Goal: Task Accomplishment & Management: Manage account settings

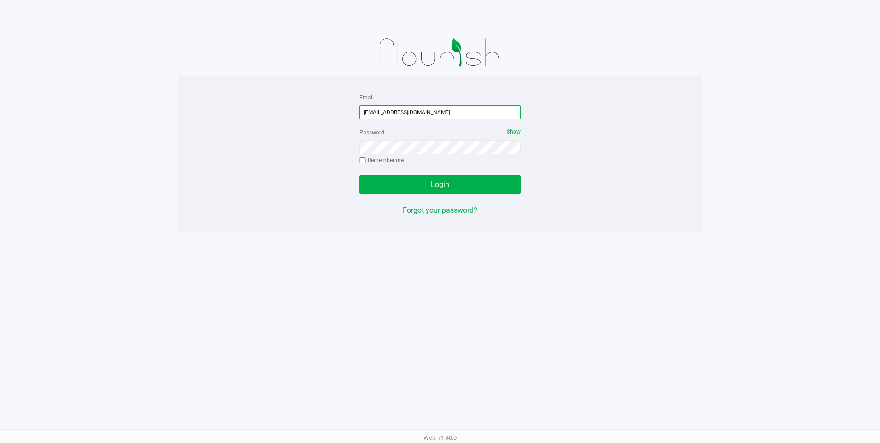
drag, startPoint x: 450, startPoint y: 110, endPoint x: 342, endPoint y: 110, distance: 108.1
click at [342, 110] on div "Email ccrowl@slatercenter.com Password Show Remember me Login Forgot your passw…" at bounding box center [440, 154] width 524 height 124
click at [317, 152] on div "Email mgalloza@slatercenter.com Password Show Remember me Login Forgot your pas…" at bounding box center [440, 154] width 524 height 124
drag, startPoint x: 438, startPoint y: 112, endPoint x: 328, endPoint y: 114, distance: 109.5
click at [328, 114] on div "Email mgalloza@slatercenter.com Password Show Remember me Login Forgot your pas…" at bounding box center [440, 154] width 524 height 124
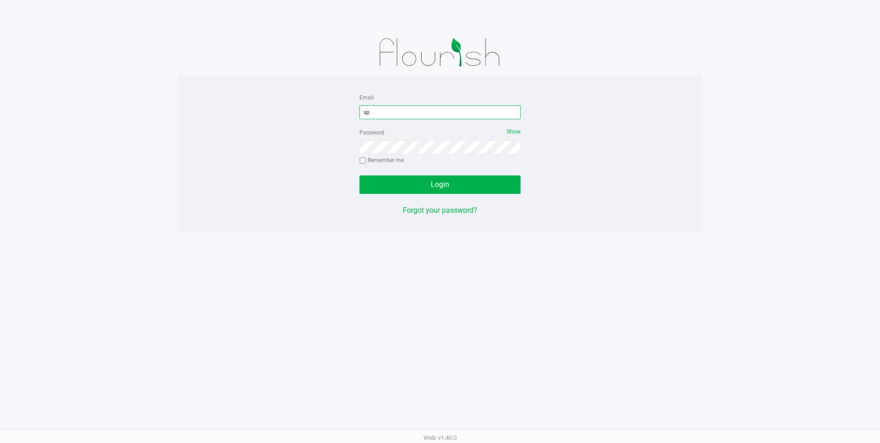
type input "[EMAIL_ADDRESS][DOMAIN_NAME]"
click at [407, 179] on button "Login" at bounding box center [439, 184] width 161 height 18
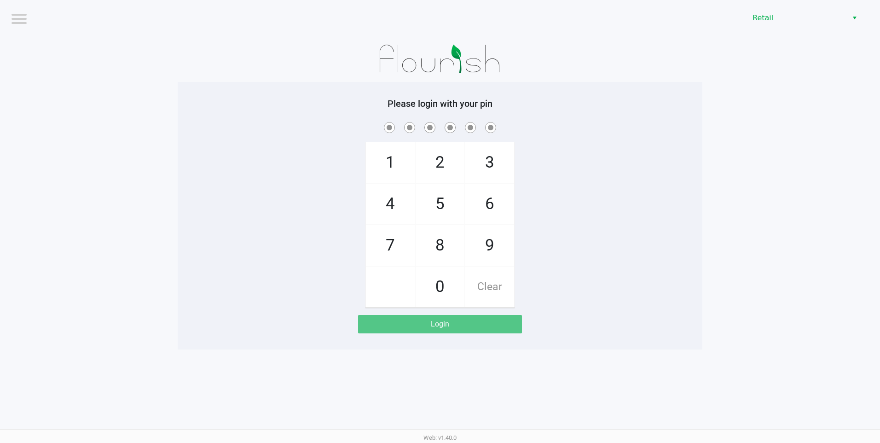
drag, startPoint x: 436, startPoint y: 235, endPoint x: 409, endPoint y: 240, distance: 27.6
click at [432, 236] on span "8" at bounding box center [439, 245] width 49 height 40
checkbox input "true"
click at [402, 240] on span "7" at bounding box center [390, 245] width 49 height 40
checkbox input "true"
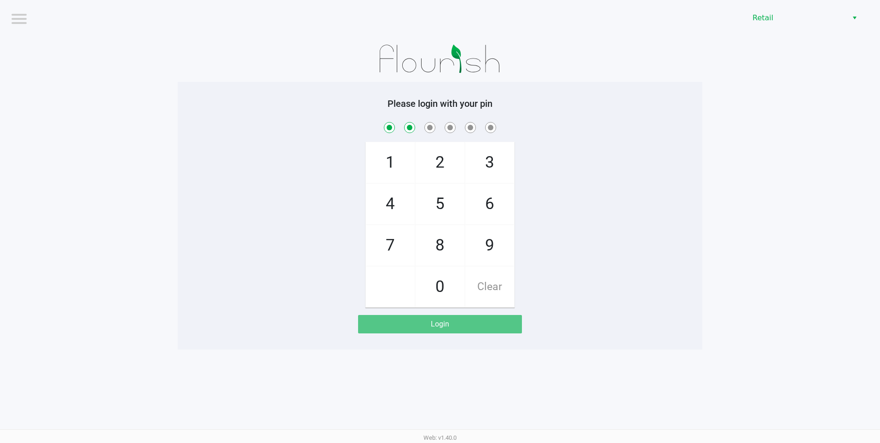
click at [434, 274] on span "0" at bounding box center [439, 286] width 49 height 40
checkbox input "true"
click at [402, 210] on span "4" at bounding box center [390, 204] width 49 height 40
checkbox input "true"
click at [402, 229] on span "7" at bounding box center [390, 245] width 49 height 40
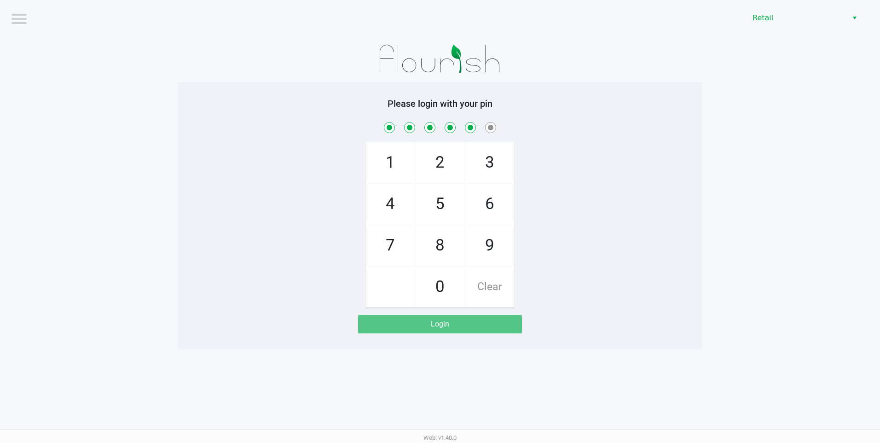
checkbox input "true"
click at [402, 214] on span "4" at bounding box center [390, 204] width 49 height 40
checkbox input "true"
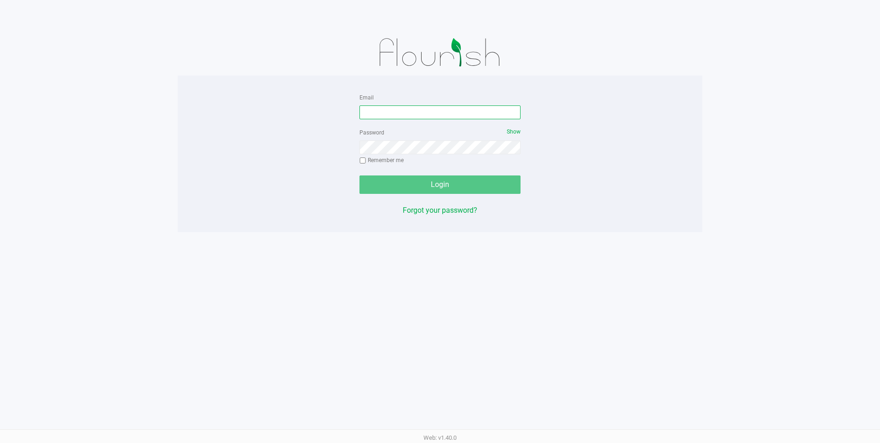
type input "[EMAIL_ADDRESS][DOMAIN_NAME]"
click at [390, 193] on div "Login" at bounding box center [439, 184] width 161 height 18
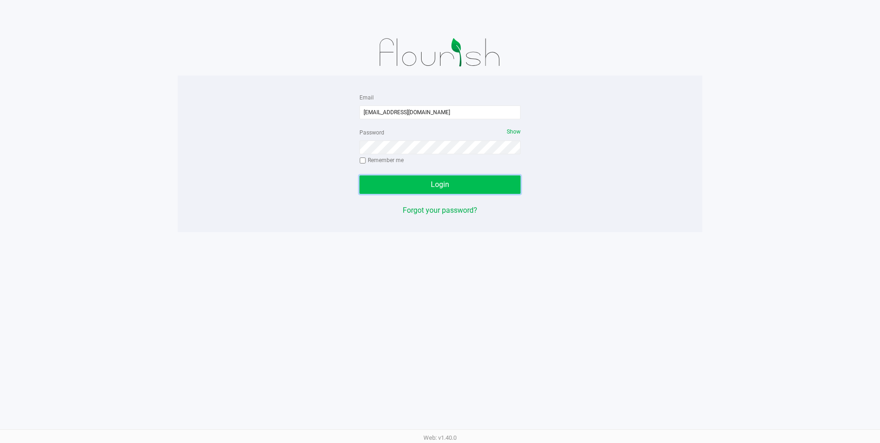
click at [421, 180] on button "Login" at bounding box center [439, 184] width 161 height 18
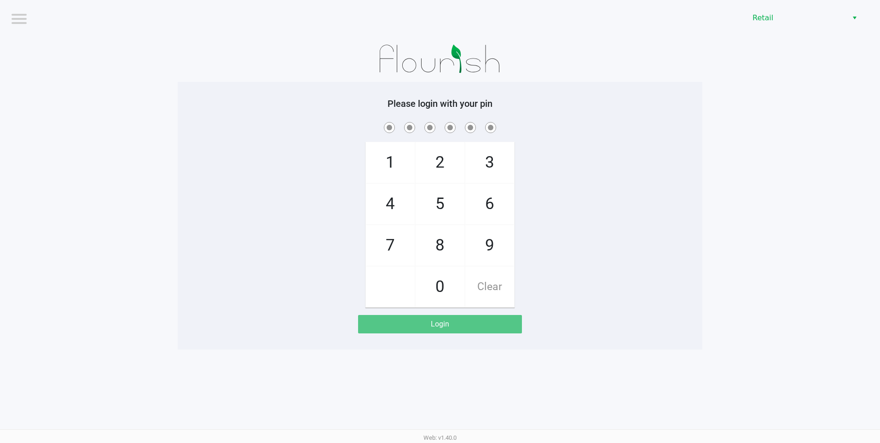
drag, startPoint x: 446, startPoint y: 235, endPoint x: 433, endPoint y: 236, distance: 12.4
click at [433, 236] on span "8" at bounding box center [439, 245] width 49 height 40
checkbox input "true"
drag, startPoint x: 433, startPoint y: 236, endPoint x: 422, endPoint y: 300, distance: 65.3
click at [397, 239] on span "7" at bounding box center [390, 245] width 49 height 40
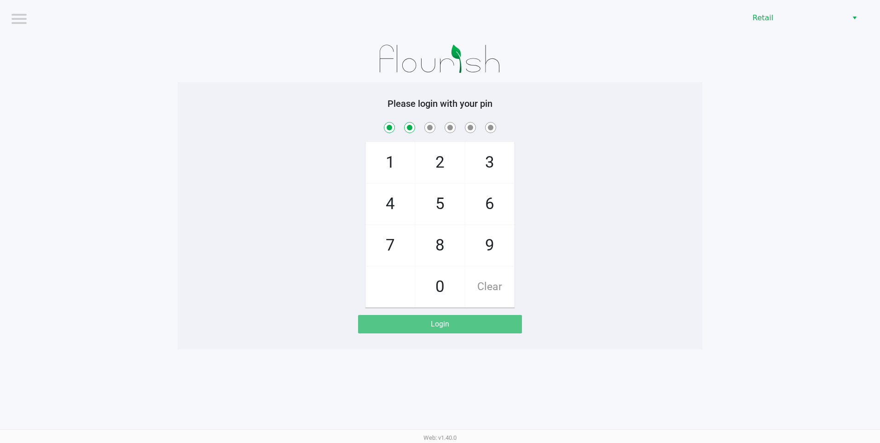
checkbox input "true"
click at [428, 297] on span "0" at bounding box center [439, 286] width 49 height 40
checkbox input "true"
click at [385, 219] on span "4" at bounding box center [390, 204] width 49 height 40
checkbox input "true"
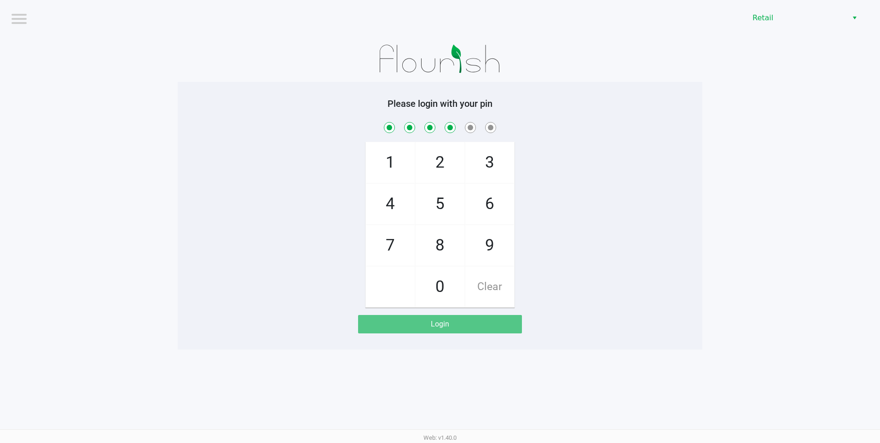
click at [385, 234] on span "7" at bounding box center [390, 245] width 49 height 40
checkbox input "true"
drag, startPoint x: 387, startPoint y: 207, endPoint x: 392, endPoint y: 210, distance: 6.0
click at [392, 210] on span "4" at bounding box center [390, 204] width 49 height 40
checkbox input "true"
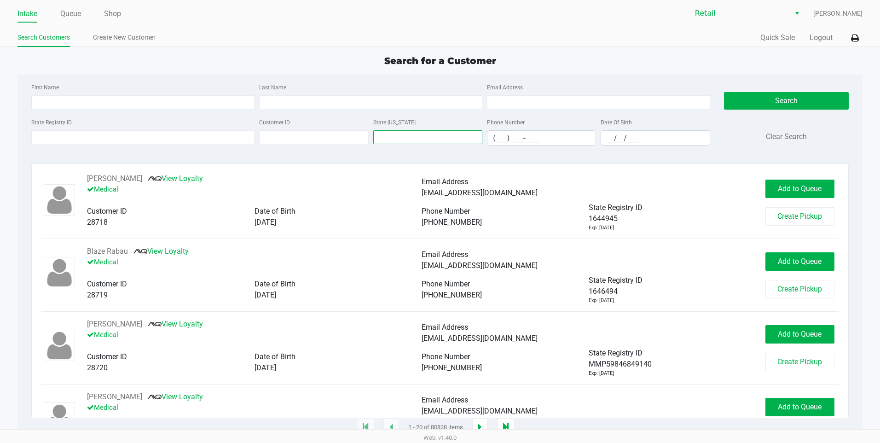
click at [390, 142] on input "text" at bounding box center [427, 137] width 109 height 14
click at [405, 136] on input "text" at bounding box center [427, 137] width 109 height 14
click at [415, 137] on input "text" at bounding box center [427, 137] width 109 height 14
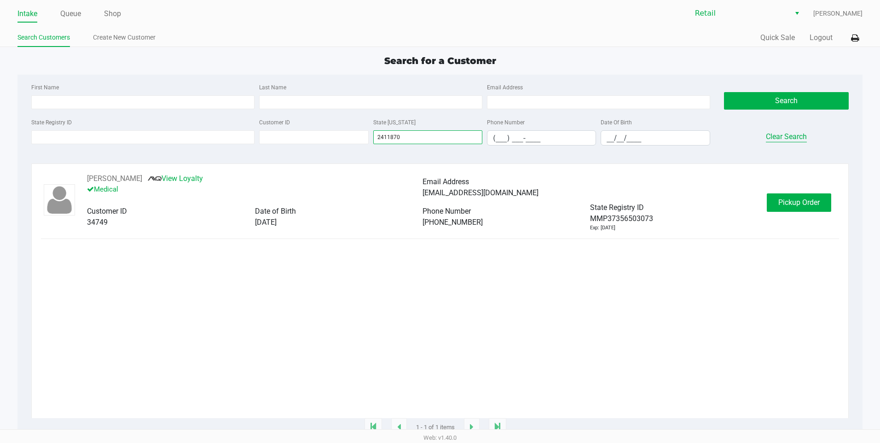
type input "2411870"
click at [802, 138] on button "Clear Search" at bounding box center [786, 136] width 41 height 11
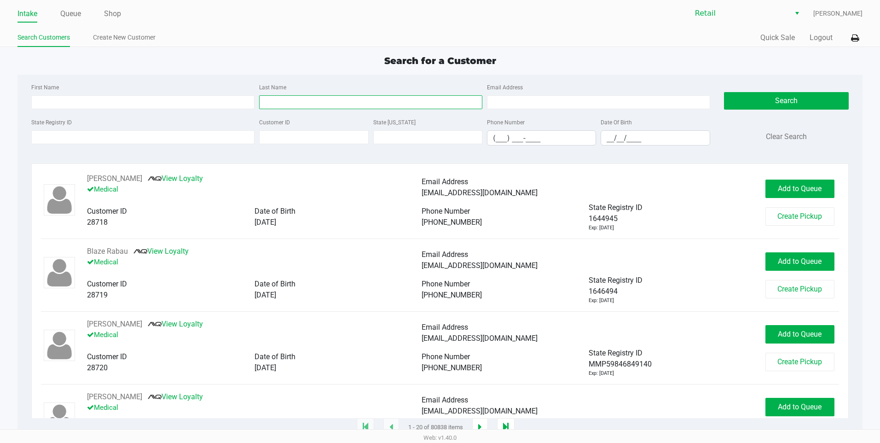
click at [295, 98] on input "Last Name" at bounding box center [370, 102] width 223 height 14
click at [446, 144] on div "State [US_STATE]" at bounding box center [428, 130] width 114 height 29
click at [443, 142] on input "text" at bounding box center [427, 137] width 109 height 14
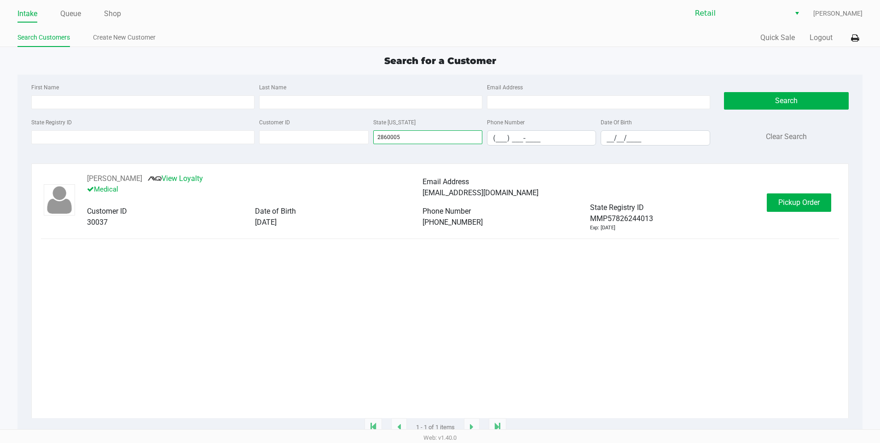
type input "2860005"
click at [765, 133] on div "Search Clear Search" at bounding box center [786, 116] width 125 height 71
click at [774, 133] on button "Clear Search" at bounding box center [786, 136] width 41 height 11
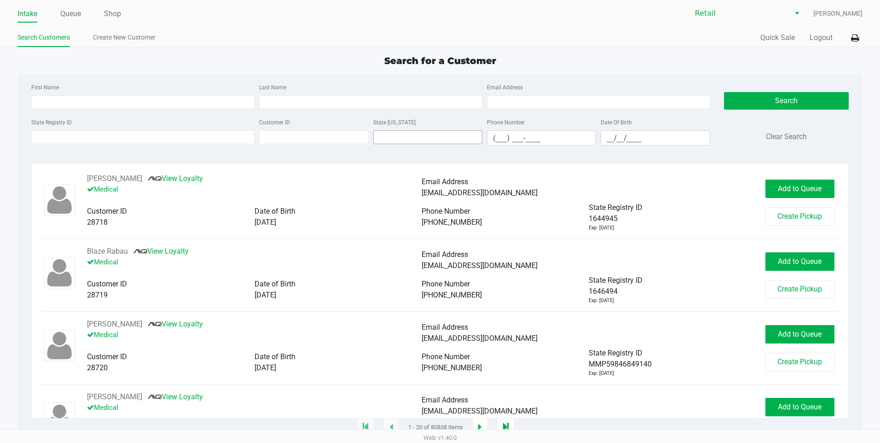
drag, startPoint x: 405, startPoint y: 130, endPoint x: 406, endPoint y: 140, distance: 10.6
click at [405, 132] on div "State [US_STATE]" at bounding box center [428, 130] width 114 height 29
click at [406, 140] on input "text" at bounding box center [427, 137] width 109 height 14
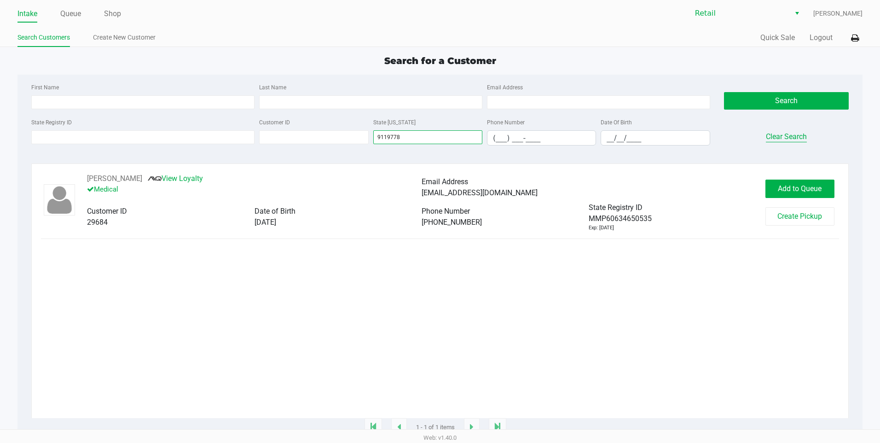
type input "9119778"
click at [790, 136] on button "Clear Search" at bounding box center [786, 136] width 41 height 11
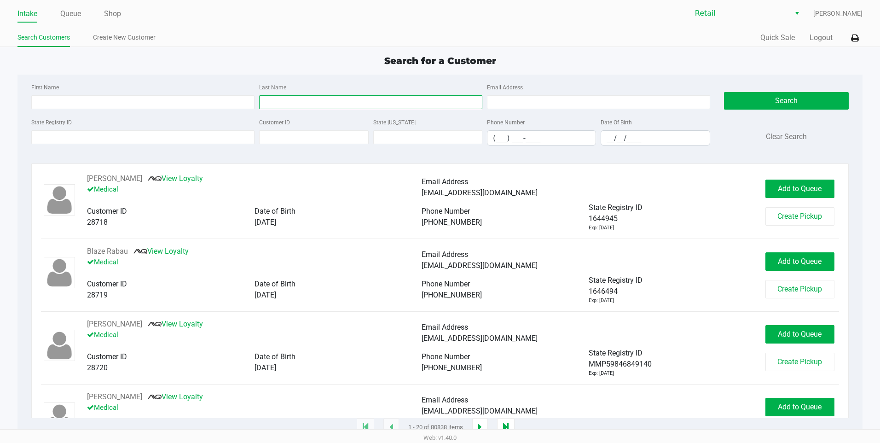
click at [266, 101] on input "Last Name" at bounding box center [370, 102] width 223 height 14
click at [228, 104] on input "First Name" at bounding box center [142, 102] width 223 height 14
type input "aurora"
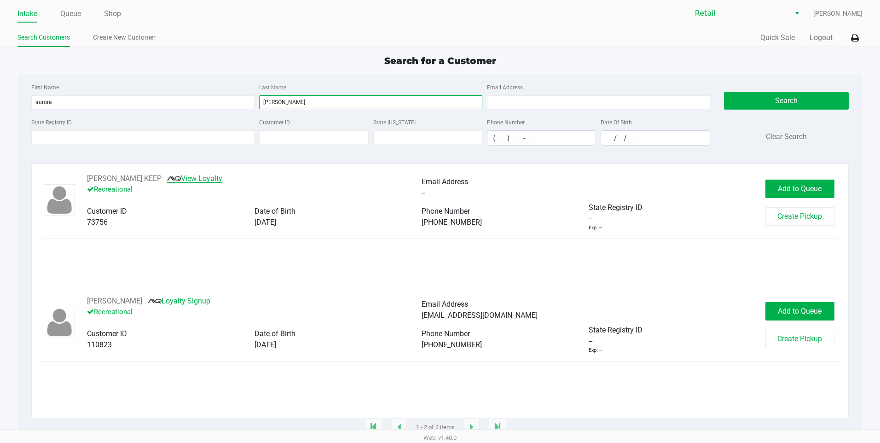
type input "cortinas"
click at [199, 182] on link "View Loyalty" at bounding box center [194, 178] width 55 height 9
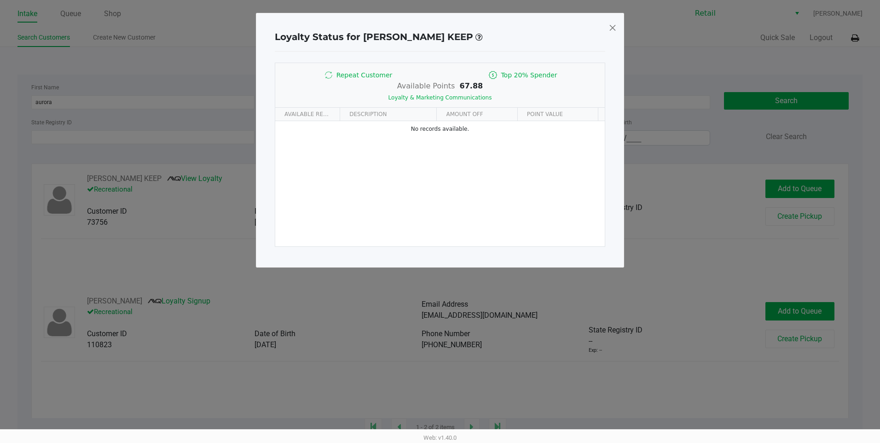
click at [614, 28] on span at bounding box center [612, 27] width 8 height 15
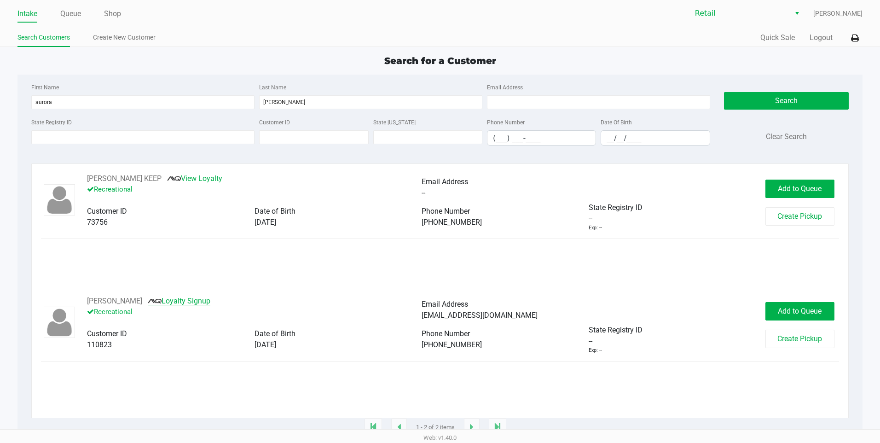
click at [162, 301] on link "Loyalty Signup" at bounding box center [179, 300] width 63 height 9
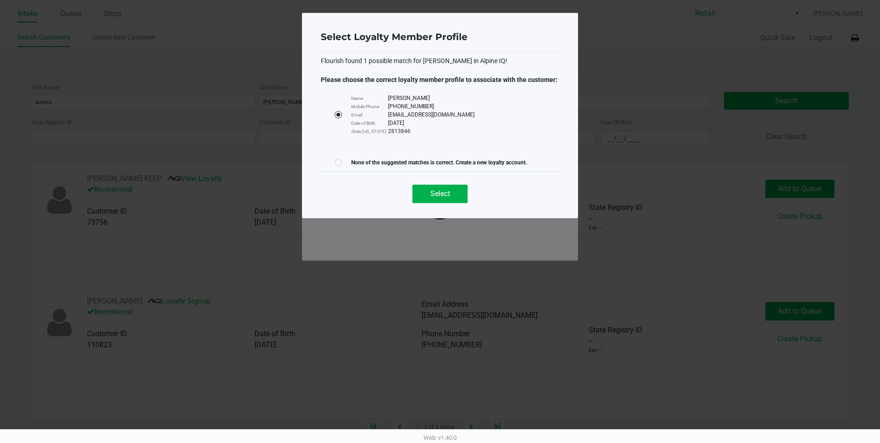
click at [283, 288] on ngb-modal-window "Select Loyalty Member Profile Flourish found 1 possible match for Aurora Cortin…" at bounding box center [440, 221] width 880 height 443
click at [418, 203] on div "Select" at bounding box center [440, 189] width 238 height 37
click at [421, 200] on button "Select" at bounding box center [439, 193] width 55 height 18
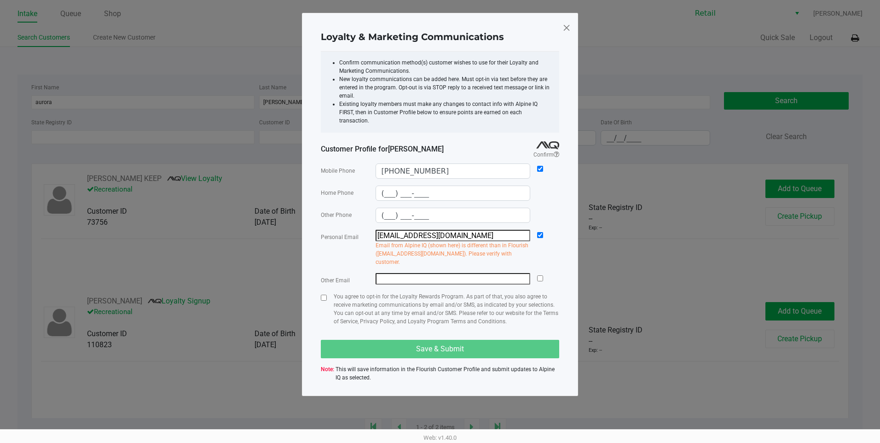
click at [568, 25] on span at bounding box center [566, 27] width 8 height 15
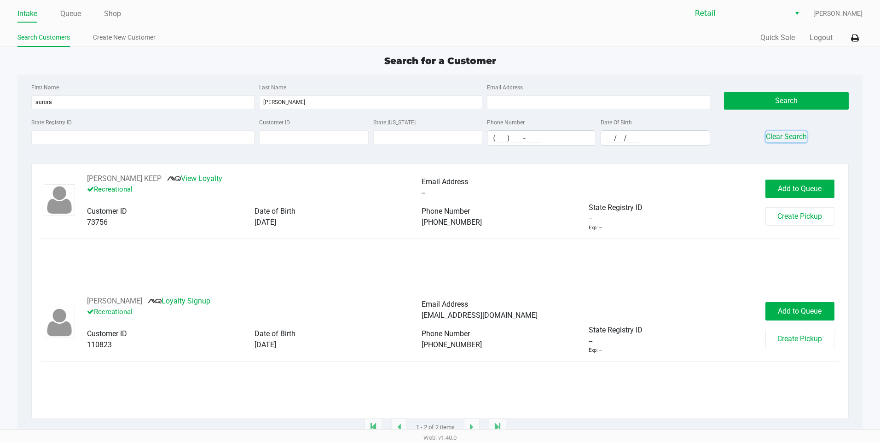
click at [773, 137] on button "Clear Search" at bounding box center [786, 136] width 41 height 11
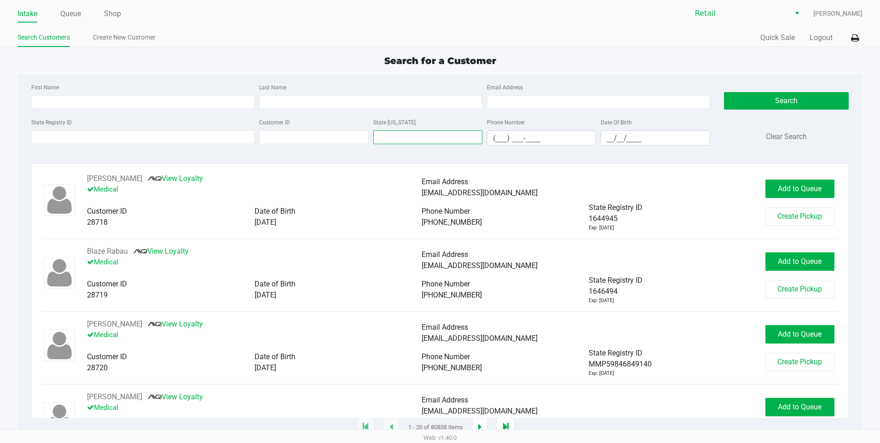
click at [441, 140] on input "text" at bounding box center [427, 137] width 109 height 14
click at [294, 108] on input "Last Name" at bounding box center [370, 102] width 223 height 14
click at [124, 107] on input "First Name" at bounding box center [142, 102] width 223 height 14
type input "E"
type input "dennis"
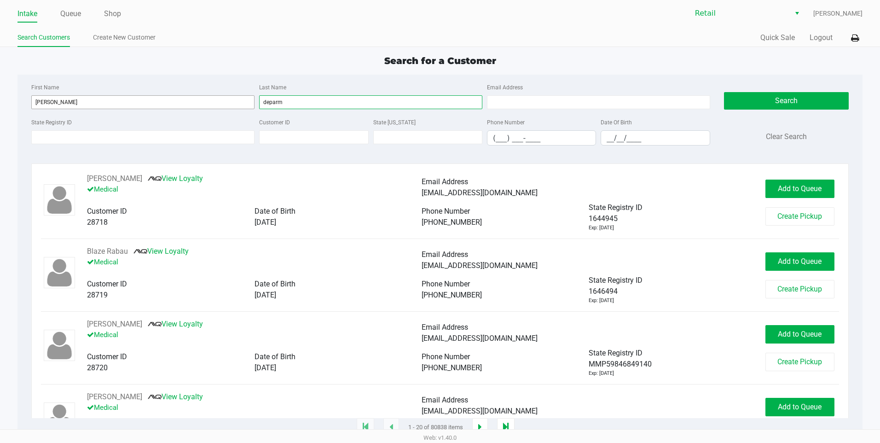
type input "deparme"
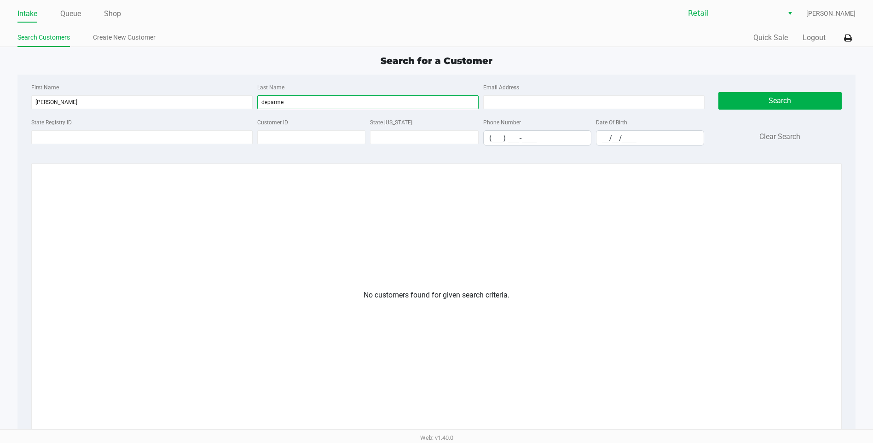
drag, startPoint x: 286, startPoint y: 99, endPoint x: 249, endPoint y: 93, distance: 37.7
click at [249, 93] on div "First Name dennis Last Name deparme Email Address" at bounding box center [368, 98] width 678 height 35
drag, startPoint x: 58, startPoint y: 99, endPoint x: 14, endPoint y: 106, distance: 45.2
click at [14, 106] on app-all-customers "Search for a Customer First Name dennis Last Name Email Address State Registry …" at bounding box center [436, 299] width 873 height 490
type input "alex"
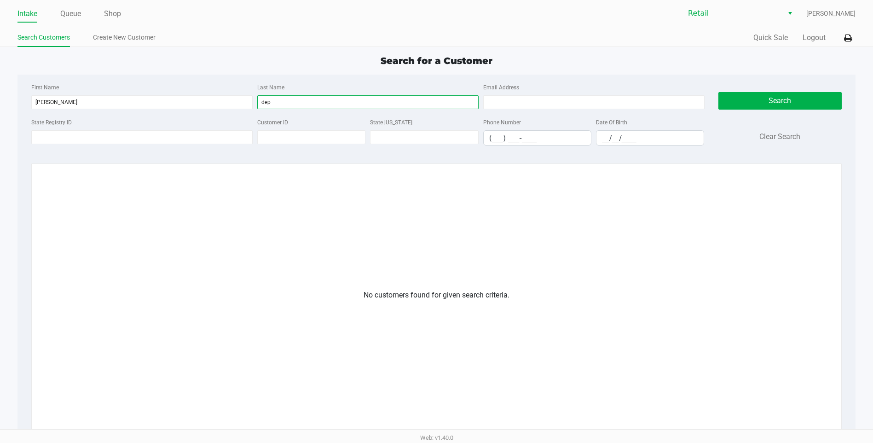
click at [300, 105] on input "dep" at bounding box center [367, 102] width 221 height 14
click at [295, 104] on input "dep" at bounding box center [367, 102] width 221 height 14
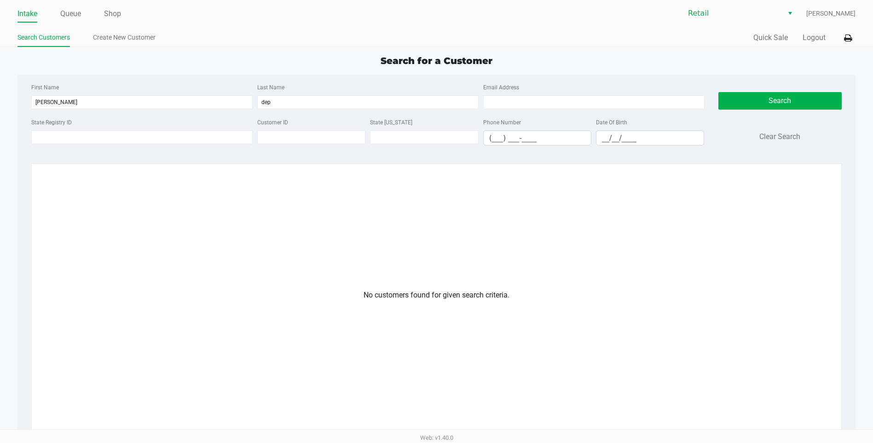
click at [301, 30] on div "Search Customers Create New Customer" at bounding box center [226, 37] width 419 height 17
click at [284, 108] on input "dep" at bounding box center [367, 102] width 221 height 14
click at [288, 105] on input "dep" at bounding box center [367, 102] width 221 height 14
type input "DePalma"
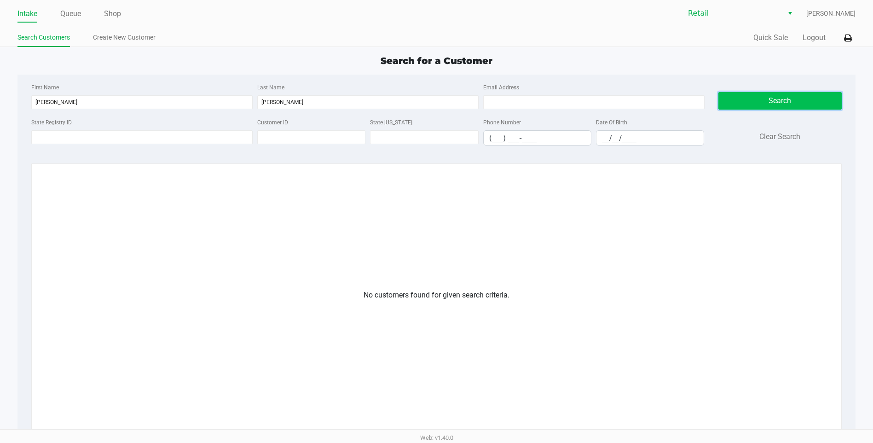
click at [732, 98] on button "Search" at bounding box center [780, 100] width 124 height 17
drag, startPoint x: 288, startPoint y: 109, endPoint x: 240, endPoint y: 110, distance: 48.8
click at [240, 110] on div "First Name alex Last Name DePalma Email Address" at bounding box center [368, 98] width 678 height 35
drag, startPoint x: 53, startPoint y: 97, endPoint x: 17, endPoint y: 102, distance: 36.2
click at [16, 102] on app-all-customers "Search for a Customer First Name alex Last Name Email Address State Registry ID…" at bounding box center [436, 299] width 873 height 490
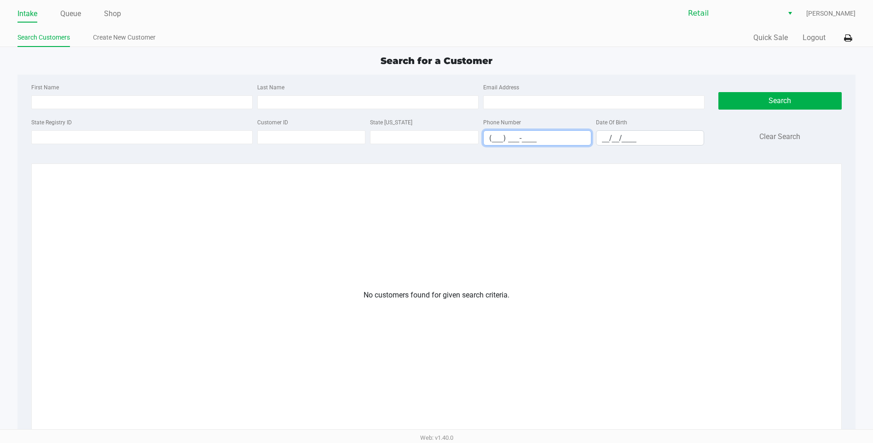
click at [490, 135] on input "(___) ___-____" at bounding box center [537, 138] width 107 height 14
click at [496, 138] on input "(___) ___-____" at bounding box center [537, 138] width 107 height 14
click at [759, 92] on button "Search" at bounding box center [780, 100] width 124 height 17
drag, startPoint x: 550, startPoint y: 141, endPoint x: 471, endPoint y: 142, distance: 79.6
click at [471, 142] on div "State Registry ID Customer ID State ID Phone Number (401) 414-8539 Date Of Birt…" at bounding box center [368, 134] width 678 height 36
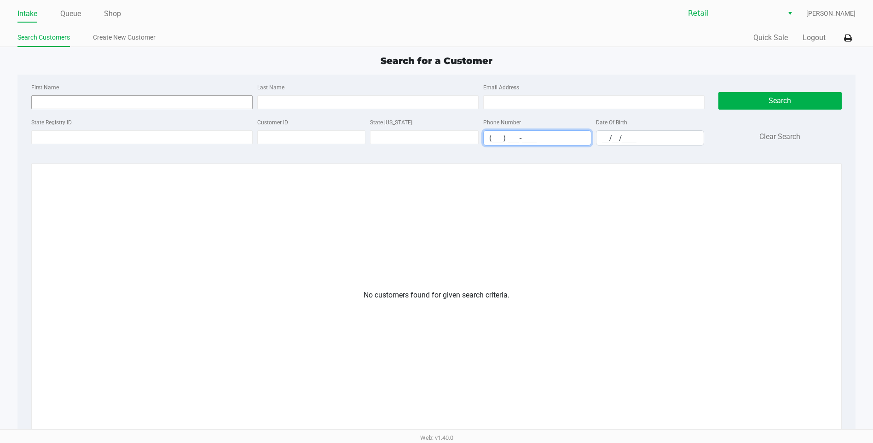
type input "(___) ___-____"
click at [150, 103] on input "First Name" at bounding box center [141, 102] width 221 height 14
type input "alex"
click at [282, 104] on input "Last Name" at bounding box center [367, 102] width 221 height 14
type input "depalma"
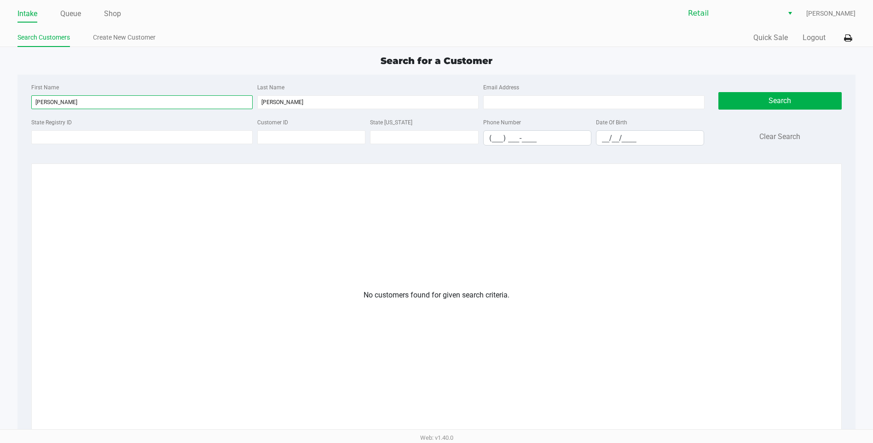
click at [58, 106] on input "alex" at bounding box center [141, 102] width 221 height 14
type input "alexander"
click at [268, 103] on input "depalma" at bounding box center [367, 102] width 221 height 14
click at [737, 104] on button "Search" at bounding box center [780, 100] width 124 height 17
click at [270, 103] on input "de palma" at bounding box center [367, 102] width 221 height 14
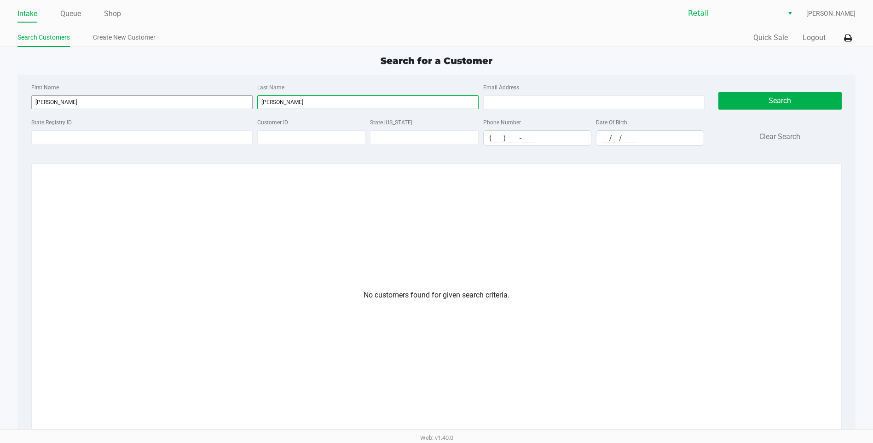
type input "depalma"
drag, startPoint x: 81, startPoint y: 102, endPoint x: -2, endPoint y: 93, distance: 82.9
click at [0, 93] on html "Intake Queue Shop Retail Marisol Galloza Search Customers Create New Customer Q…" at bounding box center [436, 221] width 873 height 443
click at [791, 102] on button "Search" at bounding box center [780, 100] width 124 height 17
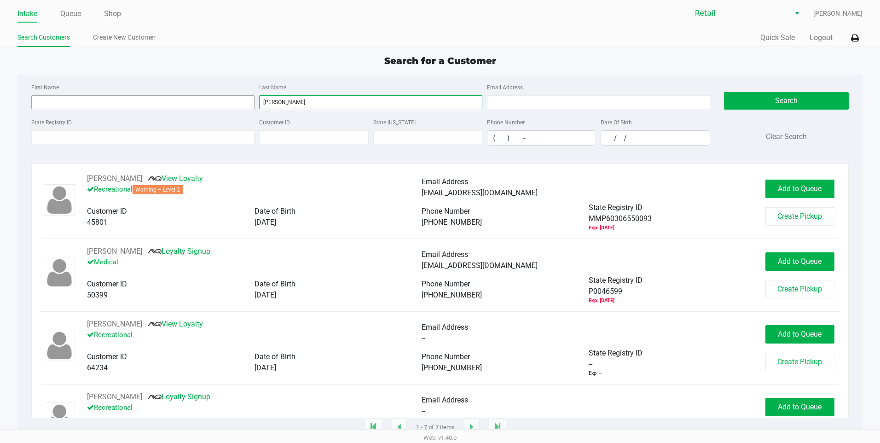
drag, startPoint x: 293, startPoint y: 103, endPoint x: 234, endPoint y: 104, distance: 58.9
click at [234, 104] on div "First Name Last Name depalma Email Address" at bounding box center [370, 98] width 683 height 35
click at [91, 104] on input "First Name" at bounding box center [142, 102] width 223 height 14
click at [402, 142] on input "text" at bounding box center [427, 137] width 109 height 14
click at [403, 133] on input "text" at bounding box center [427, 137] width 109 height 14
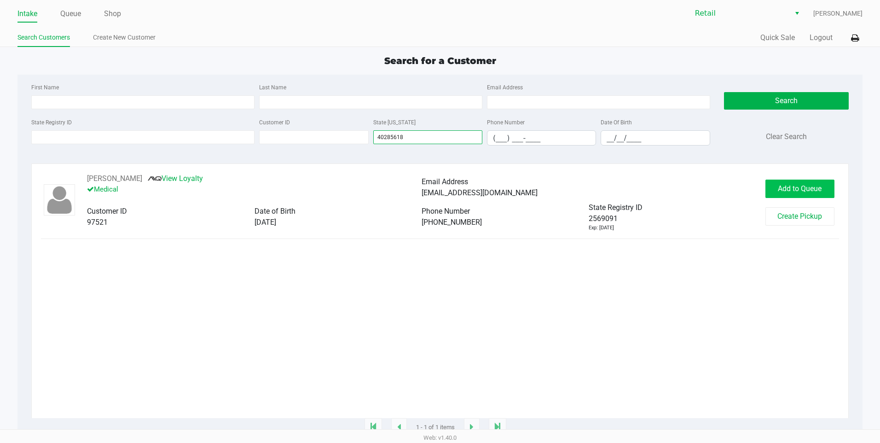
type input "40285618"
click at [795, 191] on span "Add to Queue" at bounding box center [800, 188] width 44 height 9
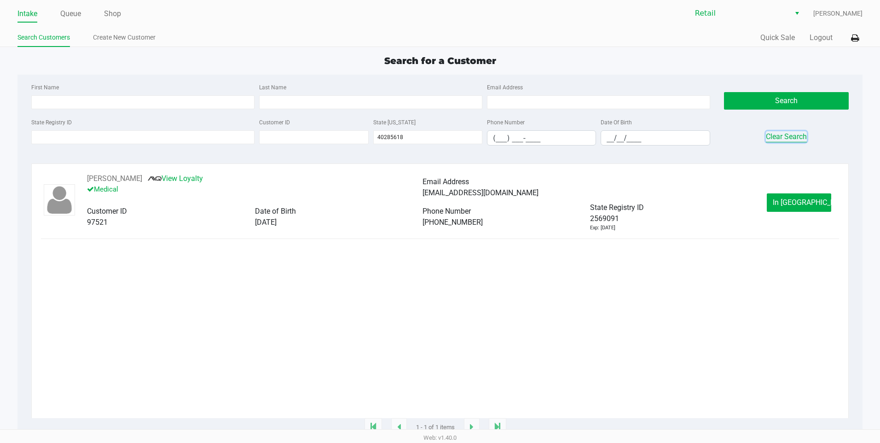
click at [775, 132] on button "Clear Search" at bounding box center [786, 136] width 41 height 11
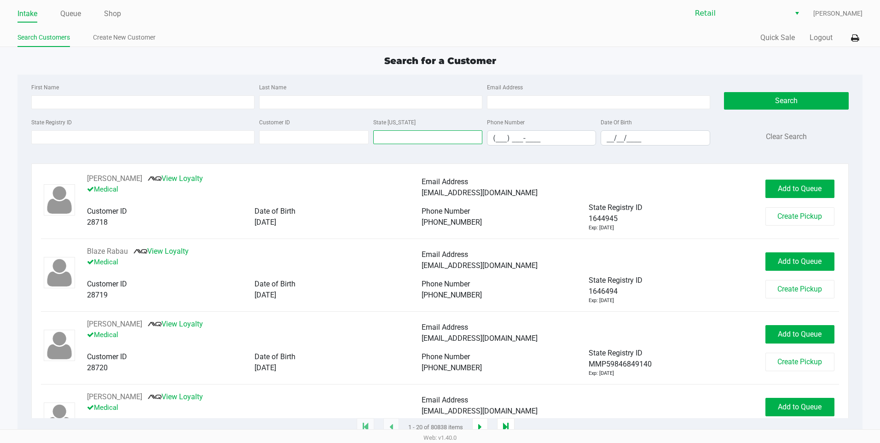
click at [387, 141] on input "text" at bounding box center [427, 137] width 109 height 14
click at [412, 139] on input "text" at bounding box center [427, 137] width 109 height 14
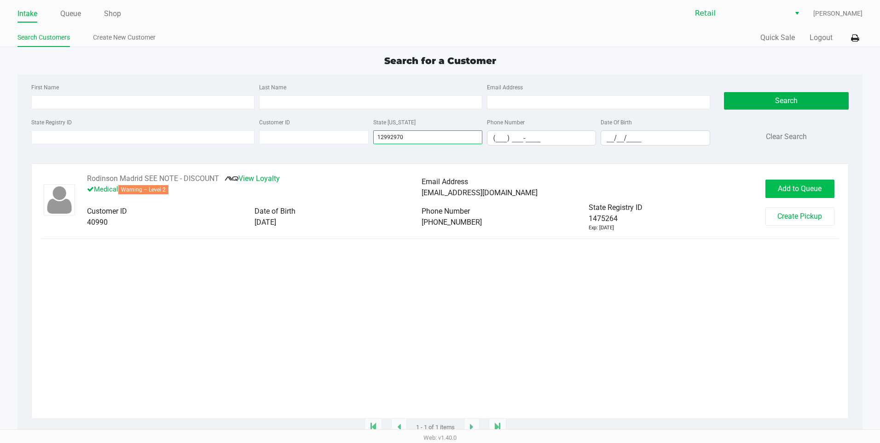
type input "12992970"
click at [814, 182] on button "Add to Queue" at bounding box center [799, 188] width 69 height 18
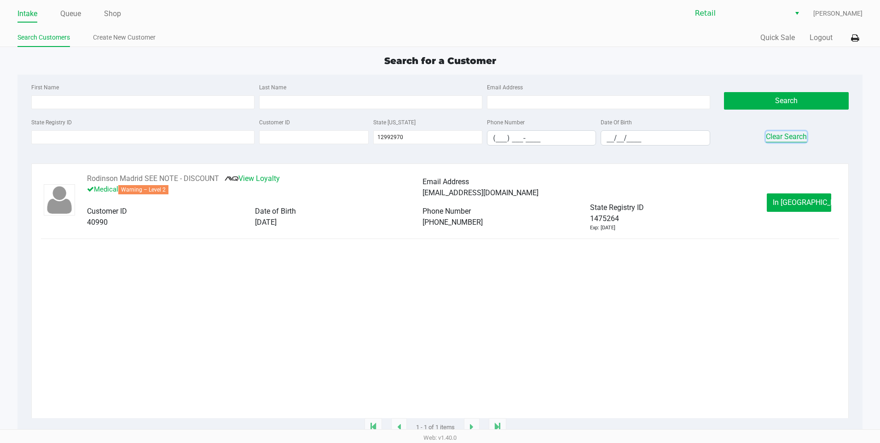
click at [780, 132] on button "Clear Search" at bounding box center [786, 136] width 41 height 11
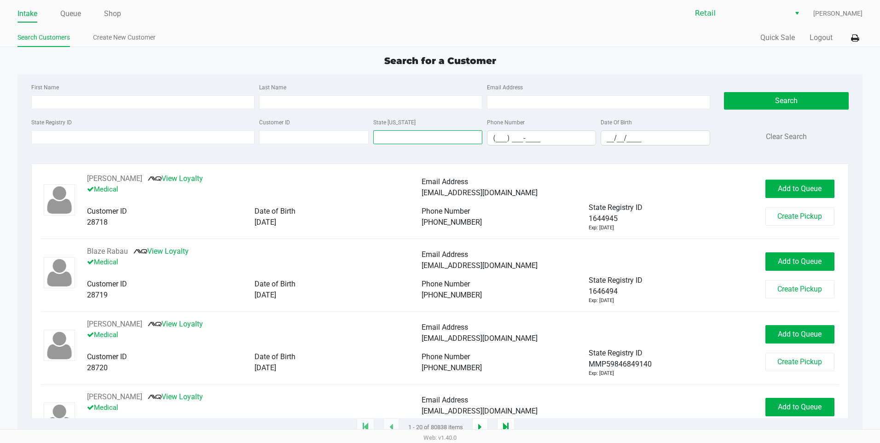
click at [427, 134] on input "text" at bounding box center [427, 137] width 109 height 14
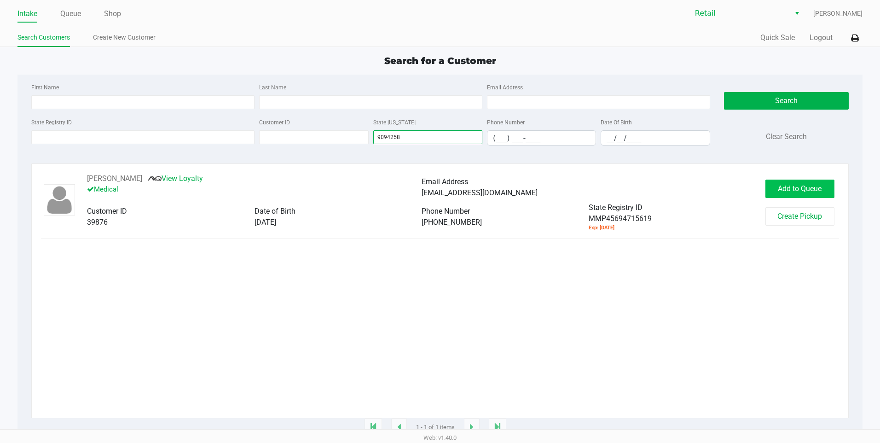
type input "9094258"
click at [795, 190] on span "Add to Queue" at bounding box center [800, 188] width 44 height 9
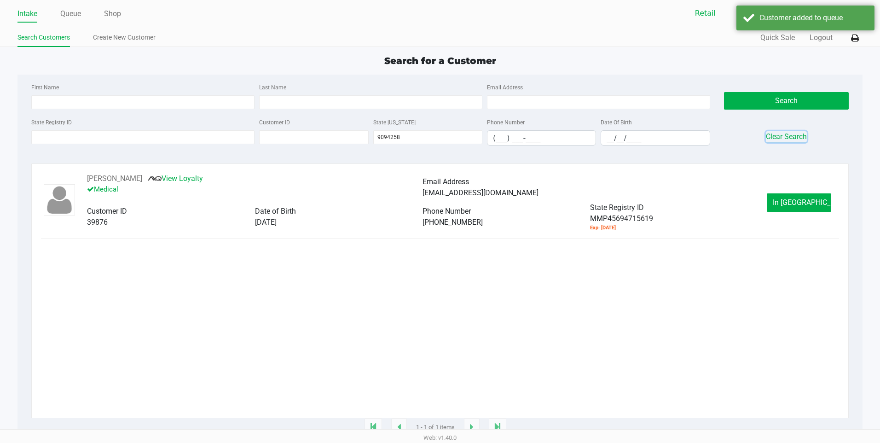
click at [777, 138] on button "Clear Search" at bounding box center [786, 136] width 41 height 11
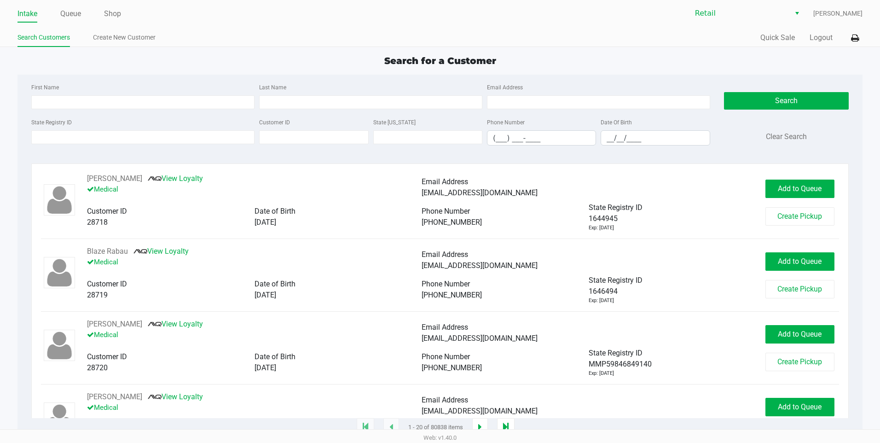
drag, startPoint x: 593, startPoint y: 2, endPoint x: 727, endPoint y: 186, distance: 227.9
click at [727, 186] on div "Email Address adeluise12@gmail.com" at bounding box center [588, 187] width 334 height 22
click at [440, 140] on input "text" at bounding box center [427, 137] width 109 height 14
click at [408, 139] on input "text" at bounding box center [427, 137] width 109 height 14
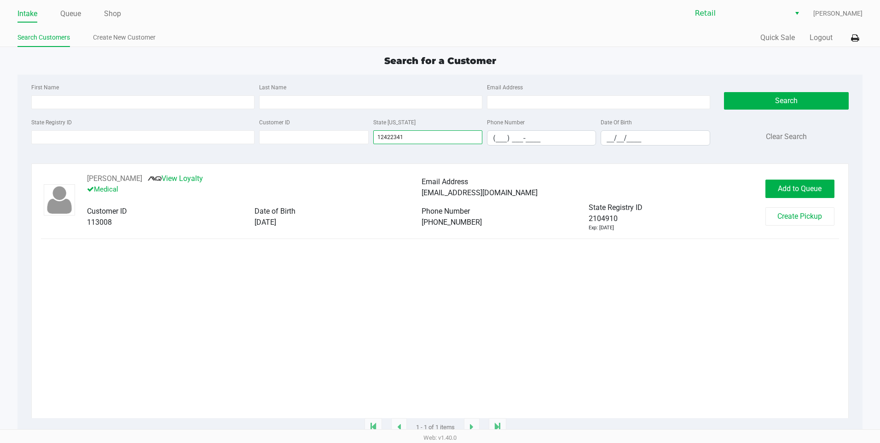
drag, startPoint x: 427, startPoint y: 134, endPoint x: 281, endPoint y: 113, distance: 147.8
click at [281, 113] on div "First Name Last Name Email Address State Registry ID Customer ID State ID 12422…" at bounding box center [370, 116] width 692 height 71
type input "7600035"
click at [781, 186] on span "Add to Queue" at bounding box center [800, 188] width 44 height 9
drag, startPoint x: 420, startPoint y: 136, endPoint x: 321, endPoint y: 142, distance: 99.1
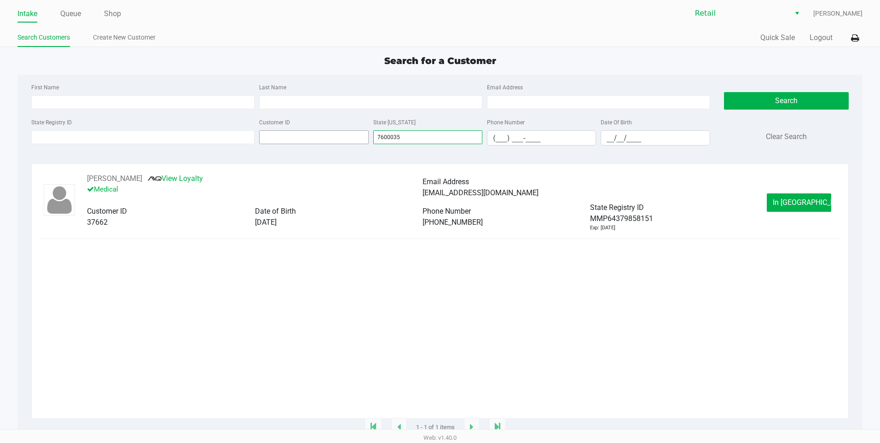
click at [324, 141] on div "State Registry ID Customer ID State ID 7600035 Phone Number (___) ___-____ Date…" at bounding box center [370, 134] width 683 height 36
click at [800, 140] on button "Clear Search" at bounding box center [786, 136] width 41 height 11
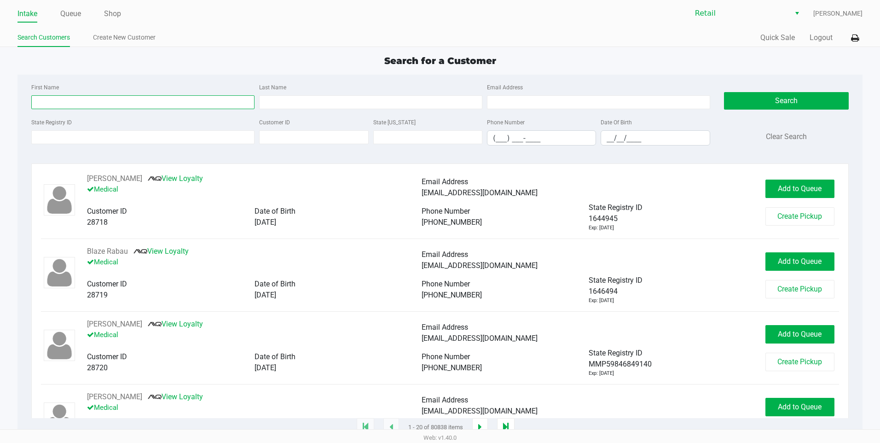
click at [167, 96] on input "First Name" at bounding box center [142, 102] width 223 height 14
type input "s"
type input "scott"
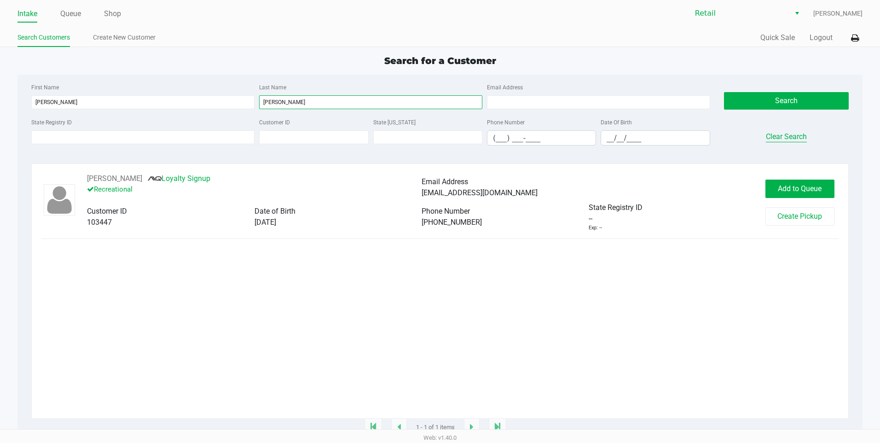
type input "davis"
click at [795, 135] on button "Clear Search" at bounding box center [786, 136] width 41 height 11
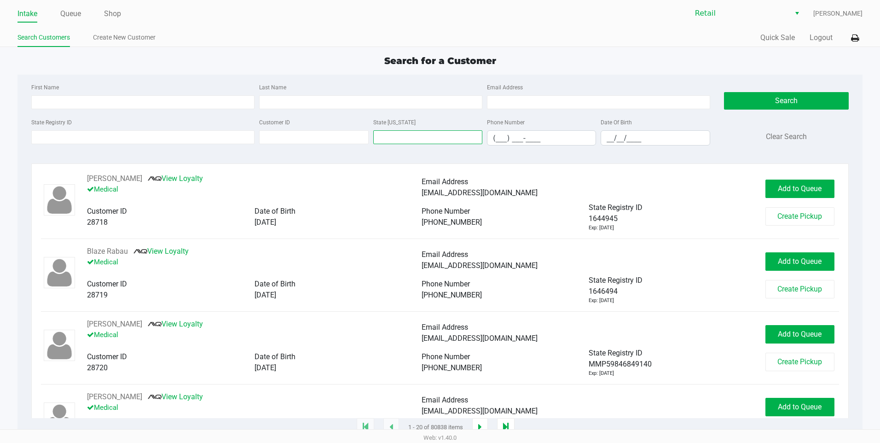
click at [436, 135] on input "text" at bounding box center [427, 137] width 109 height 14
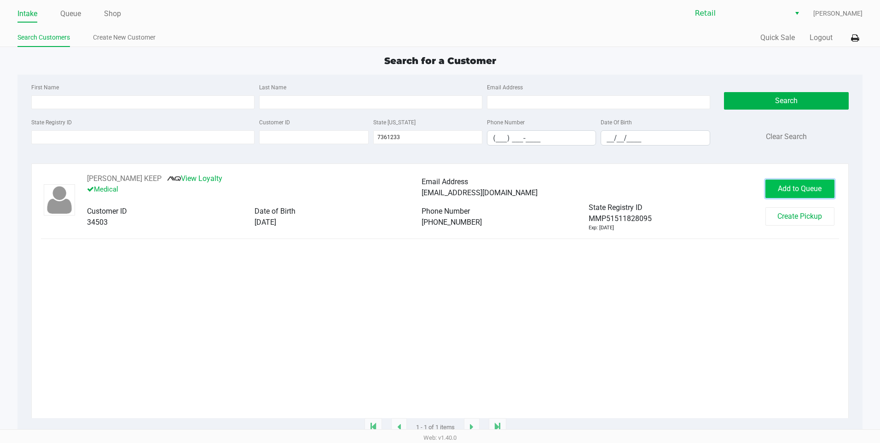
click at [787, 182] on button "Add to Queue" at bounding box center [799, 188] width 69 height 18
drag, startPoint x: 406, startPoint y: 141, endPoint x: 331, endPoint y: 125, distance: 77.2
click at [331, 126] on div "State Registry ID Customer ID State ID 7361233 Phone Number (___) ___-____ Date…" at bounding box center [370, 134] width 683 height 36
type input "nhl16149622"
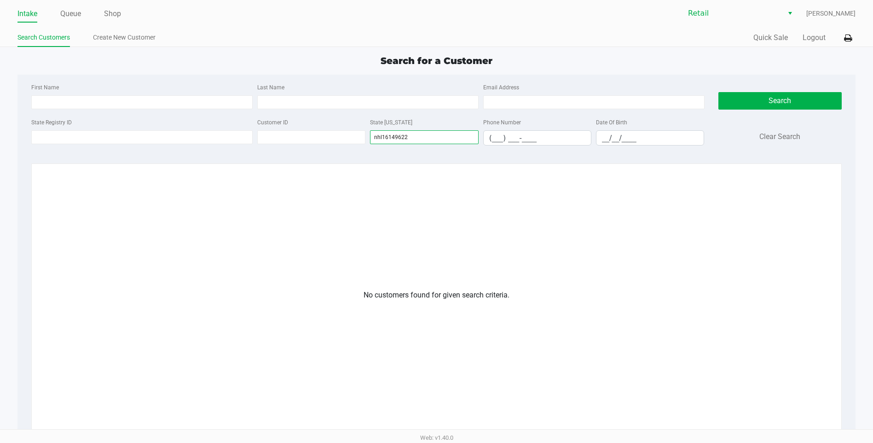
drag, startPoint x: 433, startPoint y: 143, endPoint x: 307, endPoint y: 126, distance: 126.7
click at [307, 126] on div "State Registry ID Customer ID State ID nhl16149622 Phone Number (___) ___-____ …" at bounding box center [368, 134] width 678 height 36
click at [152, 101] on input "First Name" at bounding box center [141, 102] width 221 height 14
type input "scott"
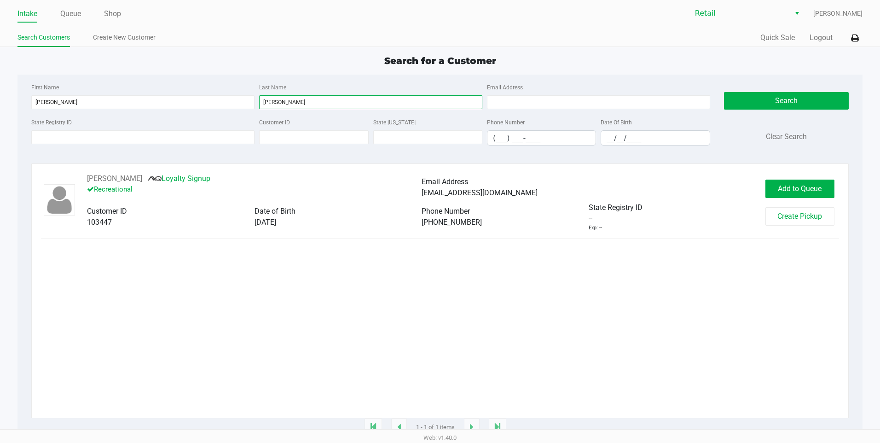
type input "davis"
click at [633, 212] on span "State Registry ID" at bounding box center [615, 207] width 54 height 9
click at [115, 180] on button "Scott Davis" at bounding box center [114, 178] width 55 height 11
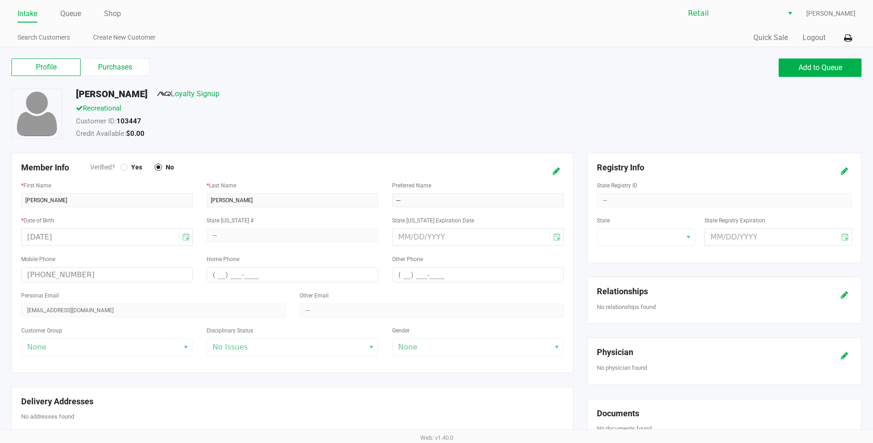
click at [668, 239] on div "State" at bounding box center [646, 229] width 98 height 31
click at [618, 197] on div "State Registry ID ---" at bounding box center [724, 193] width 255 height 28
click at [622, 199] on div "State Registry ID ---" at bounding box center [724, 193] width 255 height 28
click at [841, 175] on button at bounding box center [844, 170] width 15 height 17
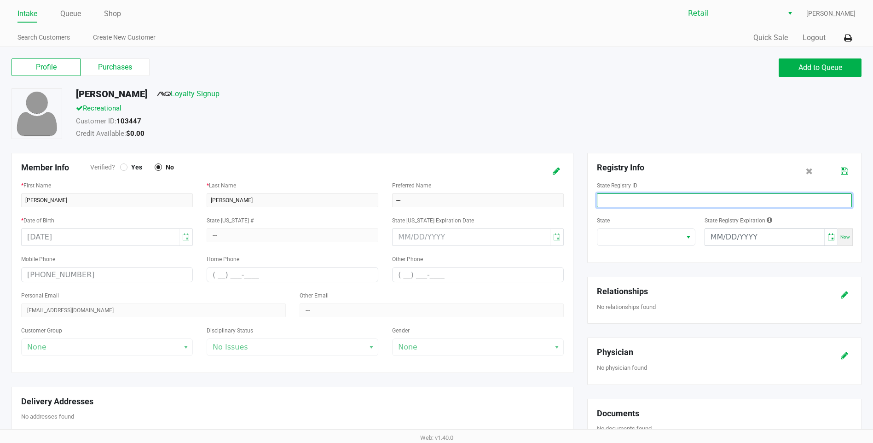
click at [692, 204] on input at bounding box center [724, 200] width 255 height 14
click at [686, 238] on span "Select" at bounding box center [688, 236] width 7 height 11
type input "2Y8Y3M8CX2"
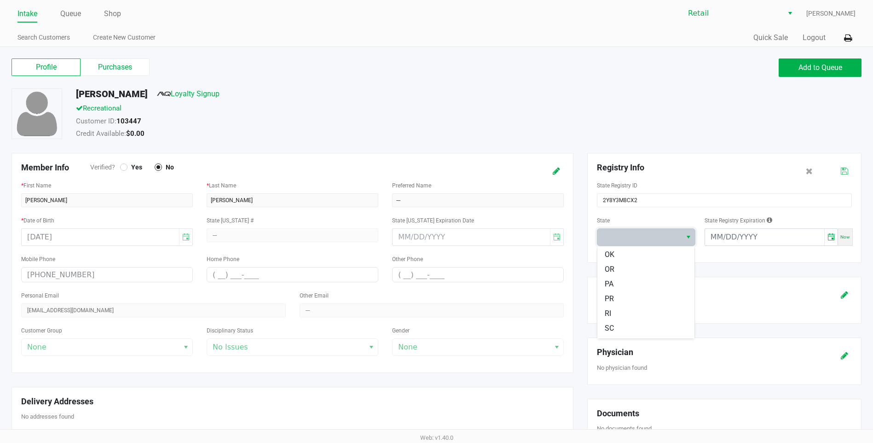
scroll to position [598, 0]
click at [631, 302] on li "RI" at bounding box center [645, 303] width 97 height 15
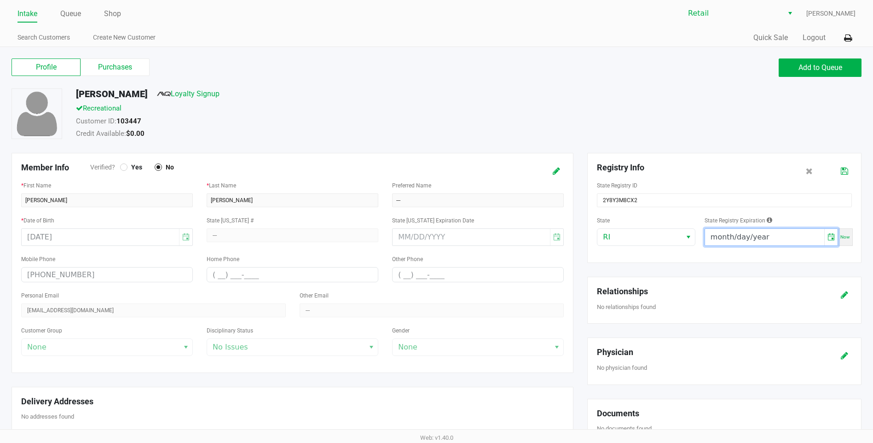
click at [770, 238] on input "month/day/year" at bounding box center [764, 237] width 119 height 17
drag, startPoint x: 755, startPoint y: 241, endPoint x: 705, endPoint y: 233, distance: 50.7
click at [705, 233] on input "04/day/0031" at bounding box center [764, 237] width 119 height 17
click at [742, 236] on input "07/31/year" at bounding box center [764, 237] width 119 height 17
type input "07/31/2026"
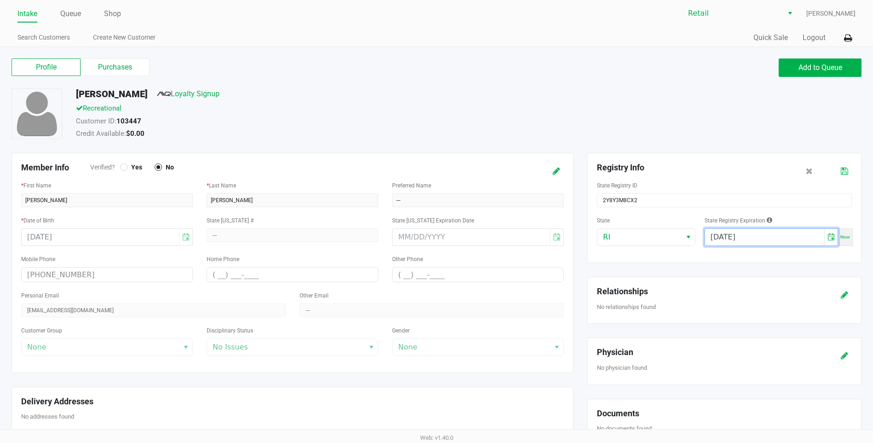
click at [847, 173] on icon at bounding box center [844, 171] width 7 height 6
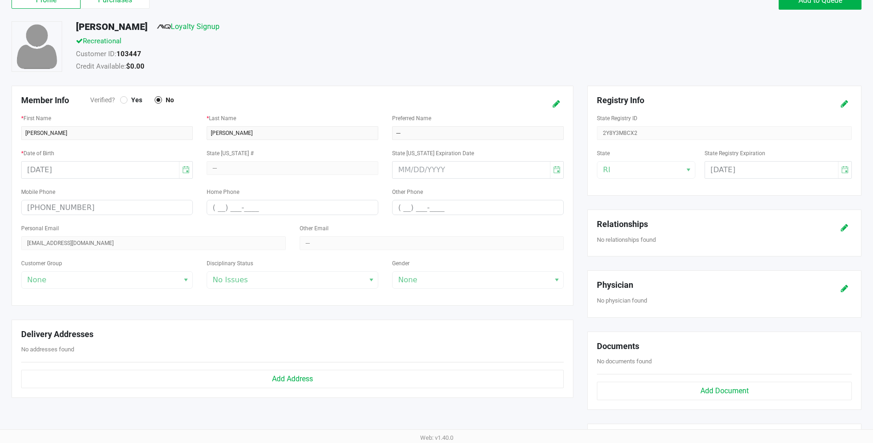
scroll to position [46, 0]
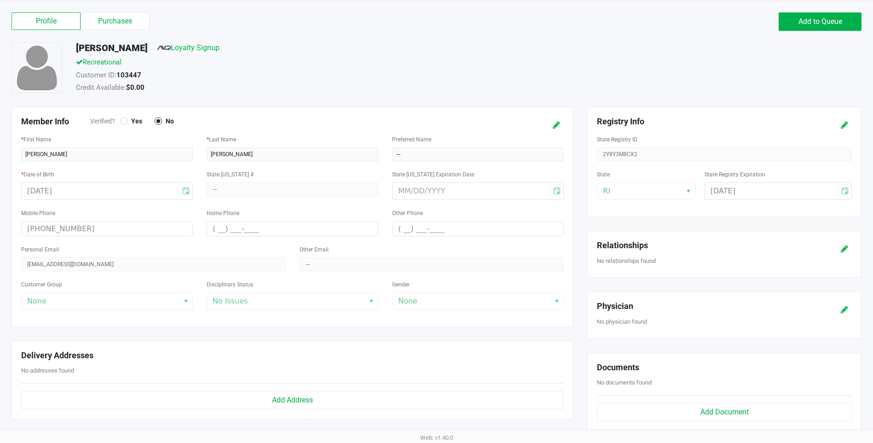
click at [217, 196] on div "State ID # ---" at bounding box center [292, 187] width 185 height 39
click at [220, 191] on div "State ID # ---" at bounding box center [293, 182] width 172 height 28
click at [686, 190] on div "State RI" at bounding box center [646, 183] width 98 height 31
click at [616, 185] on div "State RI" at bounding box center [646, 183] width 98 height 31
click at [616, 186] on div "State RI" at bounding box center [646, 183] width 98 height 31
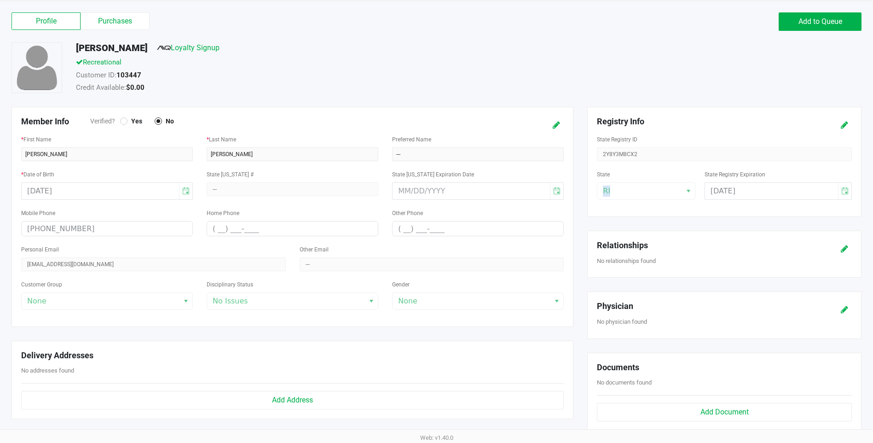
click at [616, 186] on div "State RI" at bounding box center [646, 183] width 98 height 31
click at [686, 190] on div "State RI" at bounding box center [646, 183] width 98 height 31
drag, startPoint x: 686, startPoint y: 190, endPoint x: 691, endPoint y: 190, distance: 5.1
click at [691, 190] on div "State RI" at bounding box center [646, 183] width 98 height 31
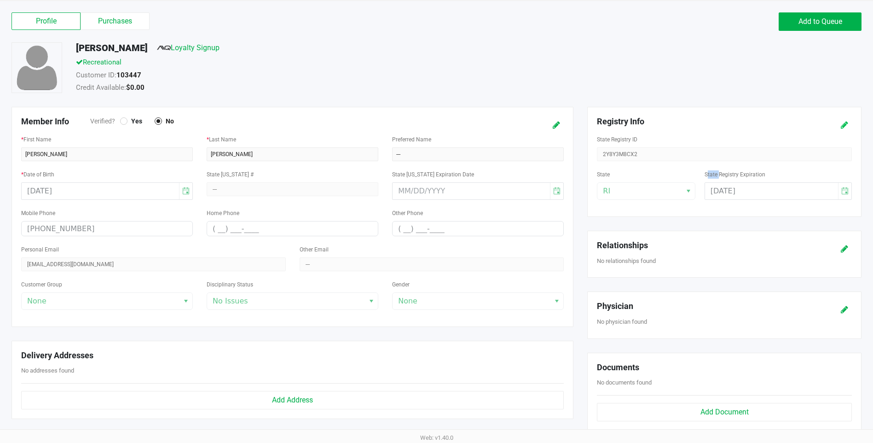
click at [845, 123] on icon at bounding box center [844, 125] width 7 height 6
click at [689, 195] on span "Select" at bounding box center [688, 190] width 7 height 11
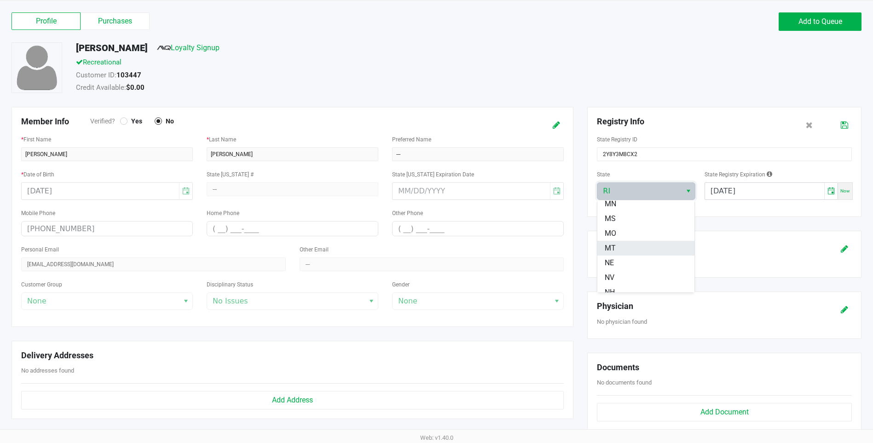
scroll to position [432, 0]
click at [613, 247] on span "NH" at bounding box center [610, 246] width 10 height 11
click at [369, 300] on div "Disciplinary Status No Issues" at bounding box center [293, 293] width 172 height 31
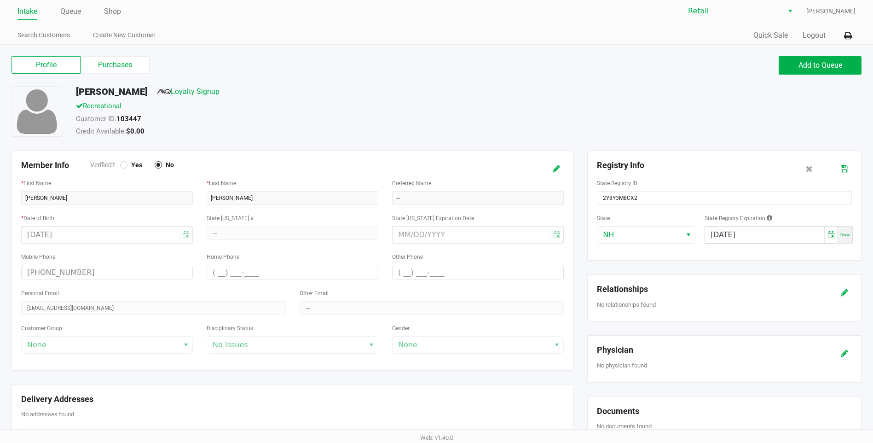
scroll to position [0, 0]
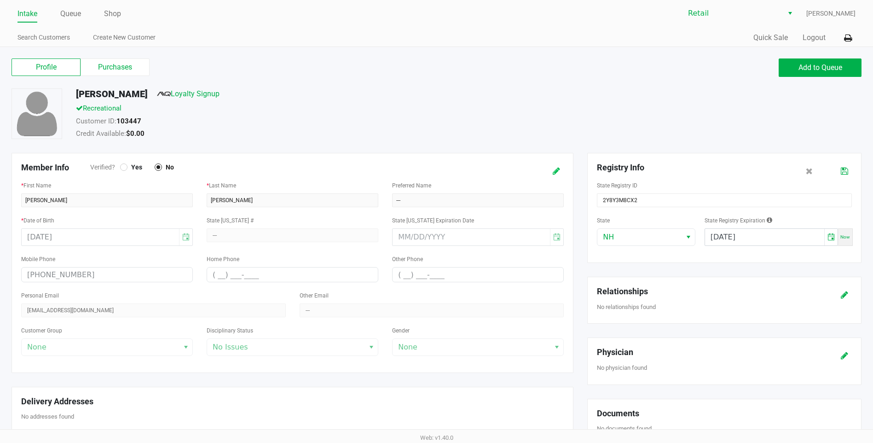
click at [558, 173] on icon at bounding box center [556, 171] width 7 height 6
click at [219, 240] on input at bounding box center [293, 235] width 172 height 14
type input "NewHampshire"
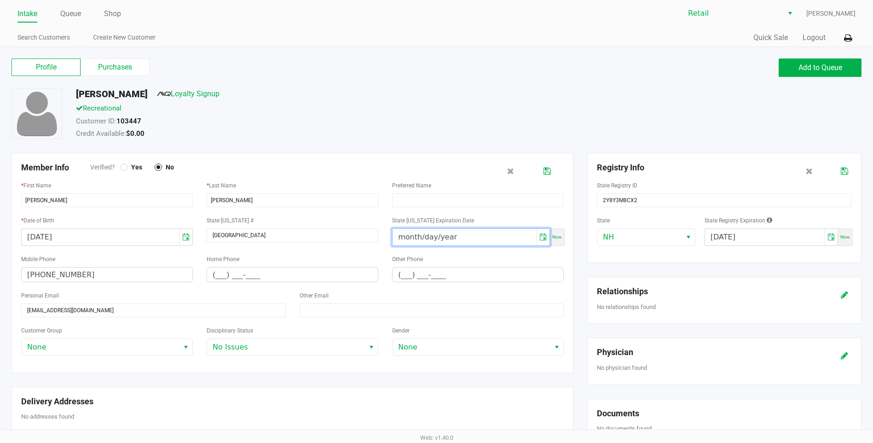
click at [408, 244] on input "month/day/year" at bounding box center [464, 237] width 144 height 17
type input "07/05/2029"
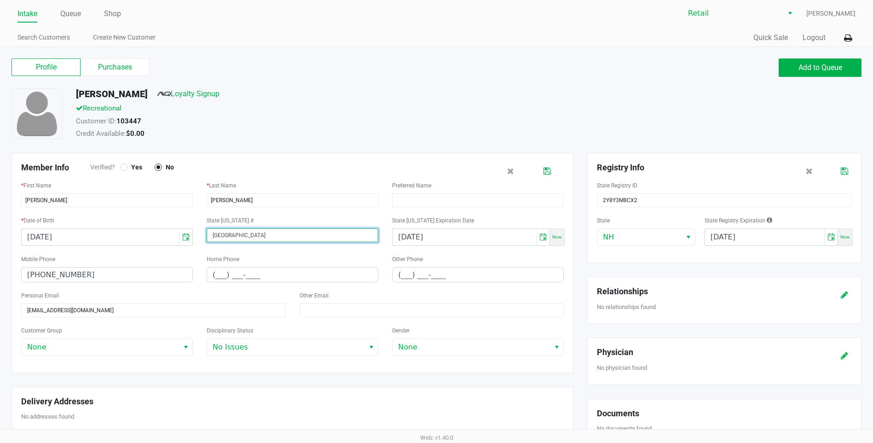
drag, startPoint x: 267, startPoint y: 238, endPoint x: 160, endPoint y: 242, distance: 107.7
click at [160, 242] on div "* Date of Birth 07/05/1987 State ID # NewHampshire State ID Expiration Date 07/…" at bounding box center [292, 233] width 556 height 39
click at [546, 236] on span "Toggle calendar" at bounding box center [542, 236] width 7 height 11
type input "NHL16149622"
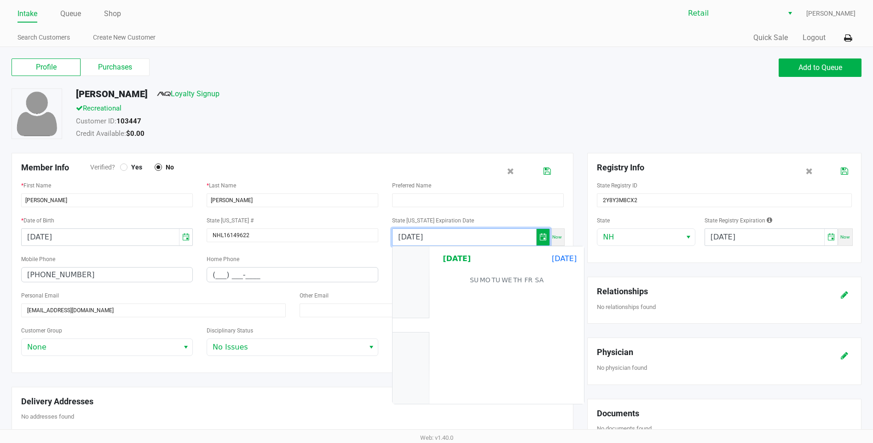
scroll to position [190178, 0]
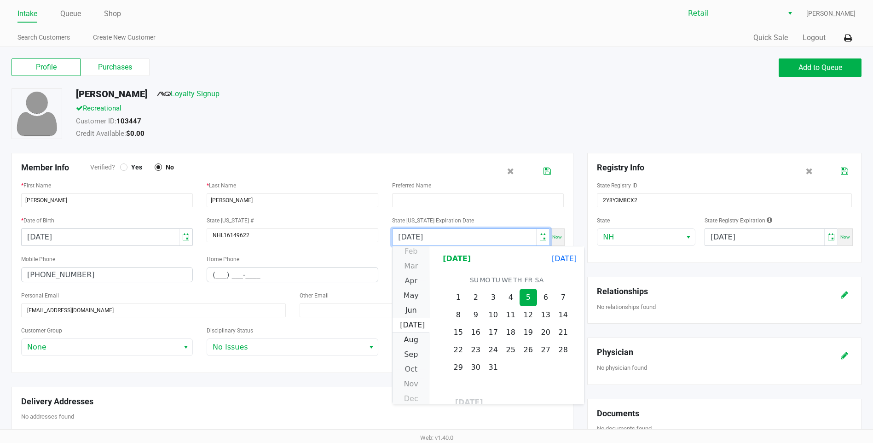
click at [507, 215] on div "State ID Expiration Date 07/05/2029 Now" at bounding box center [478, 229] width 172 height 31
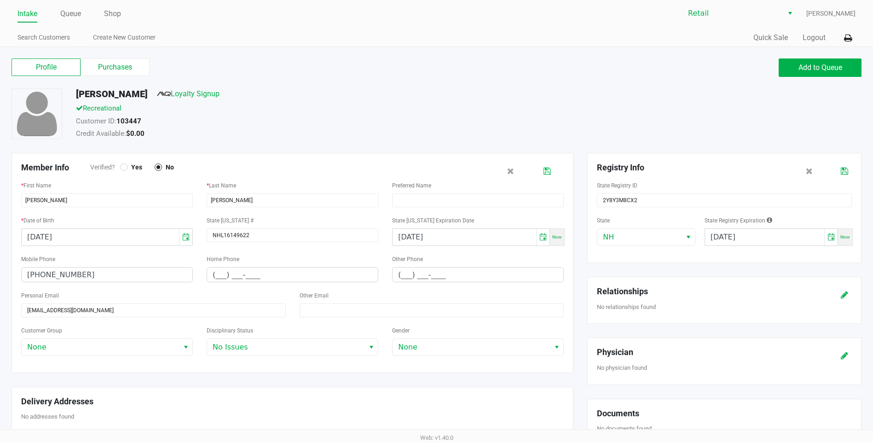
click at [546, 169] on icon at bounding box center [546, 171] width 7 height 6
click at [29, 13] on link "Intake" at bounding box center [27, 13] width 20 height 13
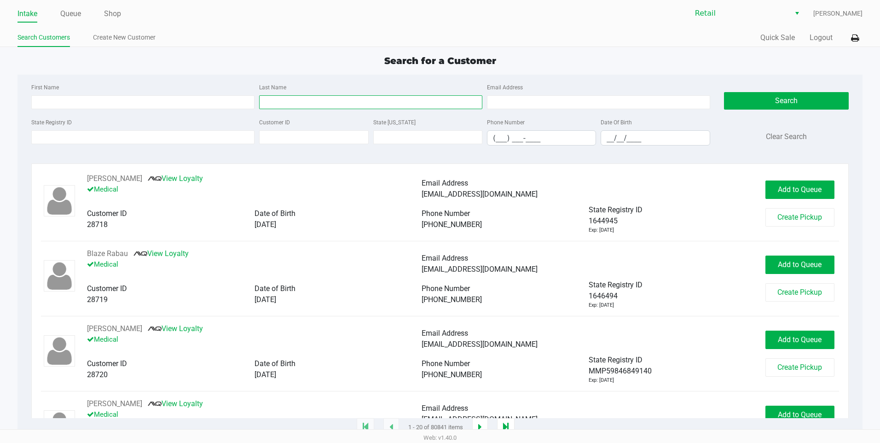
click at [275, 104] on input "Last Name" at bounding box center [370, 102] width 223 height 14
click at [445, 163] on div "First Name Last Name Email Address State Registry ID Customer ID State ID Phone…" at bounding box center [439, 251] width 845 height 353
drag, startPoint x: 445, startPoint y: 163, endPoint x: 451, endPoint y: 142, distance: 22.3
click at [451, 142] on input "text" at bounding box center [427, 137] width 109 height 14
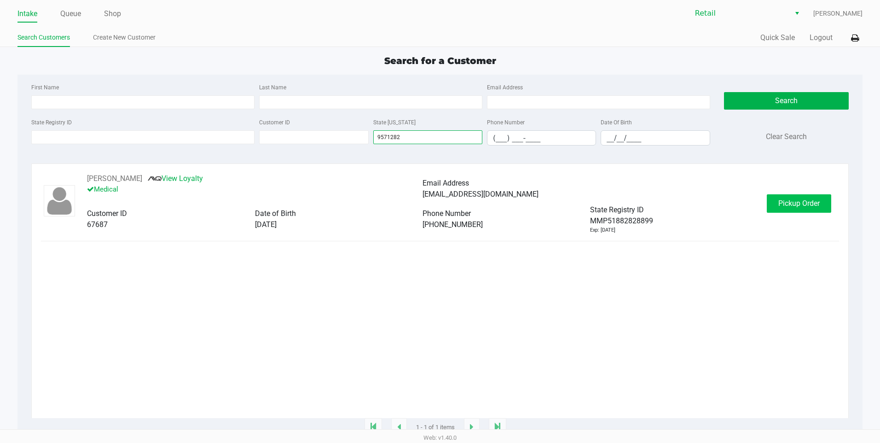
type input "9571282"
click at [799, 209] on button "Pickup Order" at bounding box center [798, 203] width 64 height 18
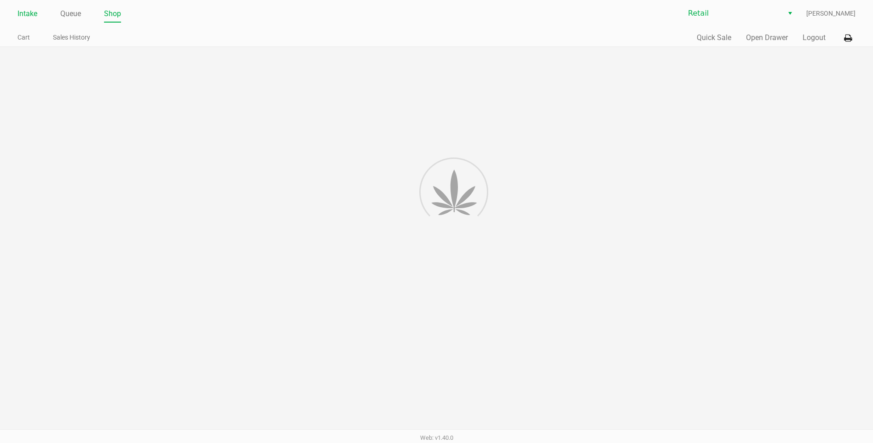
click at [23, 20] on li "Intake" at bounding box center [27, 14] width 20 height 16
drag, startPoint x: 23, startPoint y: 20, endPoint x: 22, endPoint y: 15, distance: 5.8
click at [22, 15] on link "Intake" at bounding box center [27, 13] width 20 height 13
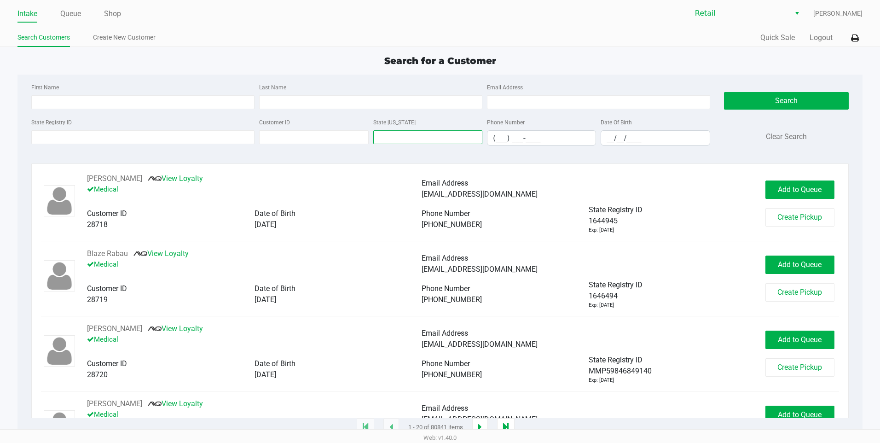
click at [419, 133] on input "text" at bounding box center [427, 137] width 109 height 14
click at [388, 140] on input "text" at bounding box center [427, 137] width 109 height 14
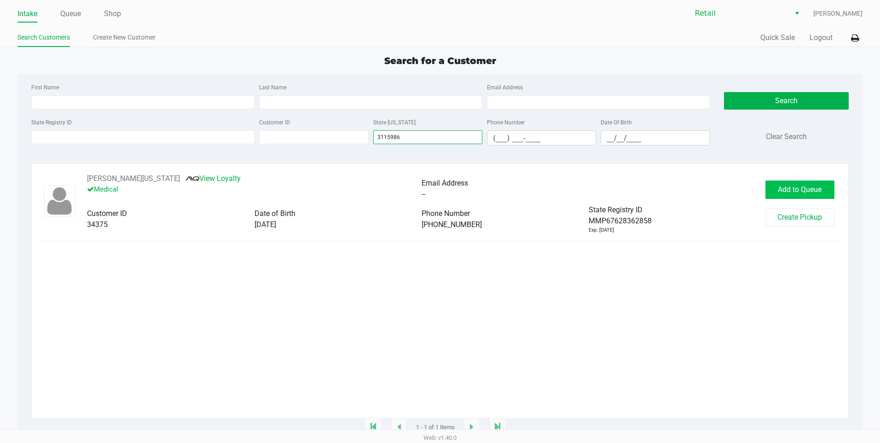
type input "3115986"
click at [797, 185] on button "Add to Queue" at bounding box center [799, 189] width 69 height 18
drag, startPoint x: 406, startPoint y: 143, endPoint x: 336, endPoint y: 138, distance: 70.1
click at [336, 138] on div "State Registry ID Customer ID State ID 3115986 Phone Number (___) ___-____ Date…" at bounding box center [370, 134] width 683 height 36
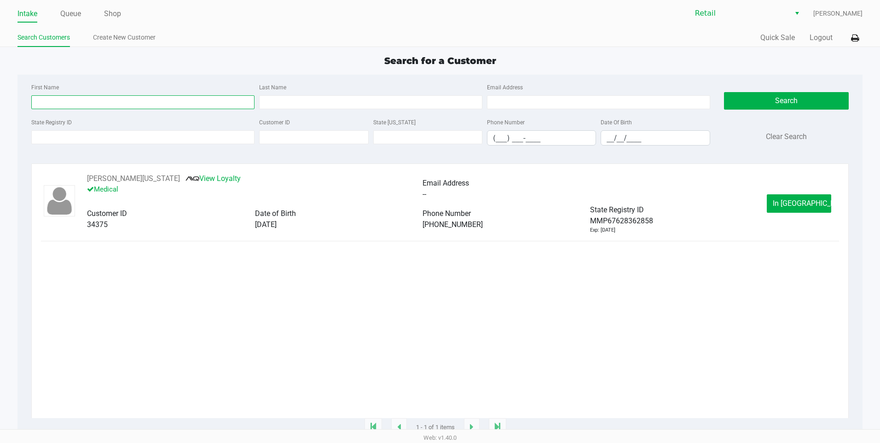
click at [168, 108] on input "First Name" at bounding box center [142, 102] width 223 height 14
click at [155, 90] on div "First Name" at bounding box center [143, 95] width 228 height 28
click at [157, 96] on input "First Name" at bounding box center [142, 102] width 223 height 14
type input "DONNA"
click at [269, 99] on input "Last Name" at bounding box center [370, 102] width 223 height 14
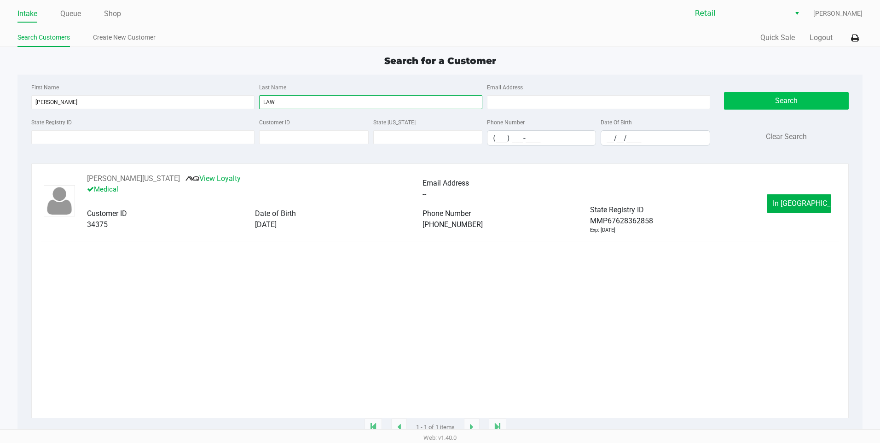
type input "LAW"
click at [765, 100] on button "Search" at bounding box center [786, 100] width 125 height 17
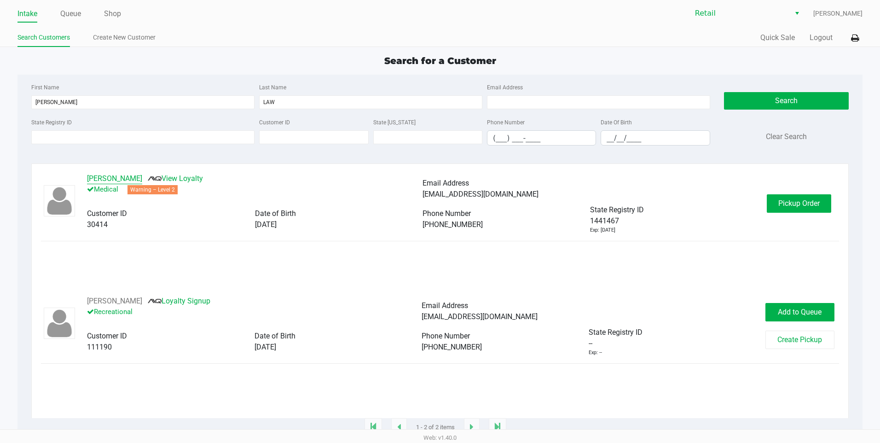
click at [111, 181] on button "Donna Lawrence" at bounding box center [114, 178] width 55 height 11
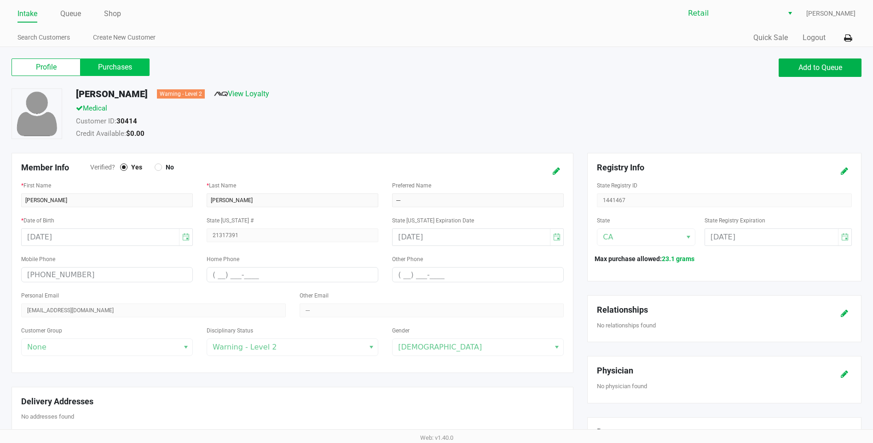
click at [100, 69] on label "Purchases" at bounding box center [115, 66] width 69 height 17
click at [0, 0] on 1 "Purchases" at bounding box center [0, 0] width 0 height 0
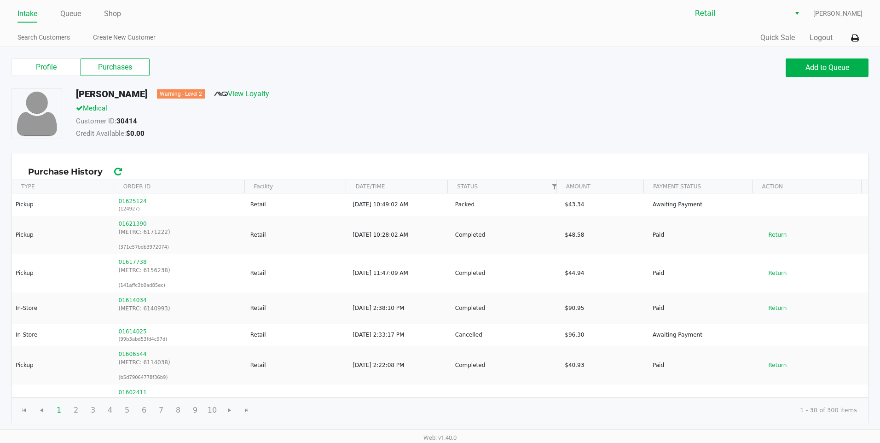
click at [30, 18] on link "Intake" at bounding box center [27, 13] width 20 height 13
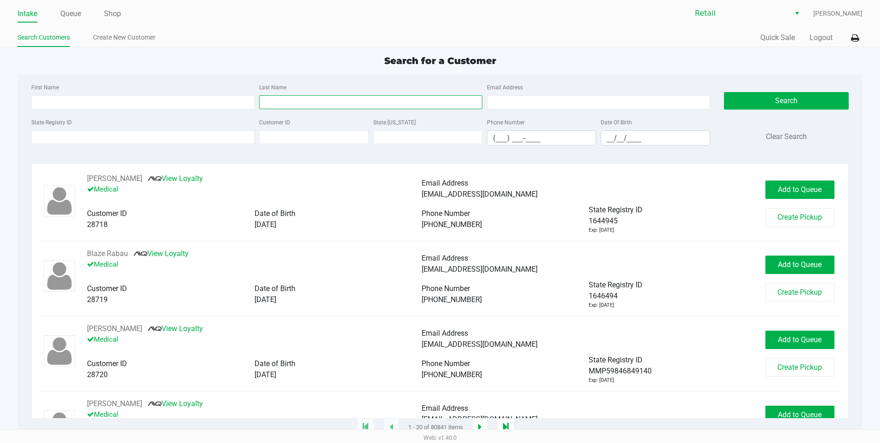
click at [329, 101] on input "Last Name" at bounding box center [370, 102] width 223 height 14
type input "MERCADO"
click at [208, 104] on input "First Name" at bounding box center [142, 102] width 223 height 14
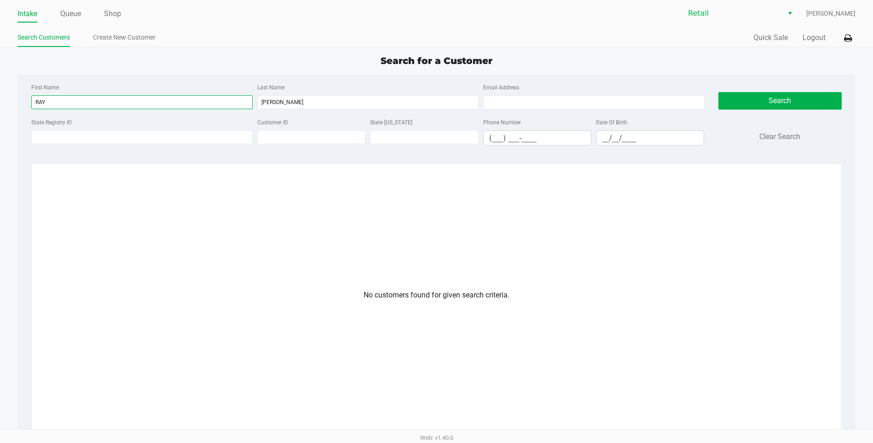
click at [92, 106] on input "RAY" at bounding box center [141, 102] width 221 height 14
type input "R"
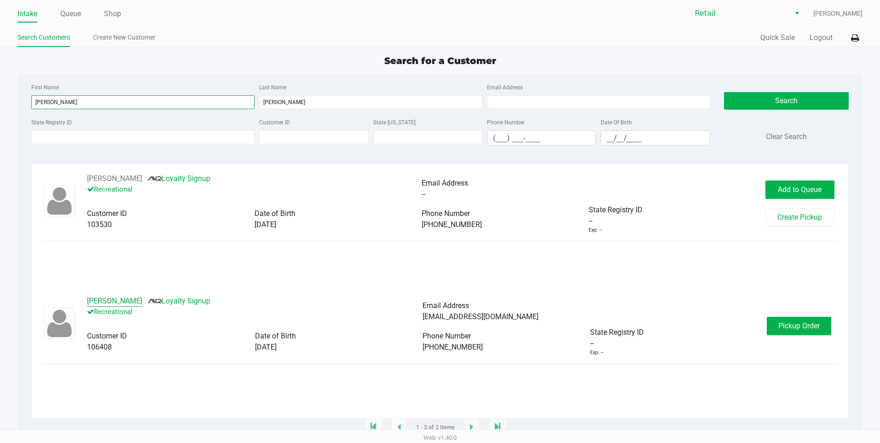
type input "REYNA"
click at [120, 304] on button "Reyna Mercado" at bounding box center [114, 300] width 55 height 11
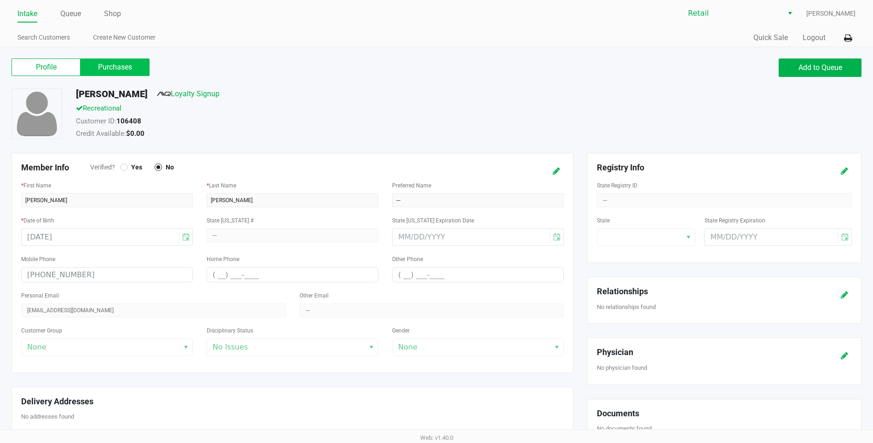
click at [116, 63] on label "Purchases" at bounding box center [115, 66] width 69 height 17
click at [0, 0] on 1 "Purchases" at bounding box center [0, 0] width 0 height 0
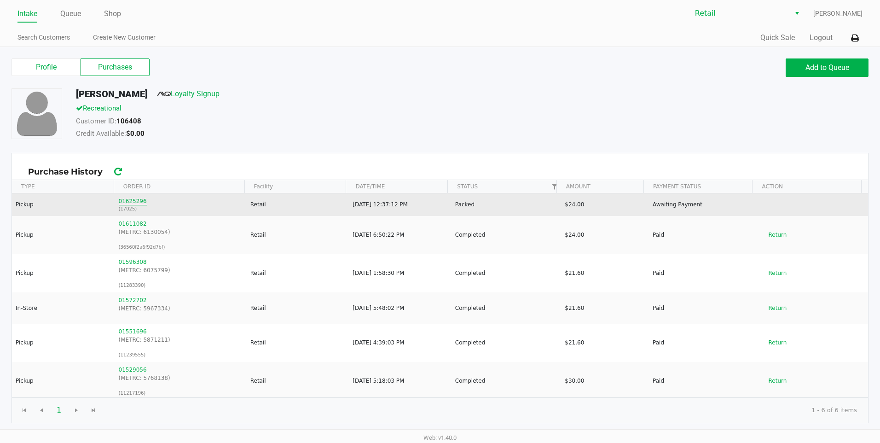
click at [134, 201] on button "01625296" at bounding box center [133, 201] width 28 height 8
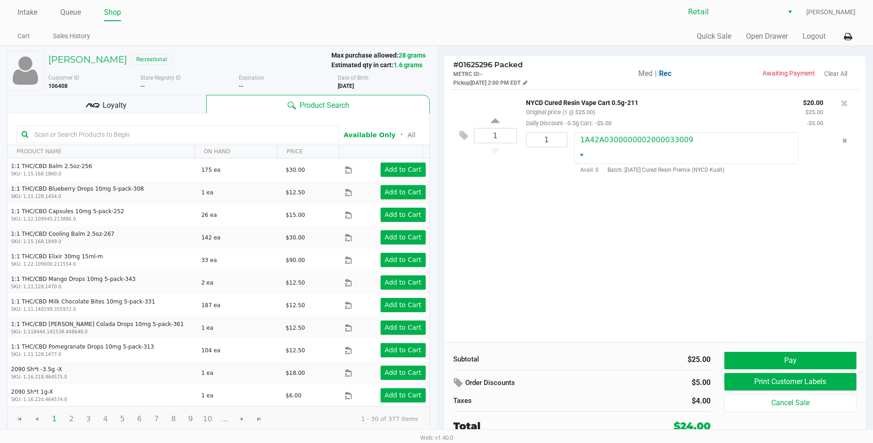
scroll to position [2, 0]
click at [24, 14] on link "Intake" at bounding box center [27, 12] width 20 height 13
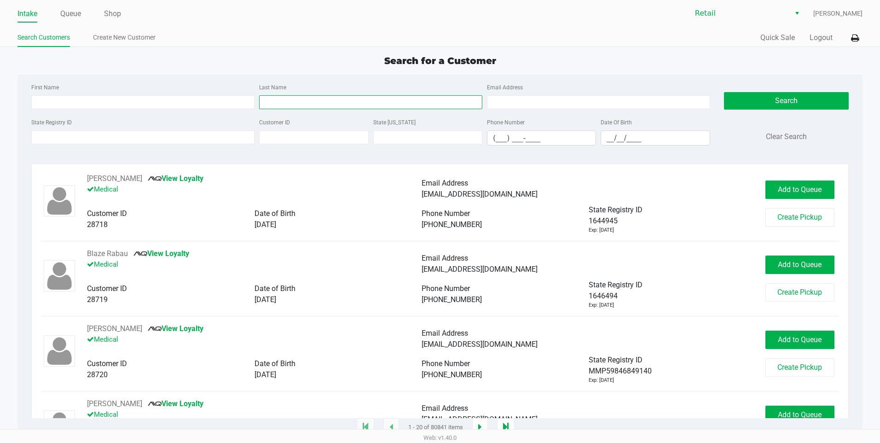
click at [282, 104] on input "Last Name" at bounding box center [370, 102] width 223 height 14
type input "DAVID"
click at [156, 103] on input "First Name" at bounding box center [142, 102] width 223 height 14
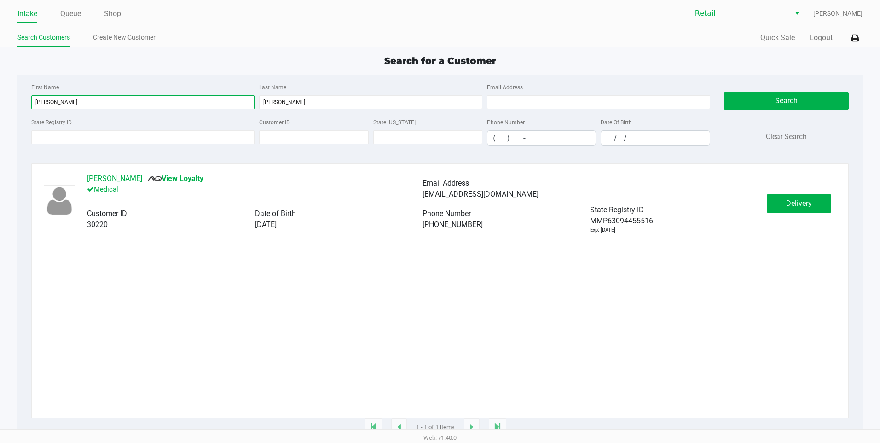
type input "BETHANY"
click at [107, 183] on button "Bethany David" at bounding box center [114, 178] width 55 height 11
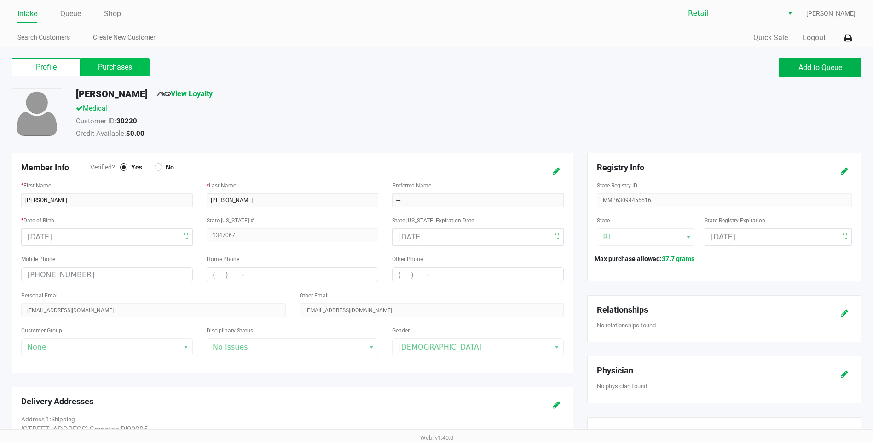
click at [119, 63] on label "Purchases" at bounding box center [115, 66] width 69 height 17
click at [0, 0] on 1 "Purchases" at bounding box center [0, 0] width 0 height 0
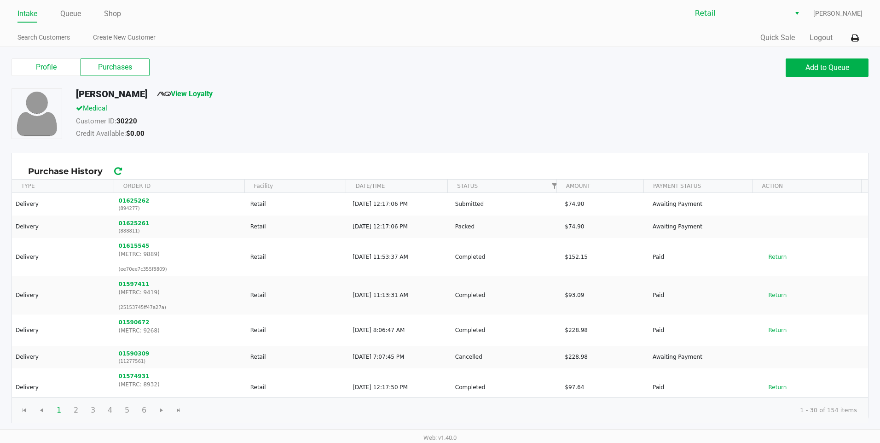
drag, startPoint x: 26, startPoint y: 15, endPoint x: 83, endPoint y: 41, distance: 62.4
click at [26, 16] on link "Intake" at bounding box center [27, 13] width 20 height 13
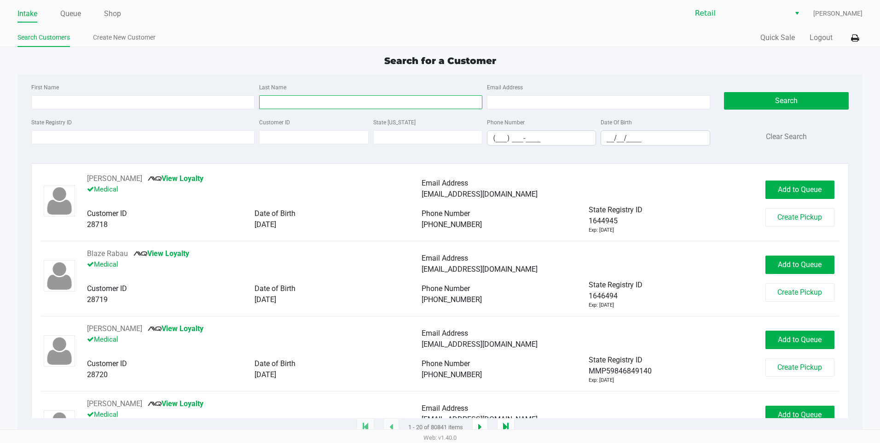
click at [288, 105] on input "Last Name" at bounding box center [370, 102] width 223 height 14
click at [163, 100] on input "First Name" at bounding box center [142, 102] width 223 height 14
click at [148, 100] on input "First Name" at bounding box center [142, 102] width 223 height 14
click at [493, 137] on input "(___) ___-____" at bounding box center [541, 138] width 108 height 14
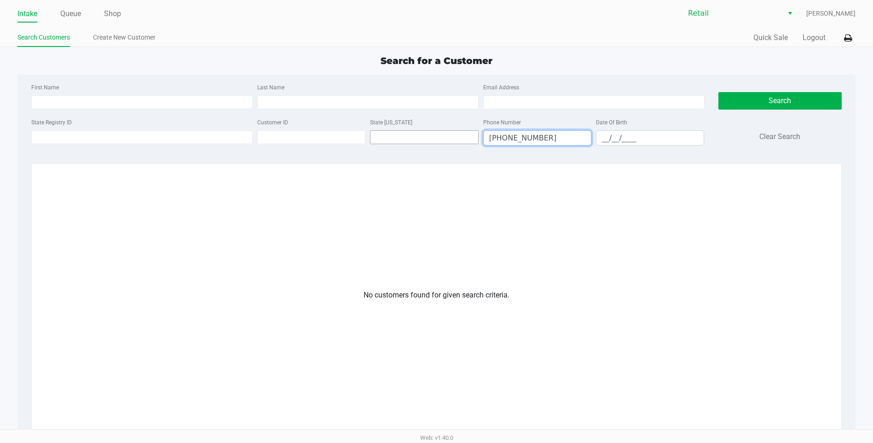
drag, startPoint x: 531, startPoint y: 140, endPoint x: 445, endPoint y: 138, distance: 86.1
click at [445, 138] on div "State Registry ID Customer ID State ID Phone Number (401) 548-8202 Date Of Birt…" at bounding box center [368, 134] width 678 height 36
type input "(___) ___-____"
click at [106, 103] on input "First Name" at bounding box center [141, 102] width 221 height 14
type input "RYAN"
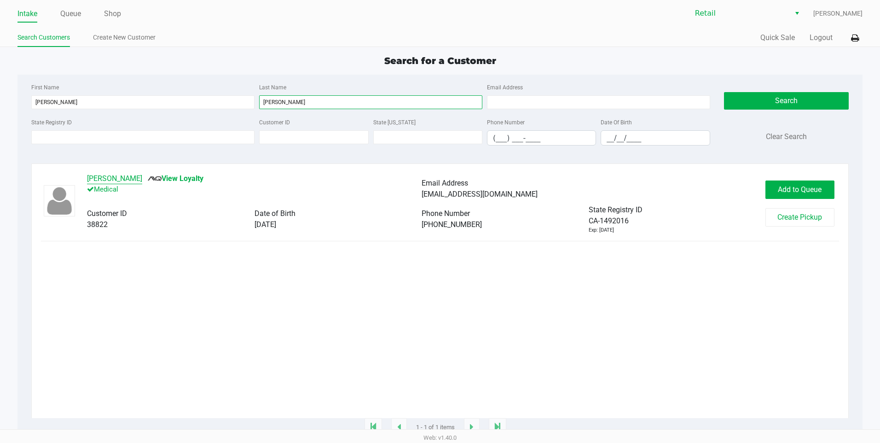
type input "SAVARD"
click at [110, 175] on button "Ryan Savard" at bounding box center [114, 178] width 55 height 11
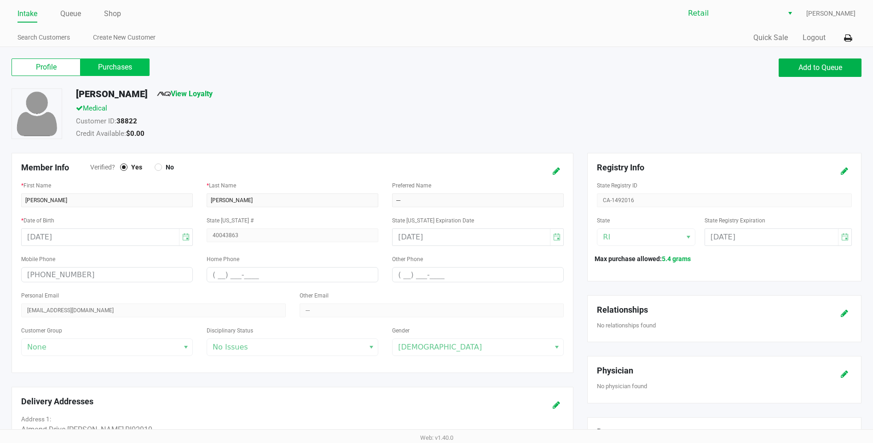
click at [104, 68] on label "Purchases" at bounding box center [115, 66] width 69 height 17
click at [0, 0] on 1 "Purchases" at bounding box center [0, 0] width 0 height 0
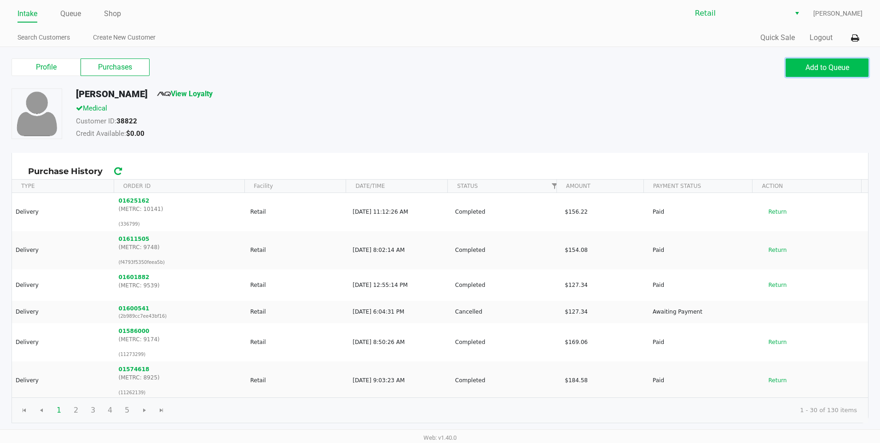
click at [837, 72] on button "Add to Queue" at bounding box center [826, 67] width 83 height 18
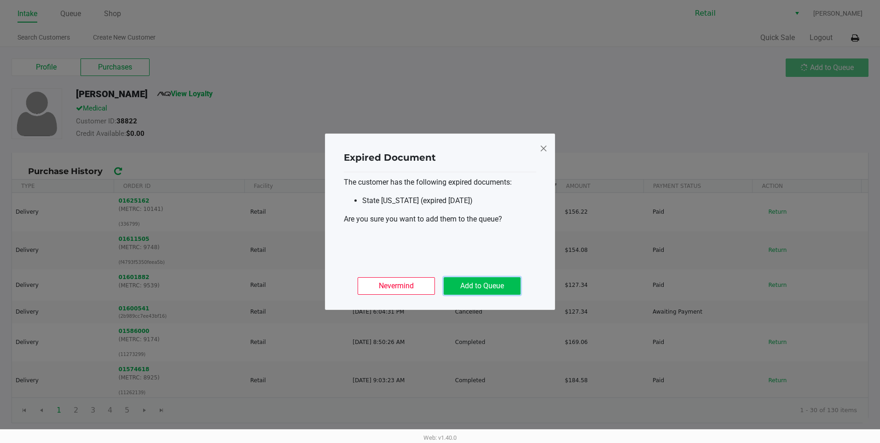
click at [478, 283] on button "Add to Queue" at bounding box center [482, 285] width 77 height 17
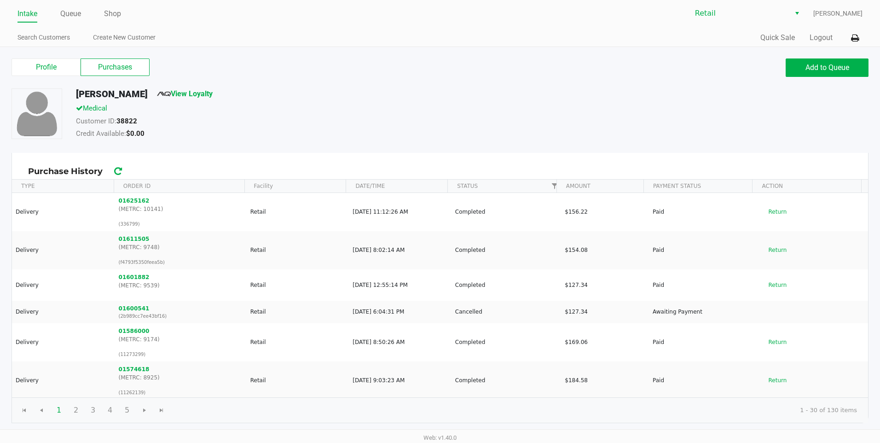
click at [33, 15] on link "Intake" at bounding box center [27, 13] width 20 height 13
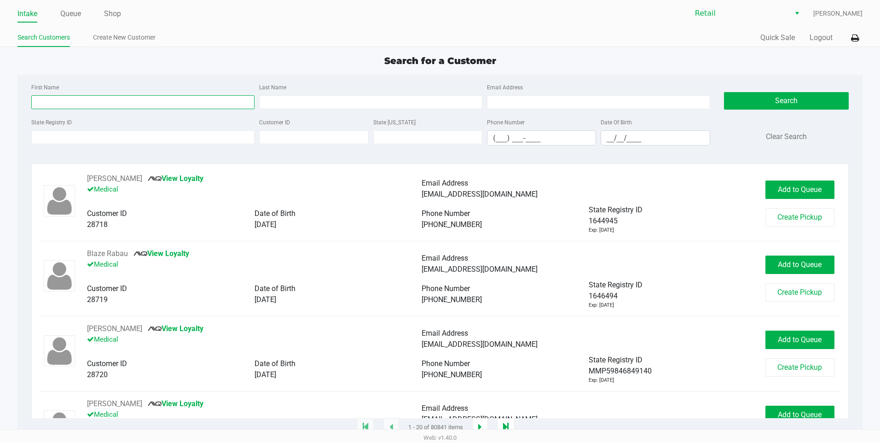
click at [95, 107] on input "First Name" at bounding box center [142, 102] width 223 height 14
click at [441, 137] on input "text" at bounding box center [427, 137] width 109 height 14
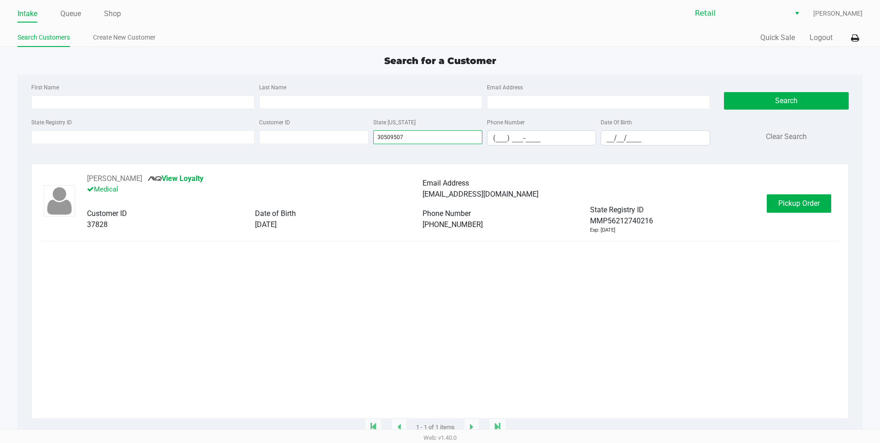
type input "30509507"
click at [777, 133] on button "Clear Search" at bounding box center [786, 136] width 41 height 11
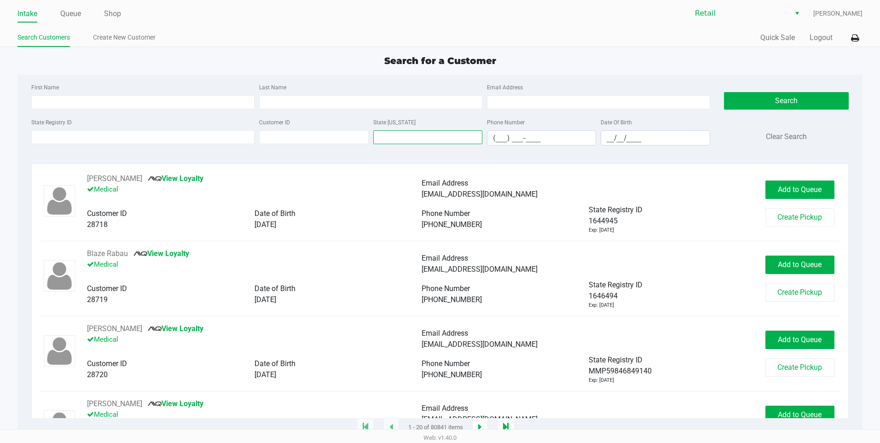
click at [442, 134] on input "text" at bounding box center [427, 137] width 109 height 14
click at [401, 138] on input "text" at bounding box center [427, 137] width 109 height 14
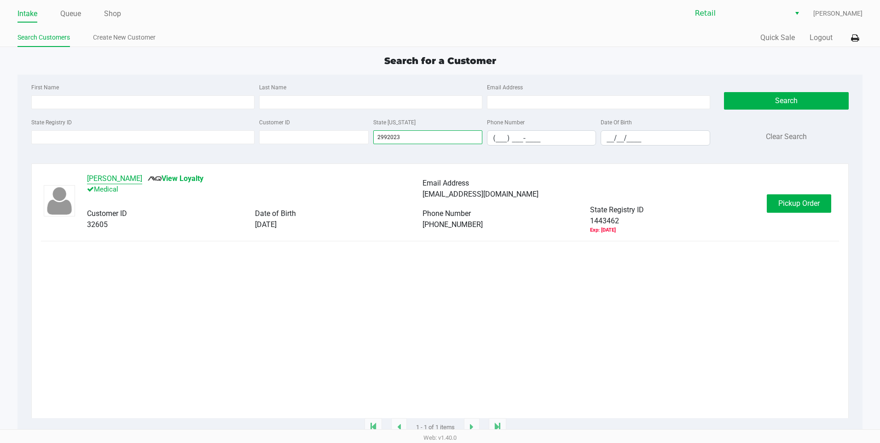
type input "2992023"
click at [107, 181] on button "Anthony Langlois" at bounding box center [114, 178] width 55 height 11
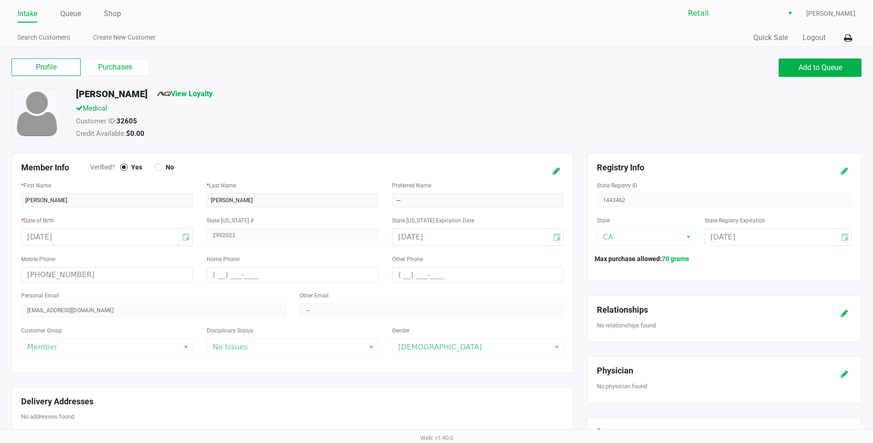
click at [842, 174] on icon at bounding box center [844, 171] width 7 height 6
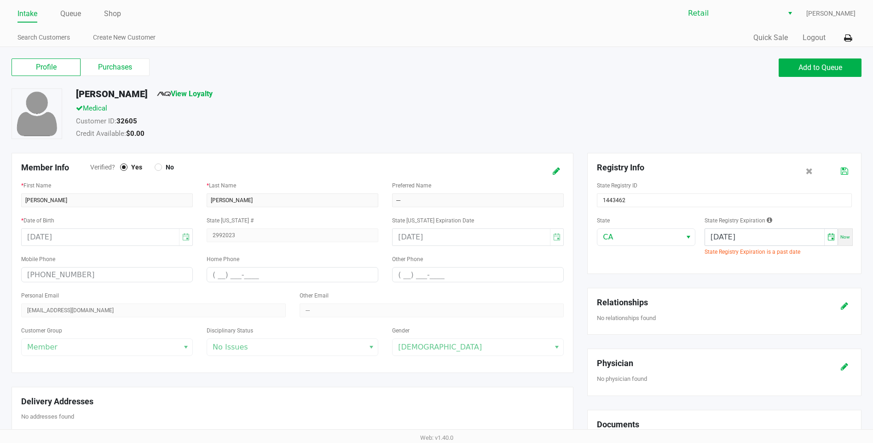
click at [845, 168] on icon at bounding box center [844, 171] width 7 height 6
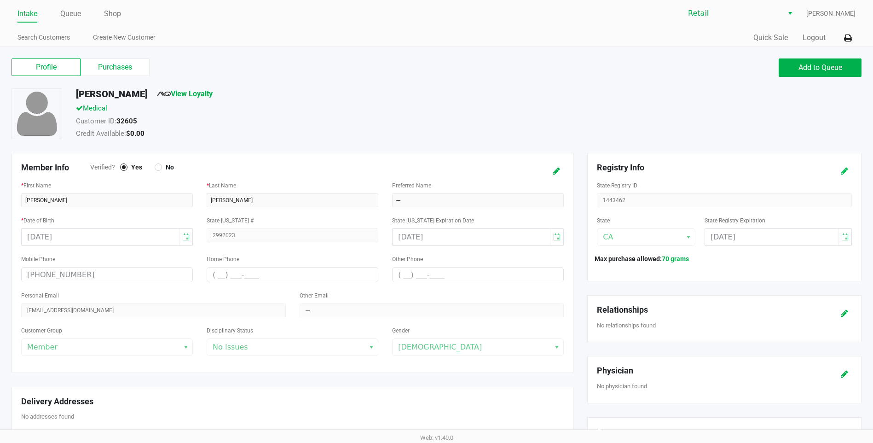
click at [841, 172] on icon at bounding box center [844, 171] width 7 height 6
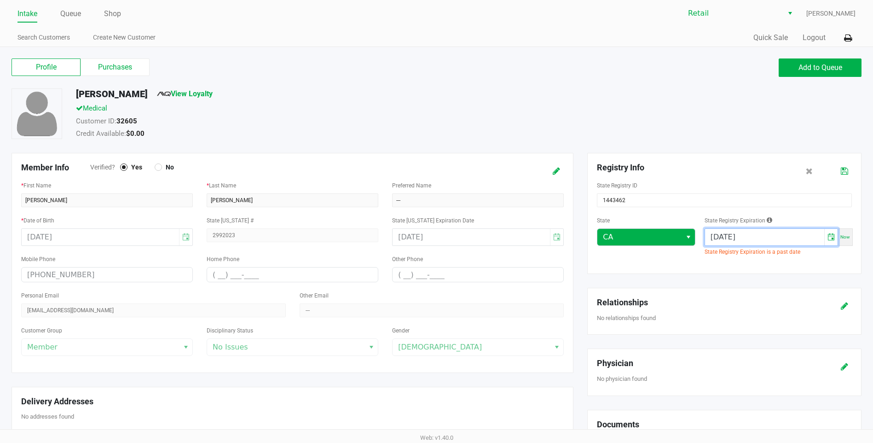
drag, startPoint x: 805, startPoint y: 238, endPoint x: 618, endPoint y: 236, distance: 187.3
click at [618, 236] on div "State CA State Registry Expiration 08/09/2025 Now State Registry Expiration is …" at bounding box center [724, 239] width 255 height 50
click at [841, 236] on span "Now" at bounding box center [845, 236] width 10 height 5
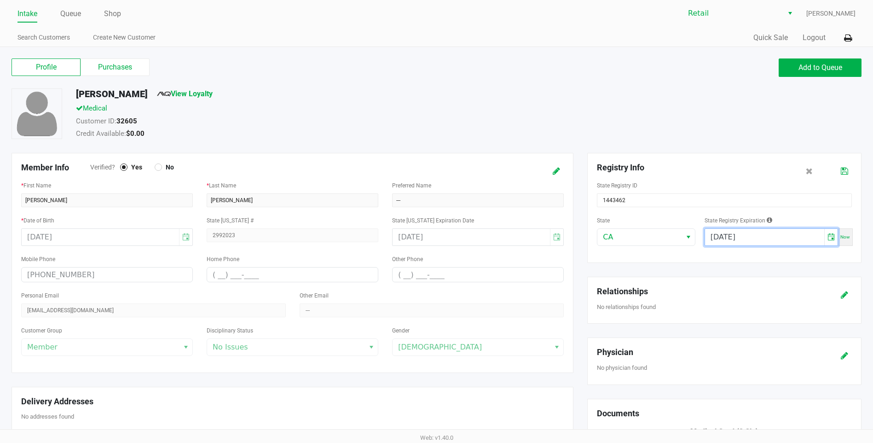
drag, startPoint x: 780, startPoint y: 236, endPoint x: 699, endPoint y: 231, distance: 81.2
click at [699, 231] on div "State CA State Registry Expiration 08/26/2025 Now" at bounding box center [724, 233] width 255 height 39
click at [732, 233] on input "[DATE]" at bounding box center [764, 237] width 119 height 17
click at [737, 237] on input "[DATE]" at bounding box center [764, 237] width 119 height 17
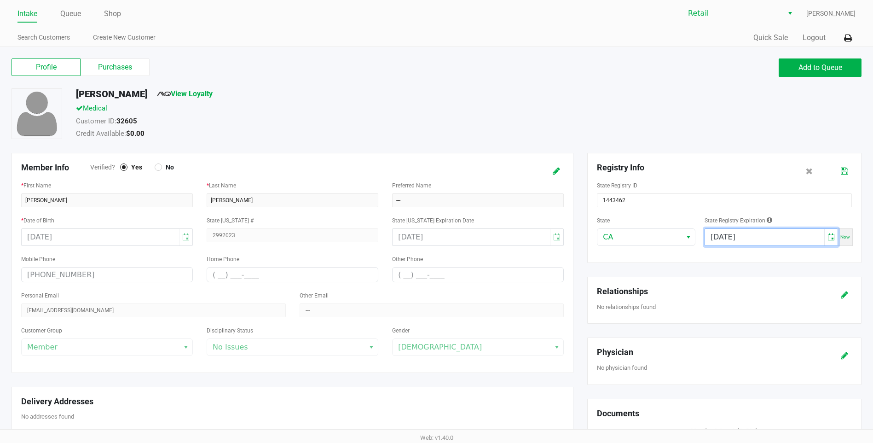
click at [727, 235] on input "[DATE]" at bounding box center [764, 237] width 119 height 17
type input "08/09/2026"
click at [556, 233] on div "06/19/2025" at bounding box center [478, 236] width 172 height 17
click at [493, 237] on div "06/19/2025" at bounding box center [478, 236] width 172 height 17
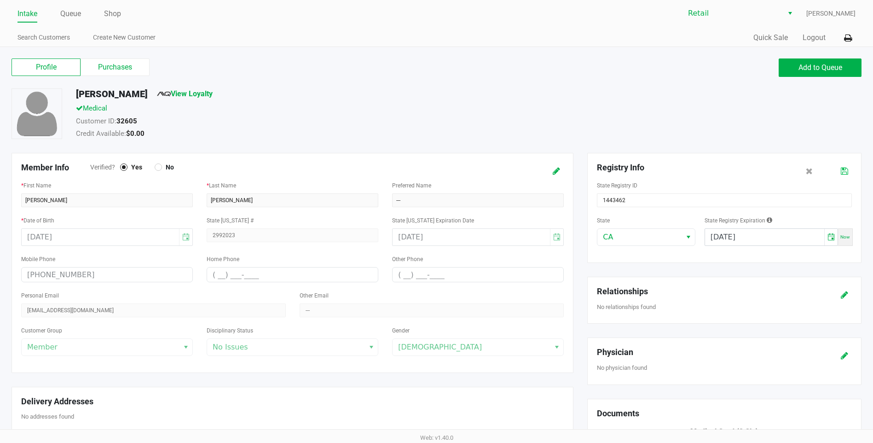
click at [843, 170] on icon at bounding box center [844, 171] width 7 height 6
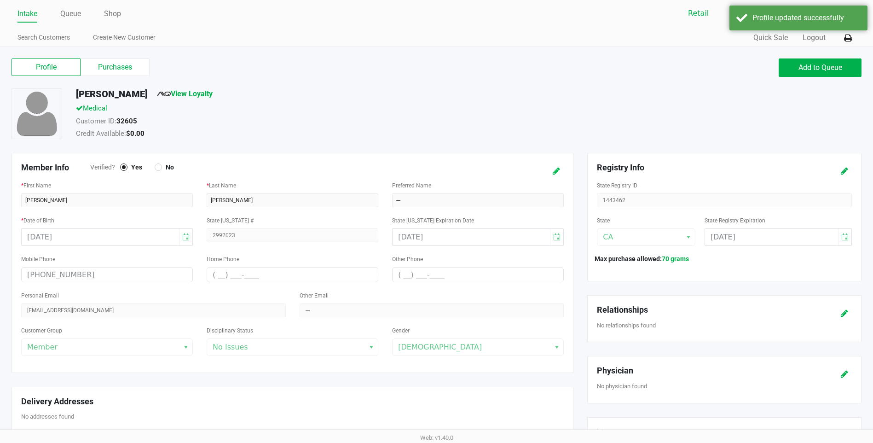
click at [555, 168] on icon at bounding box center [556, 171] width 7 height 6
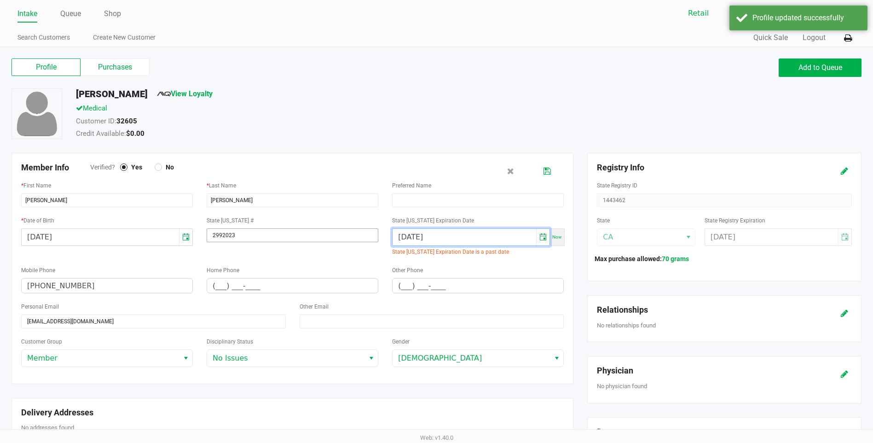
drag, startPoint x: 494, startPoint y: 236, endPoint x: 352, endPoint y: 232, distance: 141.8
click at [352, 232] on div "* Date of Birth 06/19/1992 State ID # 2992023 State ID Expiration Date 06/19/20…" at bounding box center [292, 239] width 556 height 50
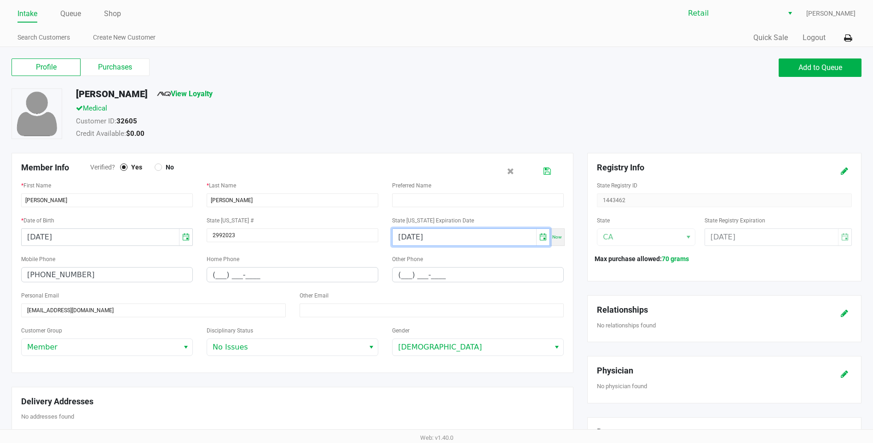
type input "06/19/2030"
click at [545, 173] on icon at bounding box center [546, 171] width 7 height 6
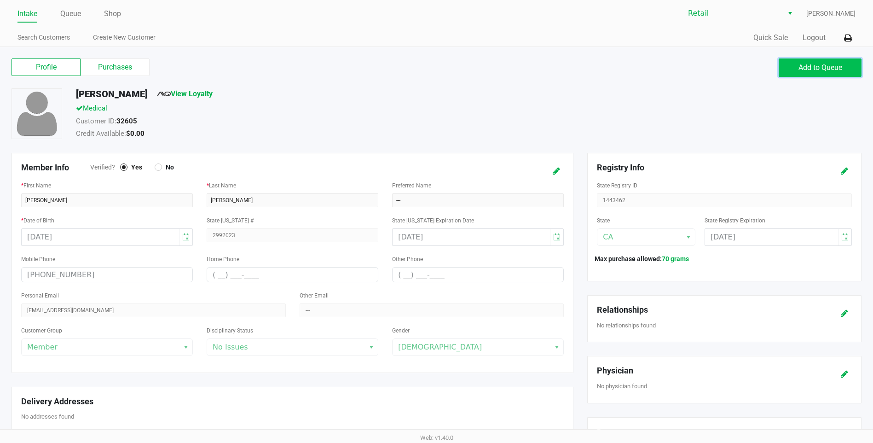
click at [829, 71] on span "Add to Queue" at bounding box center [820, 67] width 44 height 9
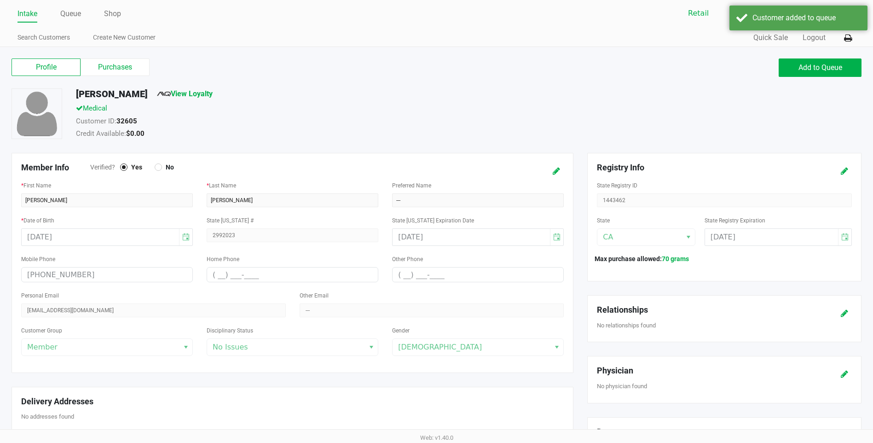
click at [558, 233] on div "06/19/2030" at bounding box center [478, 236] width 172 height 17
click at [555, 242] on div "06/19/2030" at bounding box center [478, 236] width 172 height 17
click at [557, 237] on div "06/19/2030" at bounding box center [478, 236] width 172 height 17
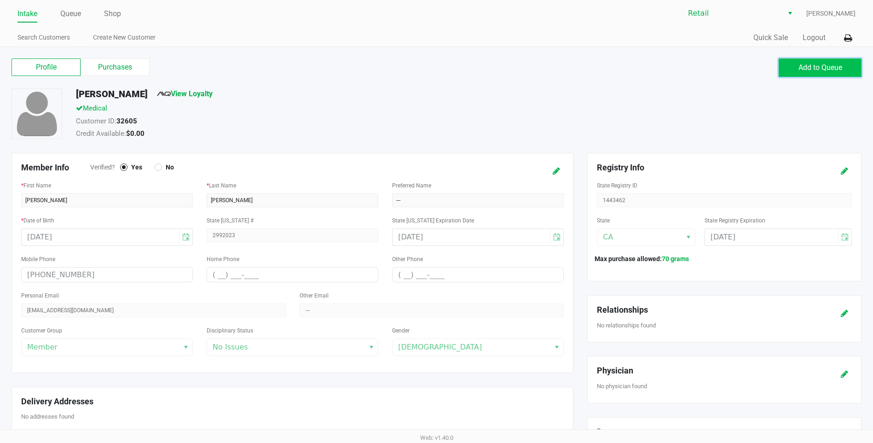
click at [794, 69] on button "Add to Queue" at bounding box center [819, 67] width 83 height 18
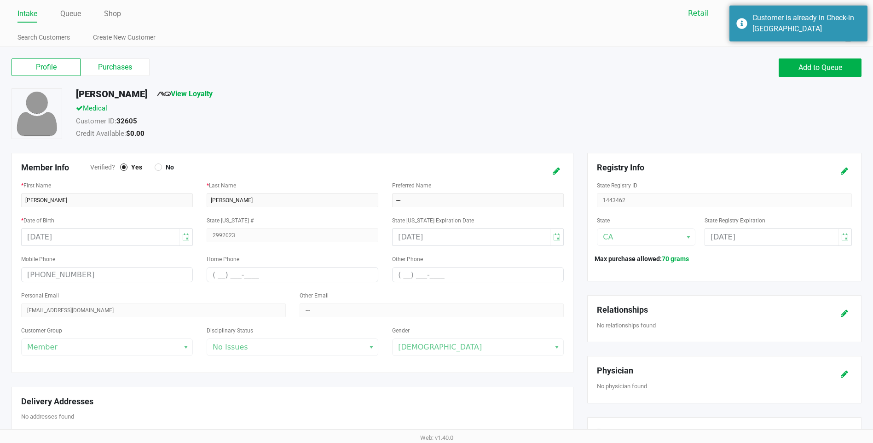
click at [29, 17] on link "Intake" at bounding box center [27, 13] width 20 height 13
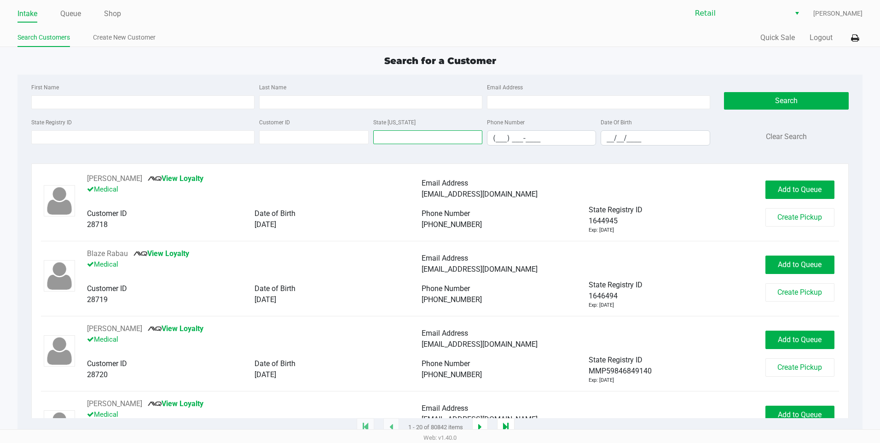
click at [433, 138] on input "text" at bounding box center [427, 137] width 109 height 14
click at [432, 138] on input "text" at bounding box center [427, 137] width 109 height 14
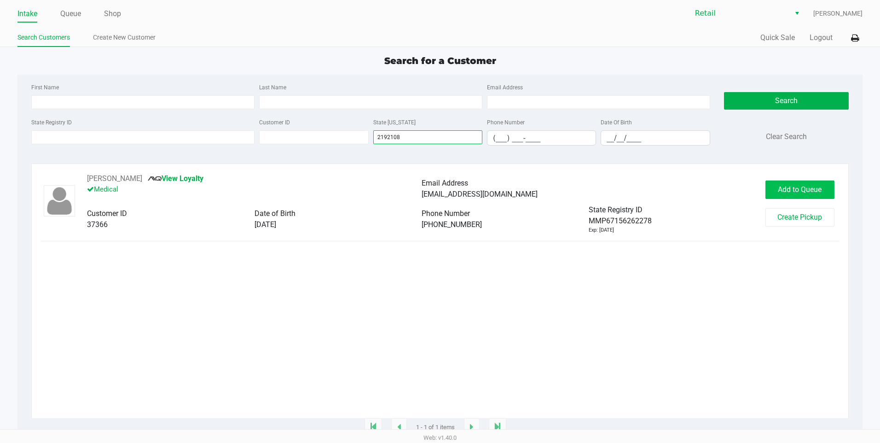
type input "2192108"
click at [796, 197] on button "Add to Queue" at bounding box center [799, 189] width 69 height 18
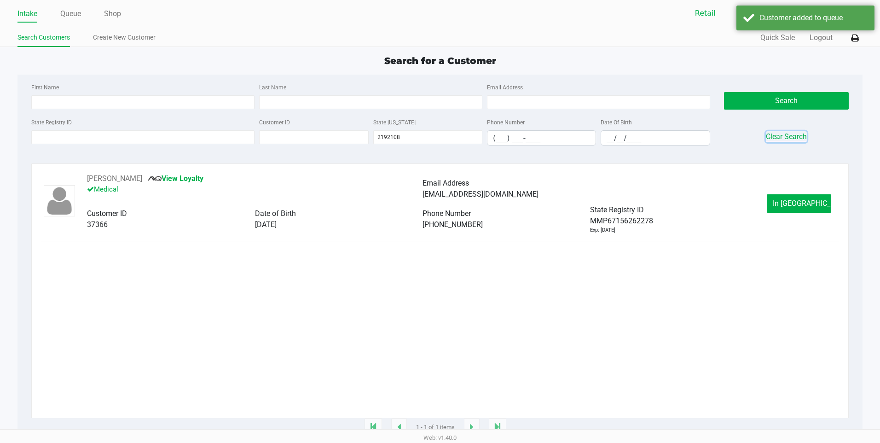
click at [774, 134] on button "Clear Search" at bounding box center [786, 136] width 41 height 11
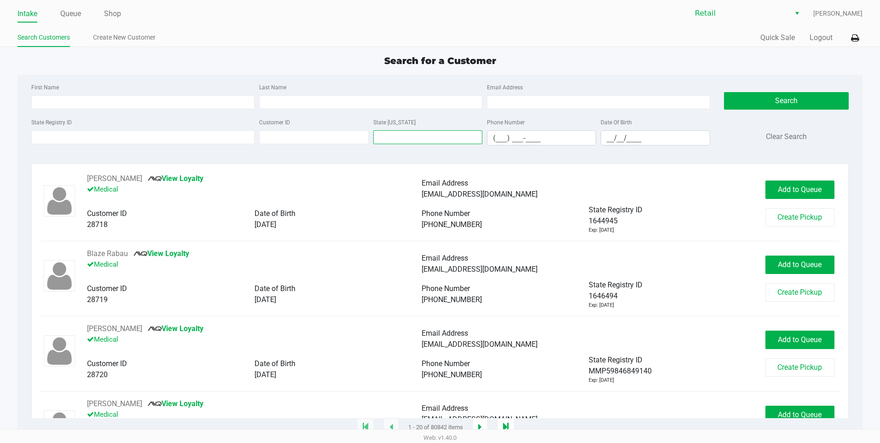
click at [386, 141] on input "text" at bounding box center [427, 137] width 109 height 14
click at [437, 130] on div "State [US_STATE]" at bounding box center [428, 130] width 114 height 29
click at [435, 139] on input "text" at bounding box center [427, 137] width 109 height 14
click at [387, 135] on input "text" at bounding box center [427, 137] width 109 height 14
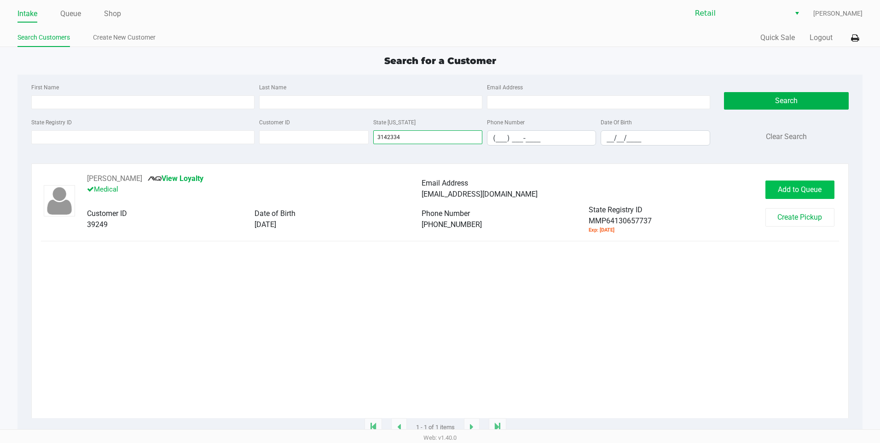
type input "3142334"
click at [798, 195] on button "Add to Queue" at bounding box center [799, 189] width 69 height 18
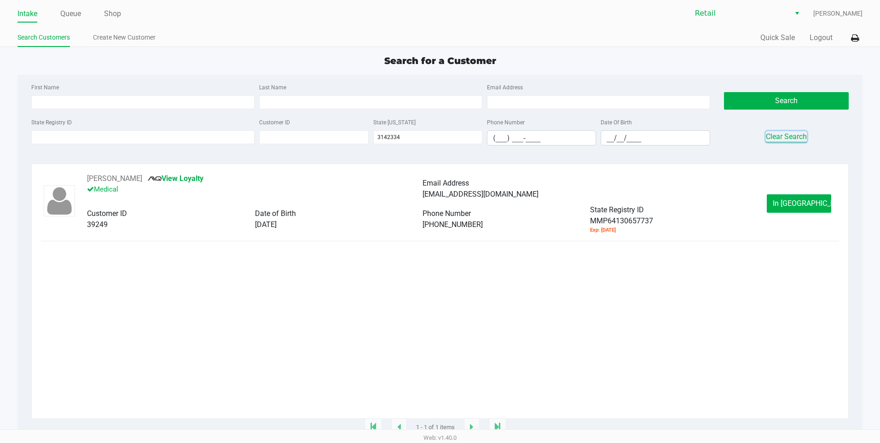
click at [792, 141] on button "Clear Search" at bounding box center [786, 136] width 41 height 11
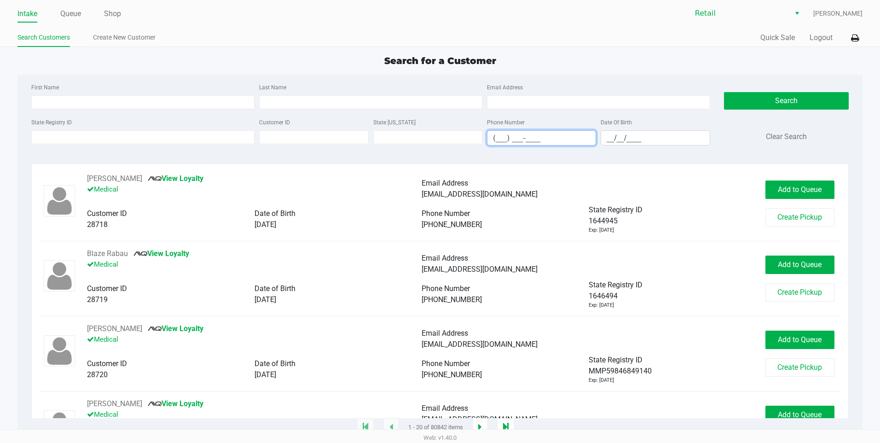
click at [495, 141] on input "(___) ___-____" at bounding box center [541, 138] width 108 height 14
drag, startPoint x: 547, startPoint y: 143, endPoint x: 473, endPoint y: 138, distance: 73.8
click at [473, 138] on div "State Registry ID Customer ID State ID Phone Number (401) 771-____ Date Of Birt…" at bounding box center [370, 134] width 683 height 36
type input "(___) ___-____"
click at [421, 134] on input "text" at bounding box center [427, 137] width 109 height 14
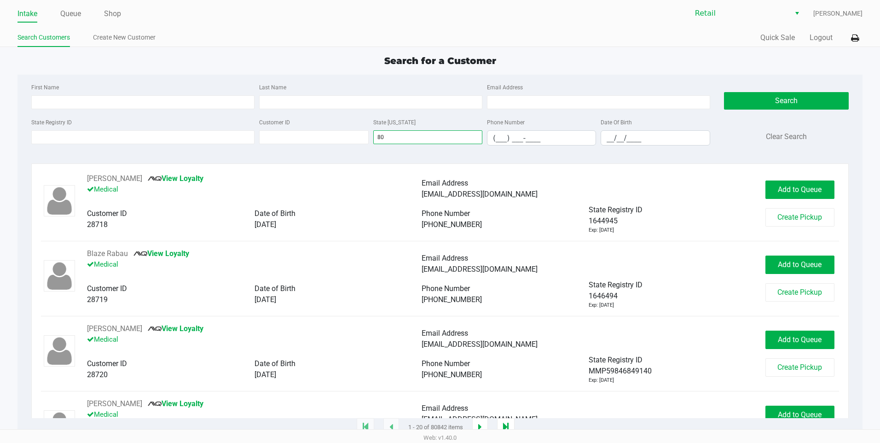
type input "8"
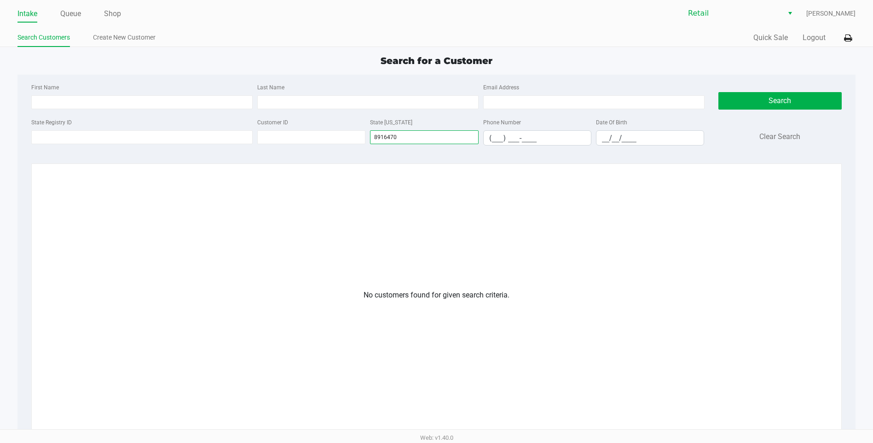
type input "8916470"
drag, startPoint x: 418, startPoint y: 144, endPoint x: 345, endPoint y: 131, distance: 74.8
click at [345, 131] on div "State Registry ID Customer ID State ID 8916470 Phone Number (___) ___-____ Date…" at bounding box center [368, 134] width 678 height 36
click at [411, 143] on input "8916470" at bounding box center [424, 137] width 108 height 14
drag, startPoint x: 410, startPoint y: 140, endPoint x: 373, endPoint y: 136, distance: 38.0
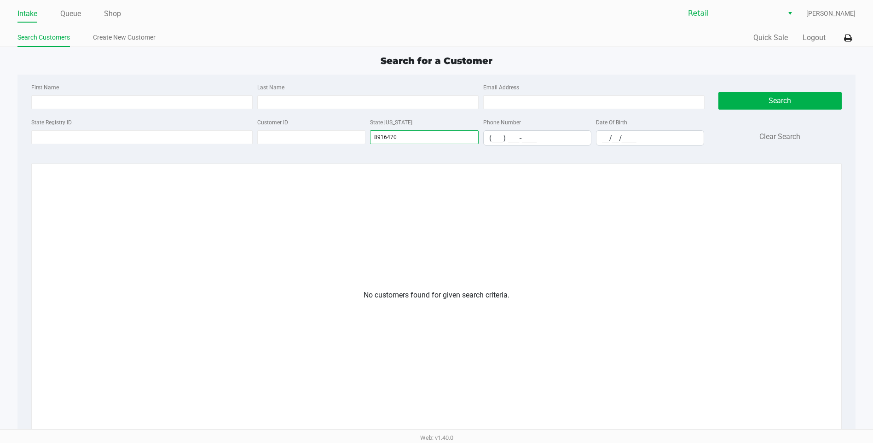
click at [373, 136] on input "8916470" at bounding box center [424, 137] width 108 height 14
type input "8916470"
drag, startPoint x: 410, startPoint y: 140, endPoint x: 328, endPoint y: 141, distance: 82.4
click at [328, 141] on div "State Registry ID Customer ID State ID 8916470 Phone Number (___) ___-____ Date…" at bounding box center [368, 134] width 678 height 36
click at [167, 104] on input "First Name" at bounding box center [141, 102] width 221 height 14
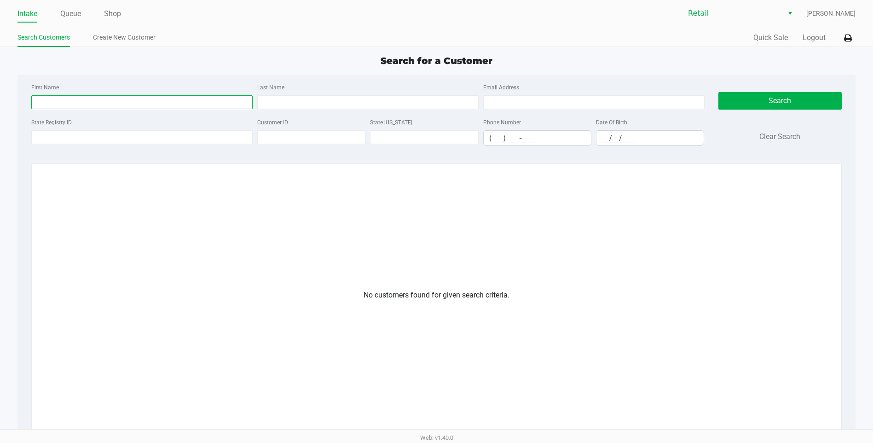
type input "V"
type input "COLLEEN"
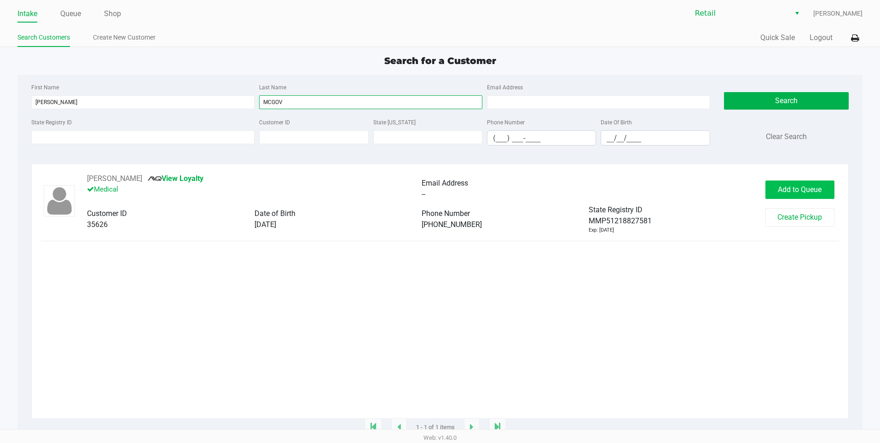
type input "MCGOV"
click at [812, 194] on span "Add to Queue" at bounding box center [800, 189] width 44 height 9
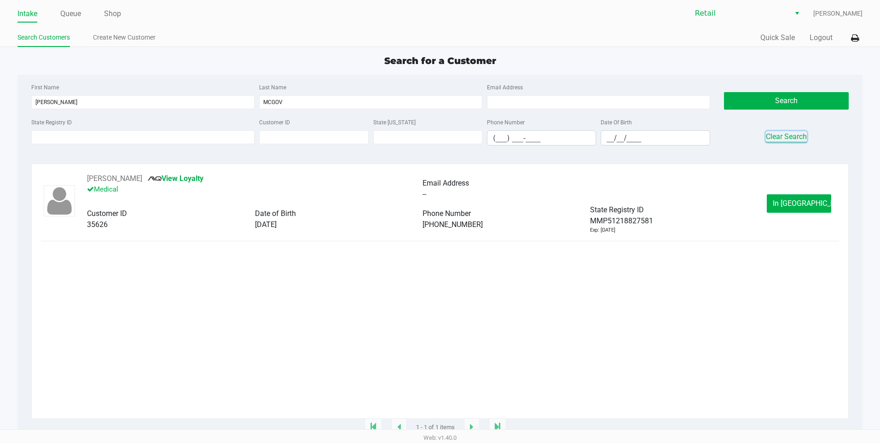
click at [773, 134] on button "Clear Search" at bounding box center [786, 136] width 41 height 11
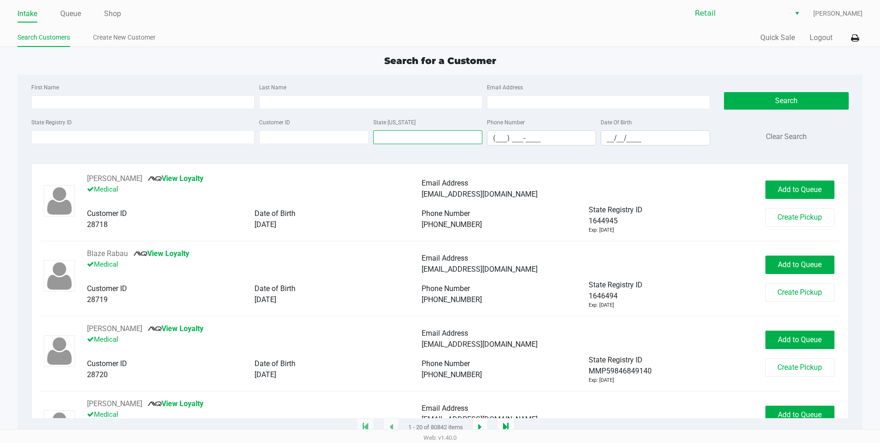
click at [427, 140] on input "text" at bounding box center [427, 137] width 109 height 14
click at [183, 104] on input "First Name" at bounding box center [142, 102] width 223 height 14
click at [498, 145] on input "(___) ___-____" at bounding box center [541, 138] width 108 height 14
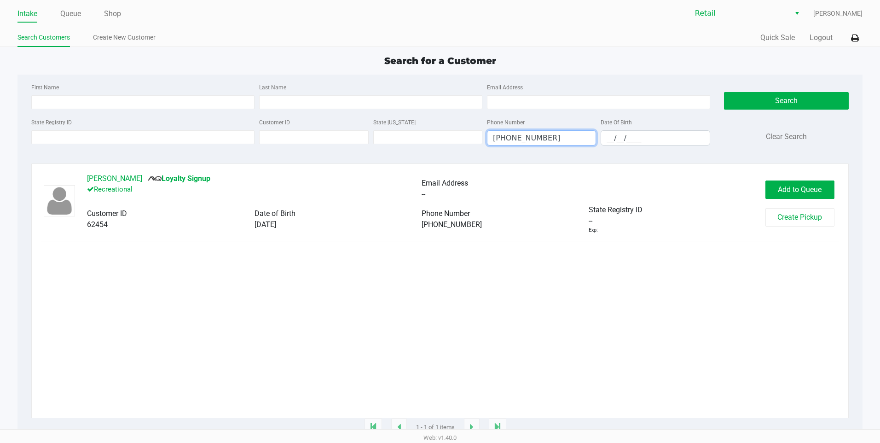
type input "(401) 556-5505"
click at [111, 177] on button "Lisa Petrarca" at bounding box center [114, 178] width 55 height 11
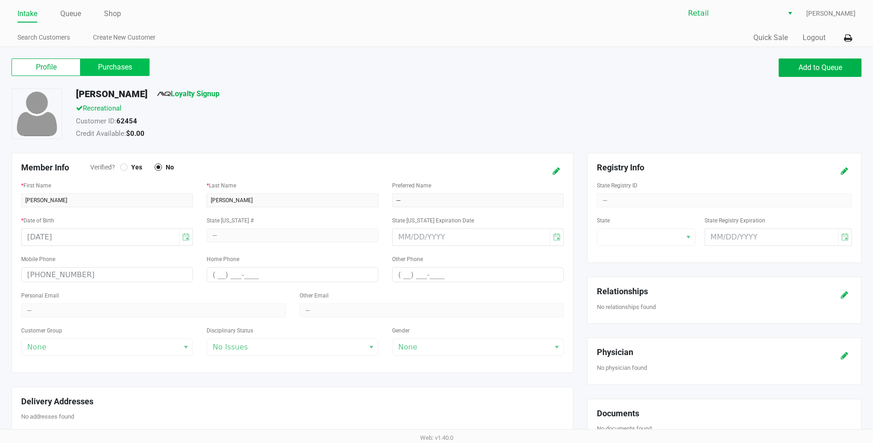
click at [118, 70] on label "Purchases" at bounding box center [115, 66] width 69 height 17
click at [0, 0] on 1 "Purchases" at bounding box center [0, 0] width 0 height 0
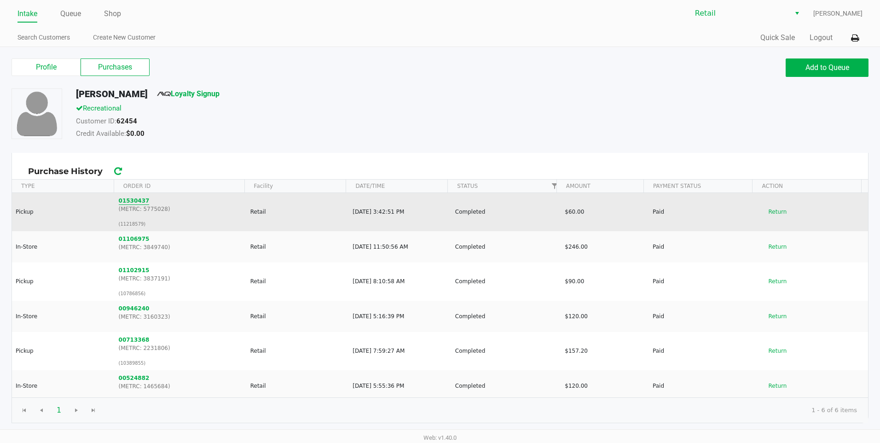
click at [127, 202] on button "01530437" at bounding box center [134, 200] width 31 height 8
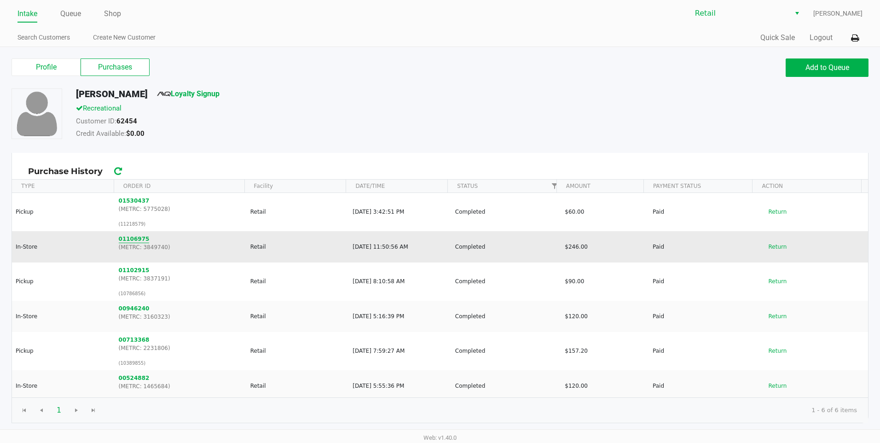
click at [129, 240] on button "01106975" at bounding box center [134, 239] width 31 height 8
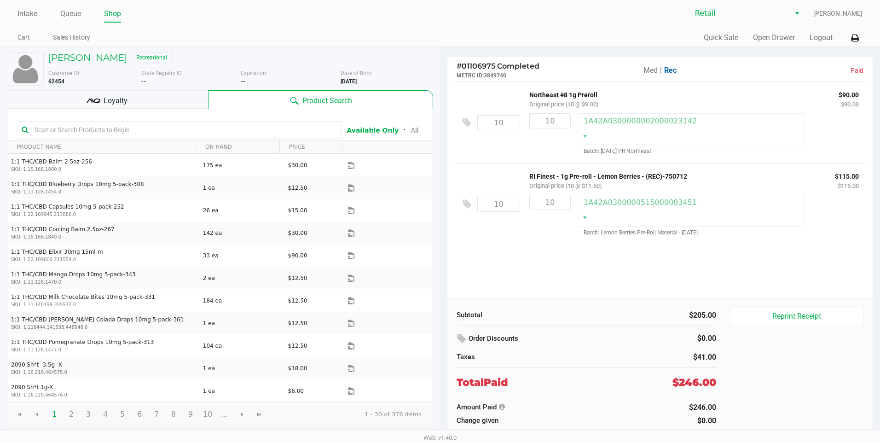
click at [559, 94] on p "Northeast #8 1g Preroll" at bounding box center [676, 94] width 295 height 10
click at [603, 123] on div "1A42A0300000002000023142" at bounding box center [690, 129] width 227 height 32
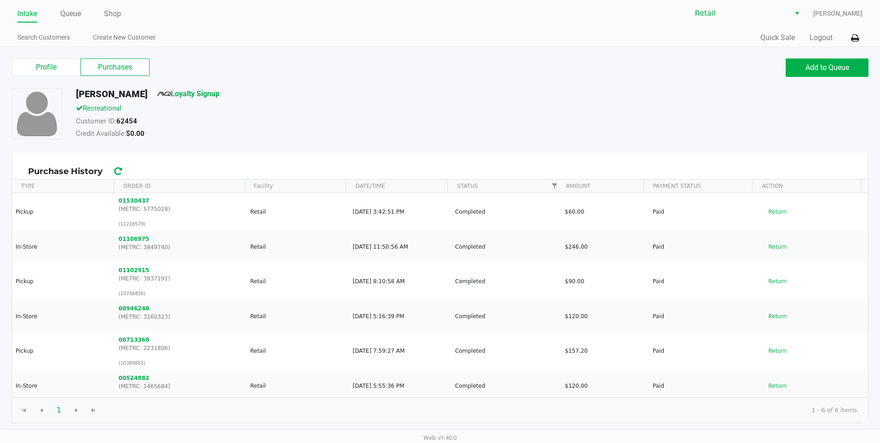
click at [31, 18] on link "Intake" at bounding box center [27, 13] width 20 height 13
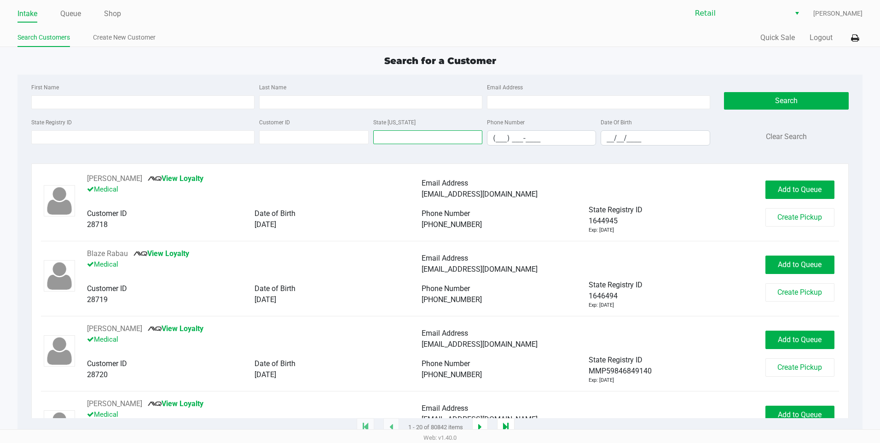
click at [376, 139] on input "text" at bounding box center [427, 137] width 109 height 14
click at [501, 137] on input "(___) ___-____" at bounding box center [541, 138] width 108 height 14
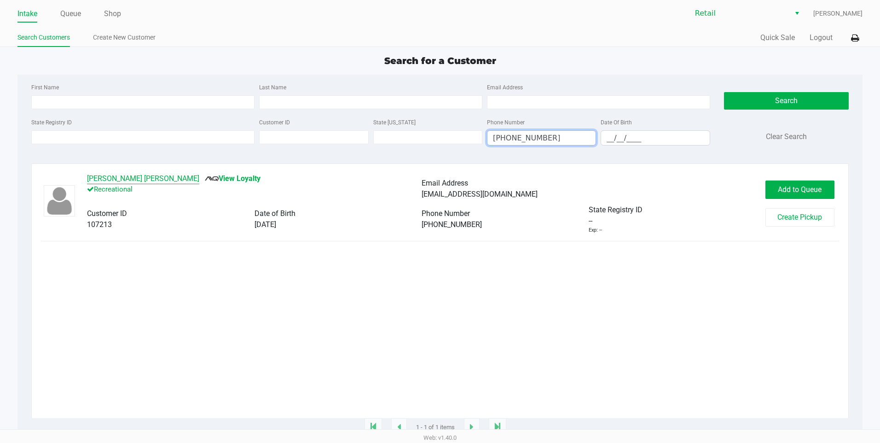
type input "(401) 952-1010"
click at [121, 175] on button "Dahlin Wiitala" at bounding box center [143, 178] width 112 height 11
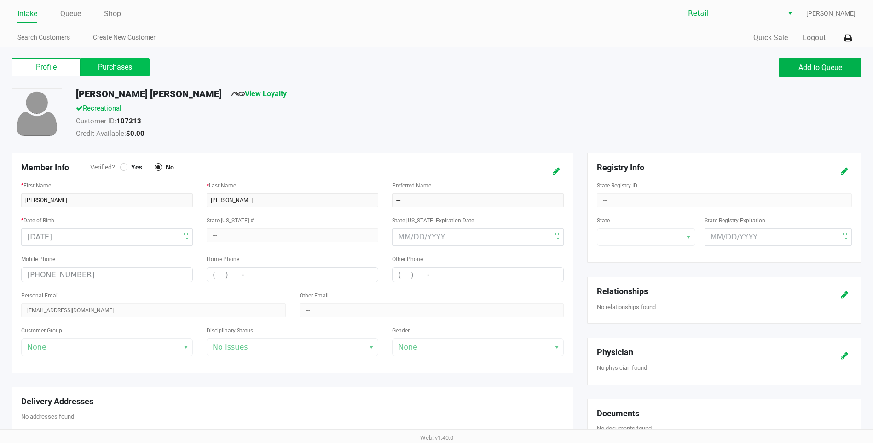
click at [124, 70] on label "Purchases" at bounding box center [115, 66] width 69 height 17
click at [0, 0] on 1 "Purchases" at bounding box center [0, 0] width 0 height 0
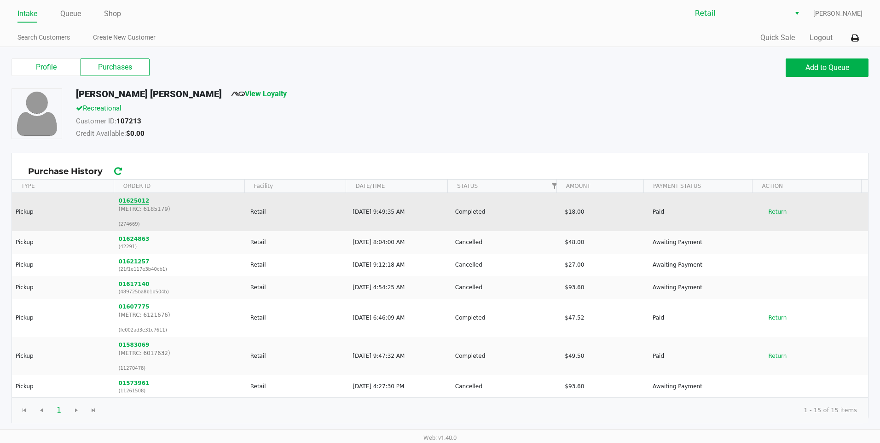
click at [133, 203] on button "01625012" at bounding box center [134, 200] width 31 height 8
click at [134, 202] on button "01625012" at bounding box center [134, 200] width 31 height 8
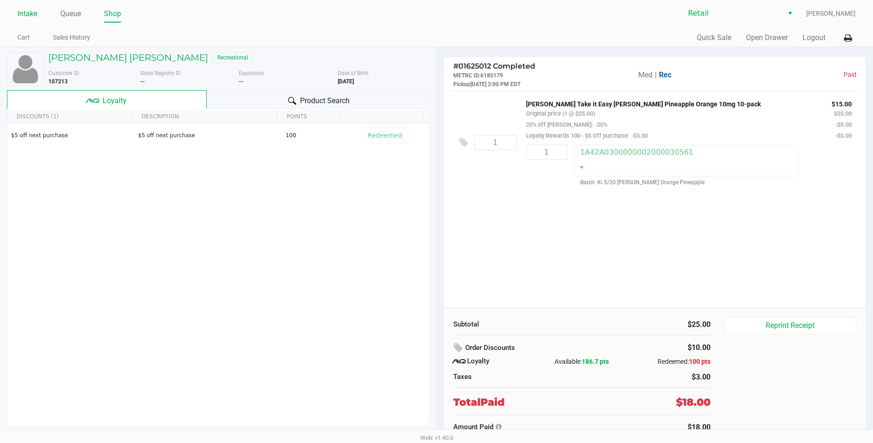
drag, startPoint x: 33, startPoint y: 9, endPoint x: 33, endPoint y: 14, distance: 5.5
click at [33, 14] on link "Intake" at bounding box center [27, 13] width 20 height 13
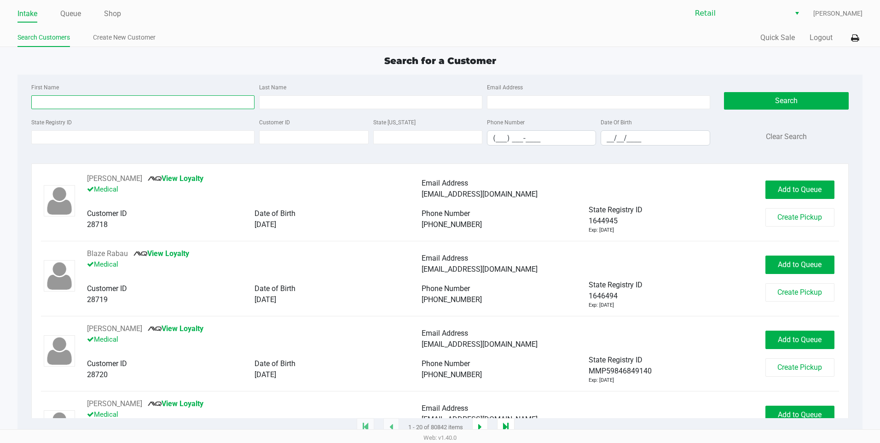
click at [82, 101] on input "First Name" at bounding box center [142, 102] width 223 height 14
type input "NORMA"
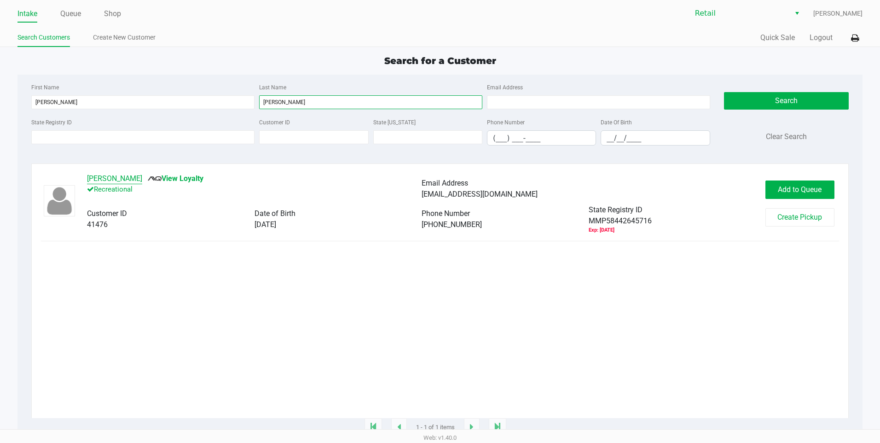
type input "FERMIN"
click at [121, 183] on button "Norma Fermin" at bounding box center [114, 178] width 55 height 11
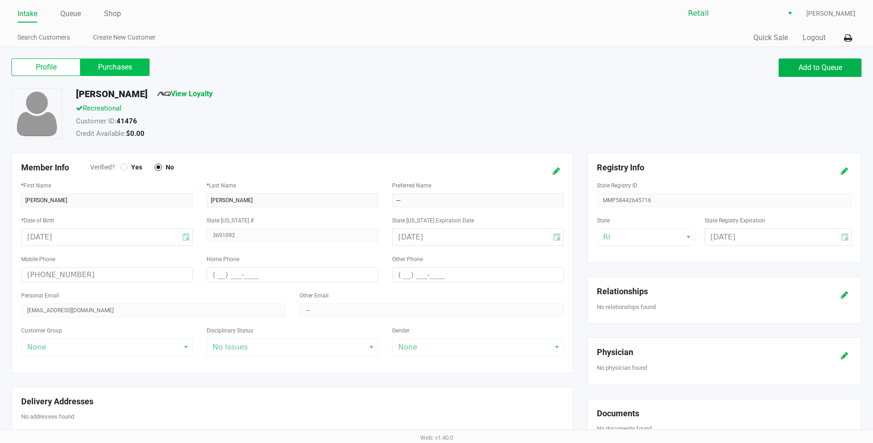
click at [106, 67] on label "Purchases" at bounding box center [115, 66] width 69 height 17
click at [0, 0] on 1 "Purchases" at bounding box center [0, 0] width 0 height 0
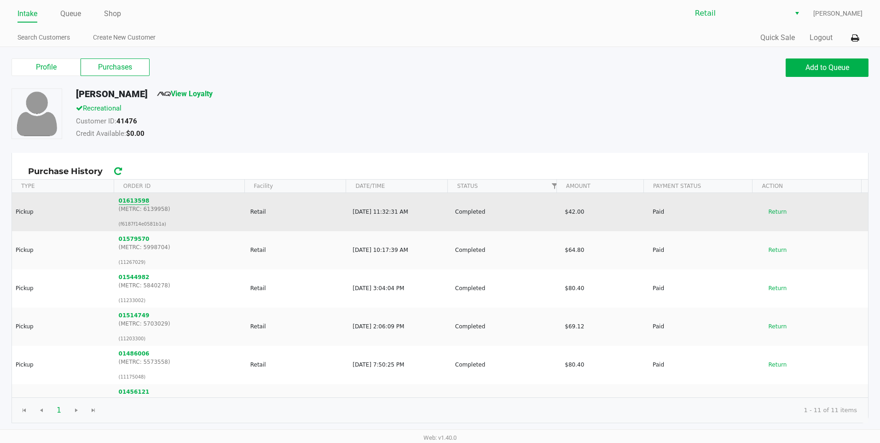
click at [135, 201] on button "01613598" at bounding box center [134, 200] width 31 height 8
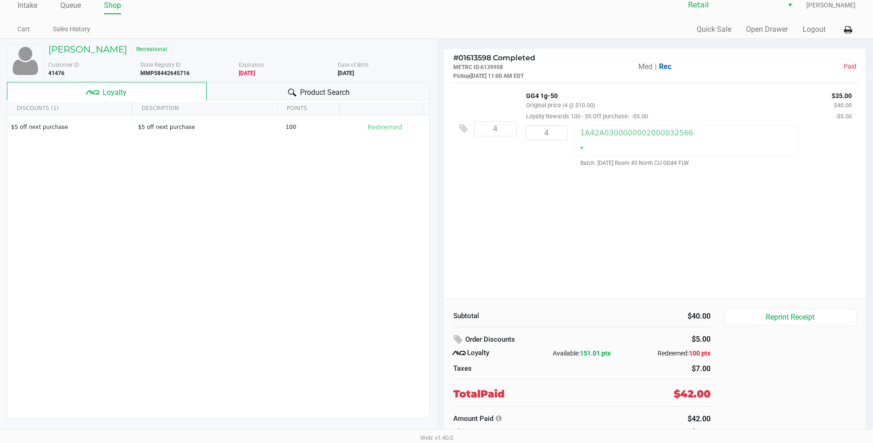
scroll to position [13, 0]
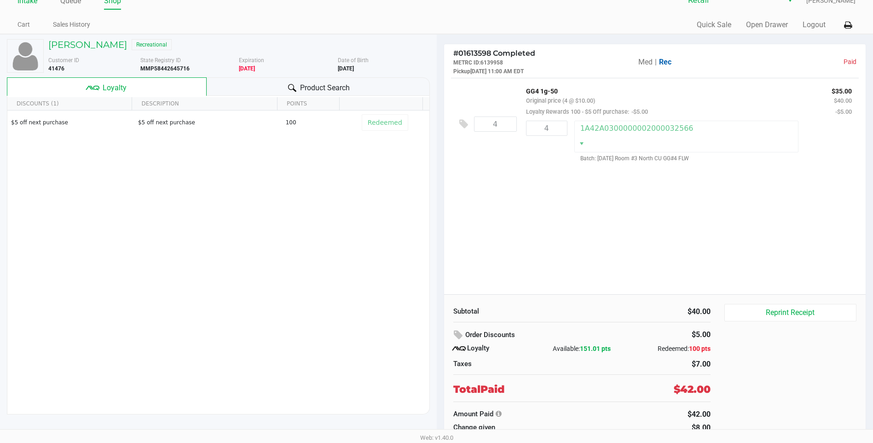
click at [24, 2] on link "Intake" at bounding box center [27, 0] width 20 height 13
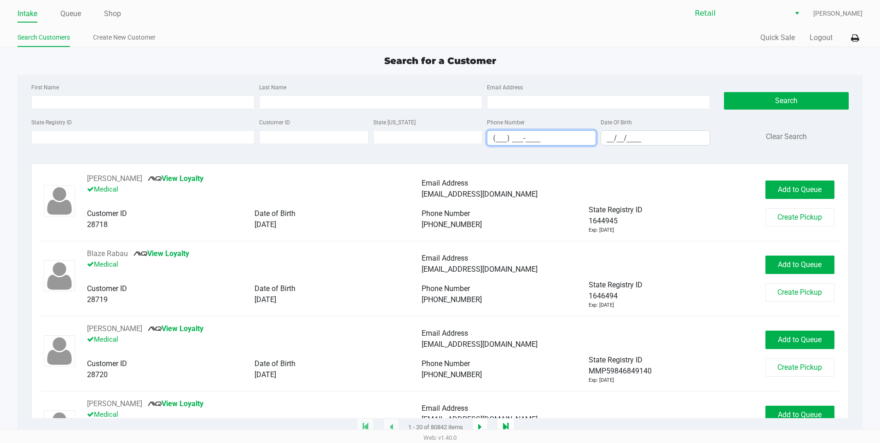
click at [499, 137] on input "(___) ___-____" at bounding box center [541, 138] width 108 height 14
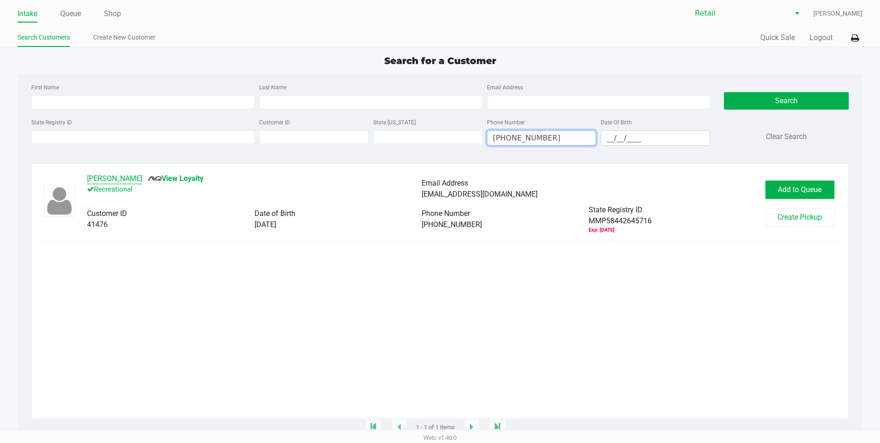
type input "(401) 692-7073"
click at [109, 178] on button "Norma Fermin" at bounding box center [114, 178] width 55 height 11
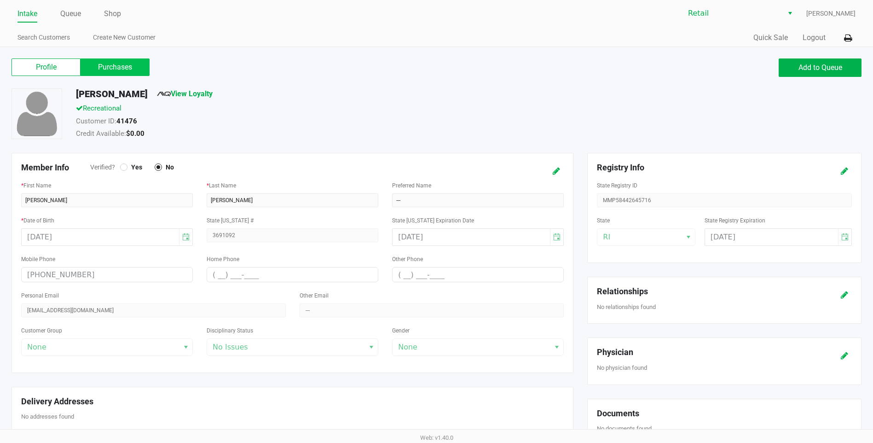
click at [126, 74] on label "Purchases" at bounding box center [115, 66] width 69 height 17
click at [0, 0] on 1 "Purchases" at bounding box center [0, 0] width 0 height 0
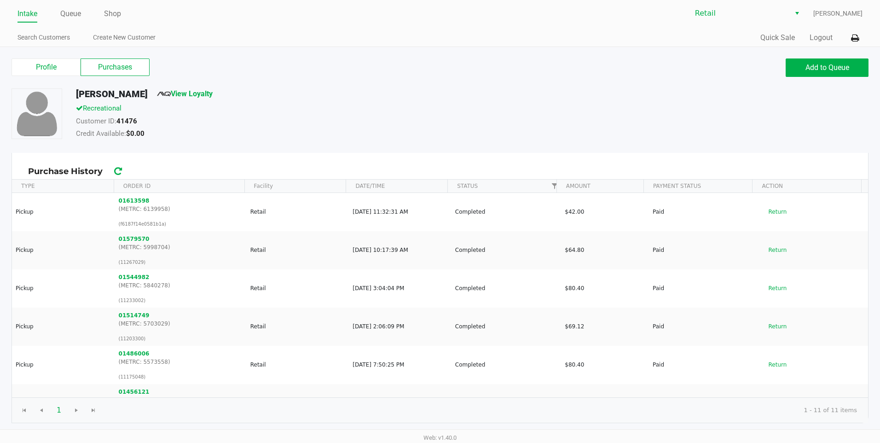
click at [28, 13] on link "Intake" at bounding box center [27, 13] width 20 height 13
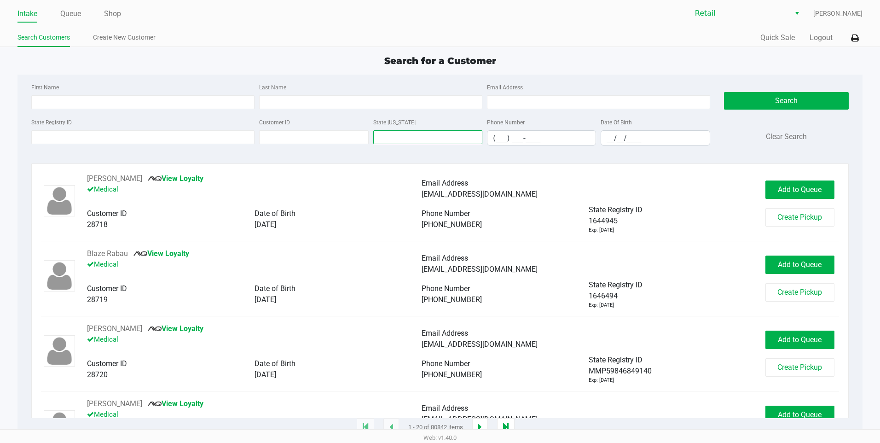
click at [388, 134] on input "text" at bounding box center [427, 137] width 109 height 14
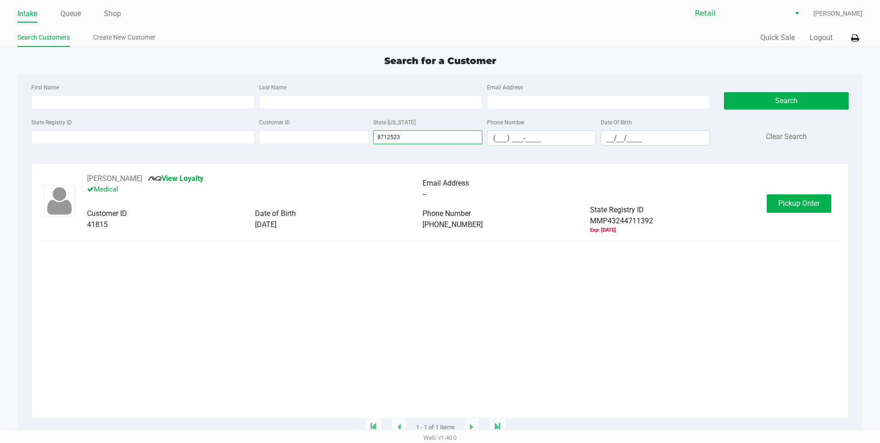
drag, startPoint x: 409, startPoint y: 139, endPoint x: 315, endPoint y: 119, distance: 95.9
click at [315, 119] on div "State Registry ID Customer ID State ID 8712523 Phone Number (___) ___-____ Date…" at bounding box center [370, 134] width 683 height 36
type input "8712523"
click at [133, 179] on button "Stacey Sunderland" at bounding box center [114, 178] width 55 height 11
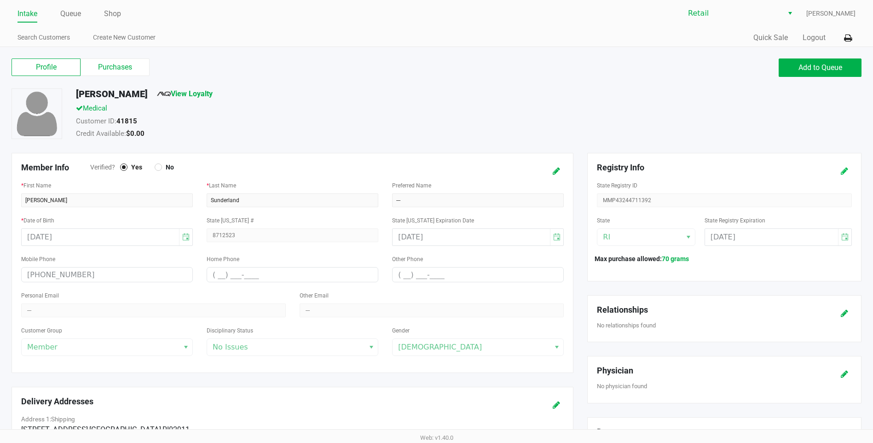
click at [848, 170] on button at bounding box center [844, 170] width 15 height 17
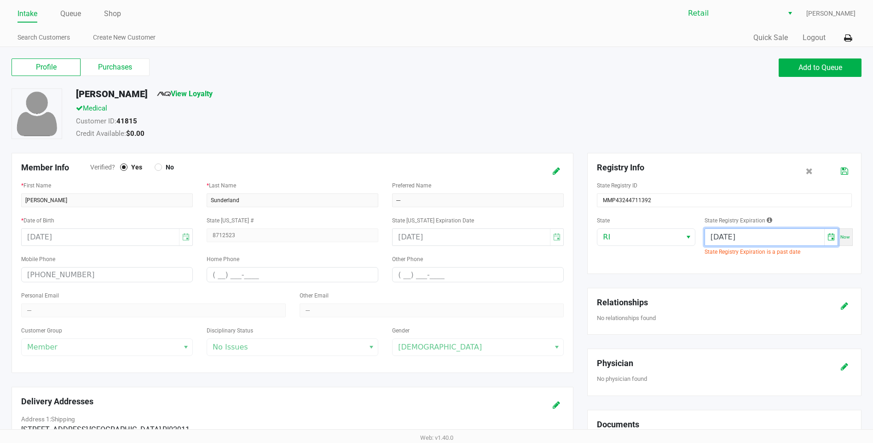
click at [787, 239] on input "08/01/2025" at bounding box center [764, 237] width 119 height 17
click at [726, 236] on input "08/01/0008" at bounding box center [764, 237] width 119 height 17
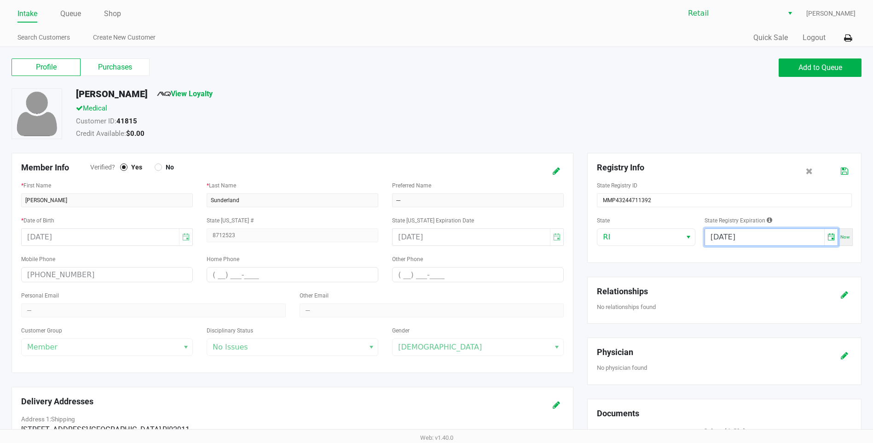
click at [728, 235] on input "08/11/2026" at bounding box center [764, 237] width 119 height 17
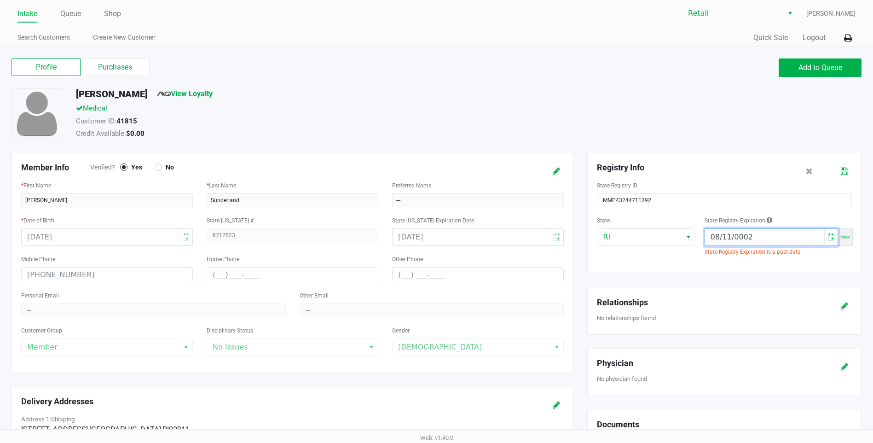
click at [731, 235] on input "08/11/0002" at bounding box center [764, 237] width 119 height 17
drag, startPoint x: 770, startPoint y: 233, endPoint x: 698, endPoint y: 236, distance: 71.4
click at [698, 236] on div "State RI State Registry Expiration 08/11/0002 Now State Registry Expiration is …" at bounding box center [724, 239] width 255 height 50
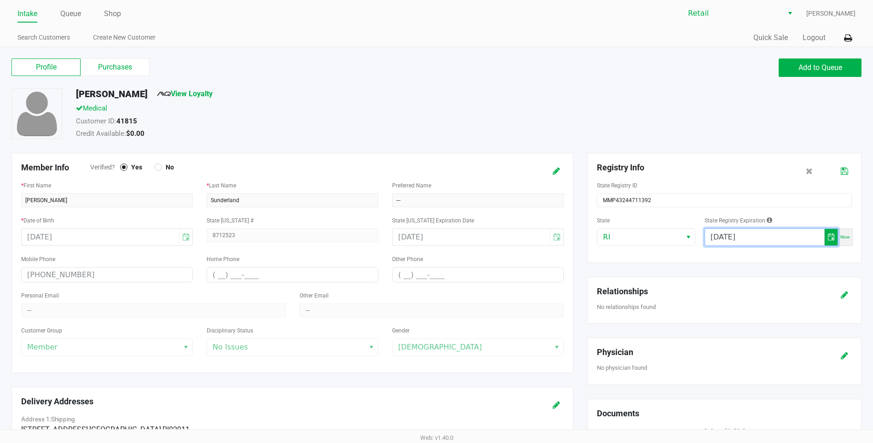
click at [830, 240] on span "Toggle calendar" at bounding box center [830, 236] width 7 height 11
type input "08/12/2026"
drag, startPoint x: 820, startPoint y: 218, endPoint x: 826, endPoint y: 199, distance: 19.8
click at [822, 215] on div "State Registry Expiration 08/12/2026 Now" at bounding box center [777, 229] width 147 height 31
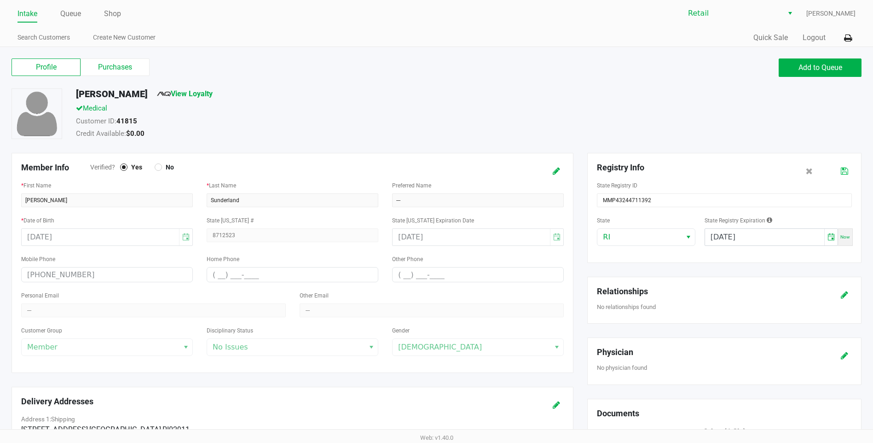
click at [843, 174] on icon at bounding box center [844, 171] width 7 height 6
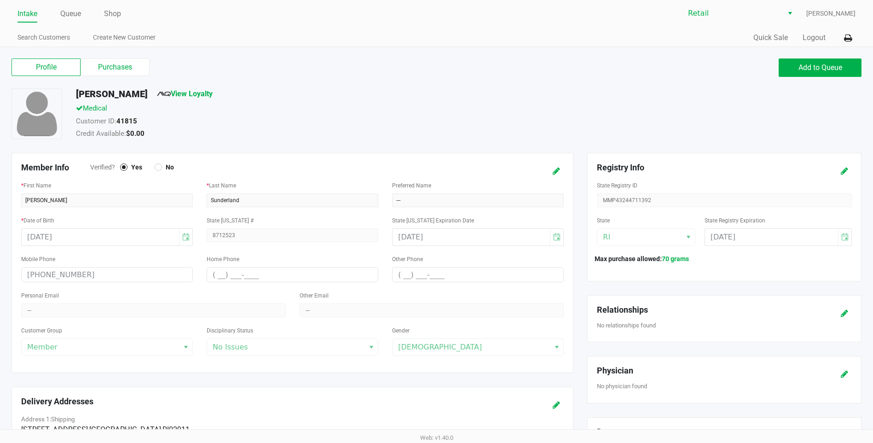
drag, startPoint x: 523, startPoint y: 237, endPoint x: 419, endPoint y: 242, distance: 104.5
click at [406, 237] on div "08/10/2024" at bounding box center [478, 236] width 172 height 17
click at [555, 168] on icon at bounding box center [556, 171] width 7 height 6
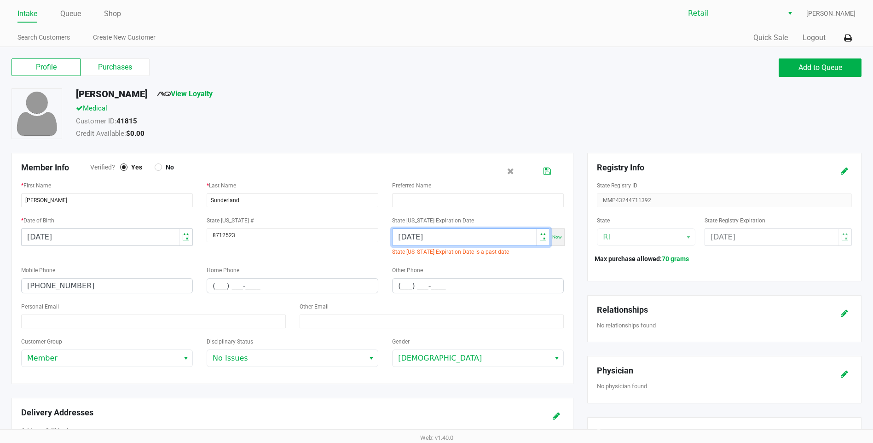
click at [443, 241] on input "08/10/2024" at bounding box center [464, 237] width 144 height 17
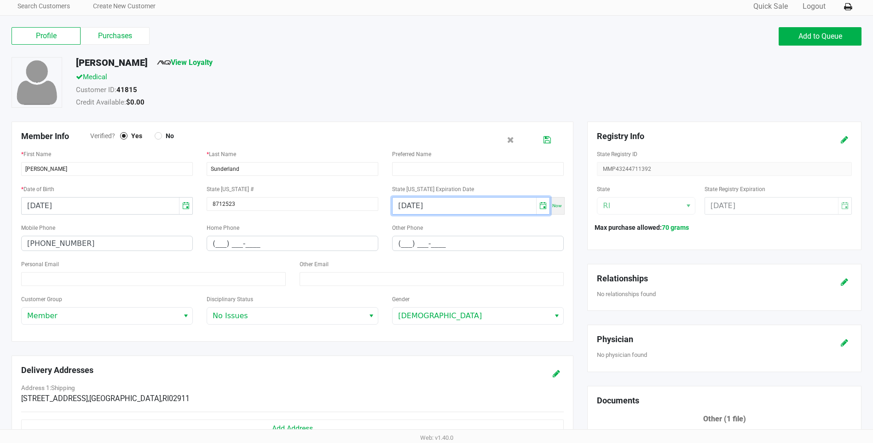
scroll to position [46, 0]
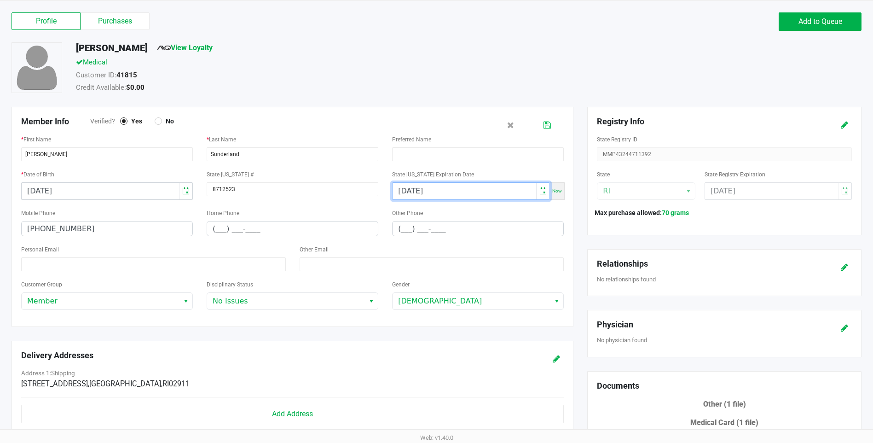
type input "08/10/2026"
click at [543, 125] on icon at bounding box center [546, 125] width 7 height 6
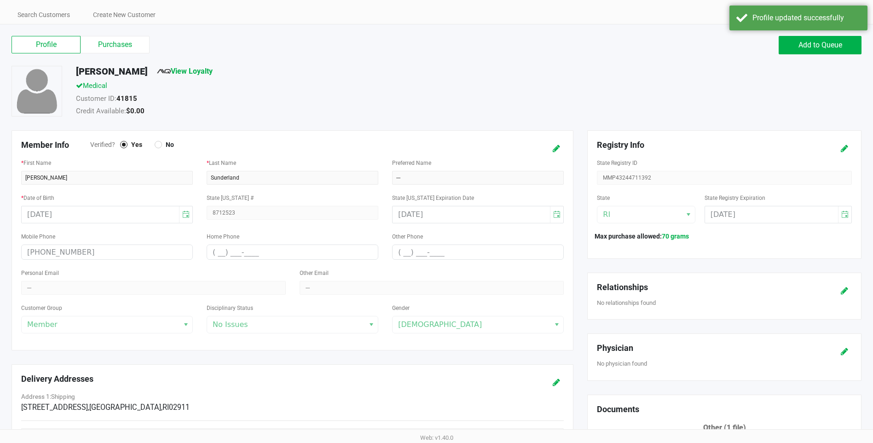
scroll to position [0, 0]
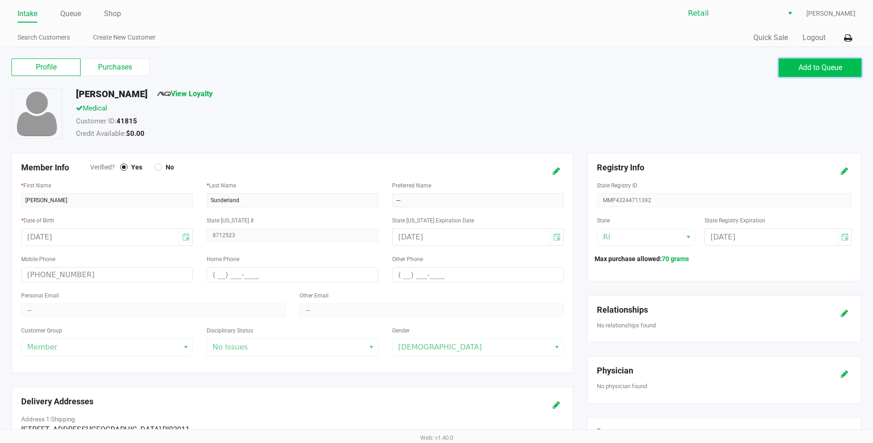
click at [809, 67] on span "Add to Queue" at bounding box center [820, 67] width 44 height 9
click at [783, 68] on button "Add to Queue" at bounding box center [819, 67] width 83 height 18
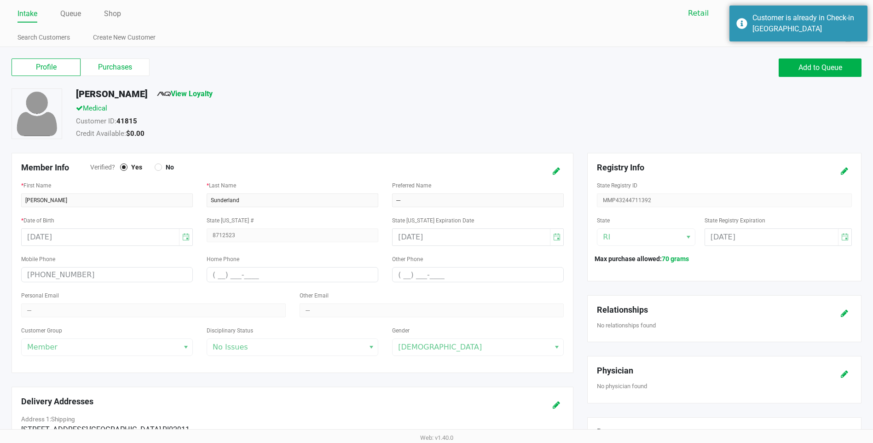
click at [35, 12] on link "Intake" at bounding box center [27, 13] width 20 height 13
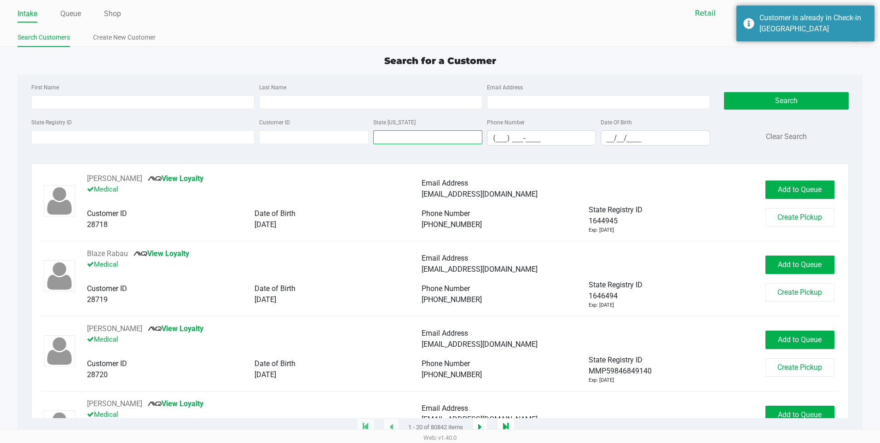
click at [388, 136] on input "text" at bounding box center [427, 137] width 109 height 14
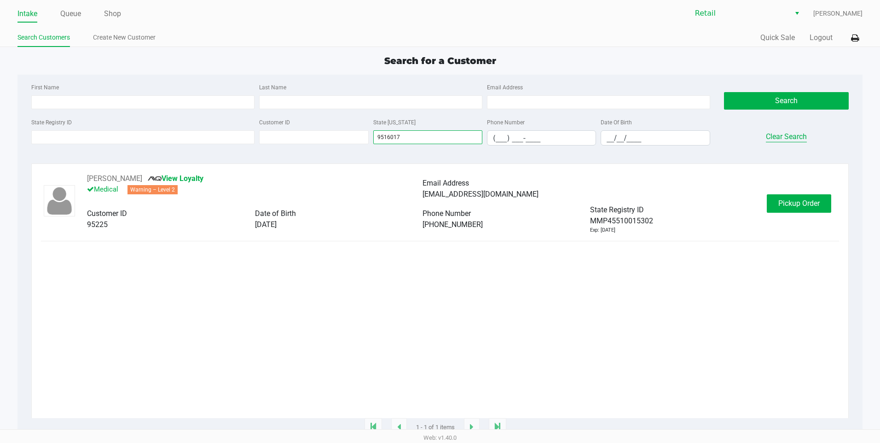
type input "9516017"
click at [785, 134] on button "Clear Search" at bounding box center [786, 136] width 41 height 11
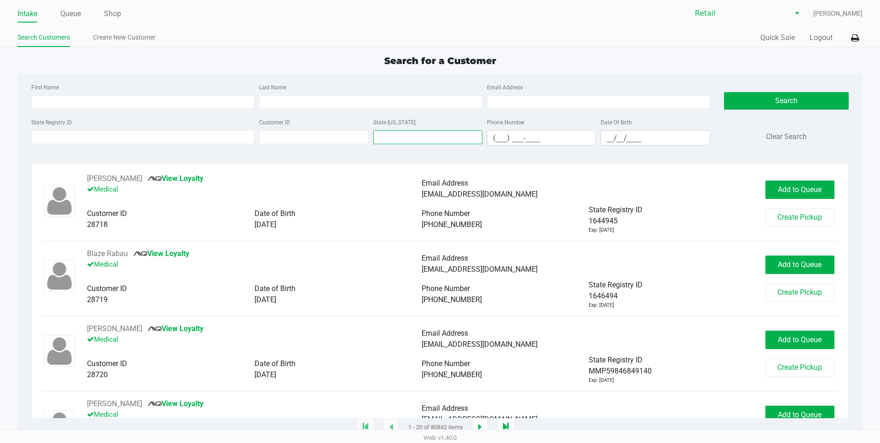
click at [386, 143] on input "text" at bounding box center [427, 137] width 109 height 14
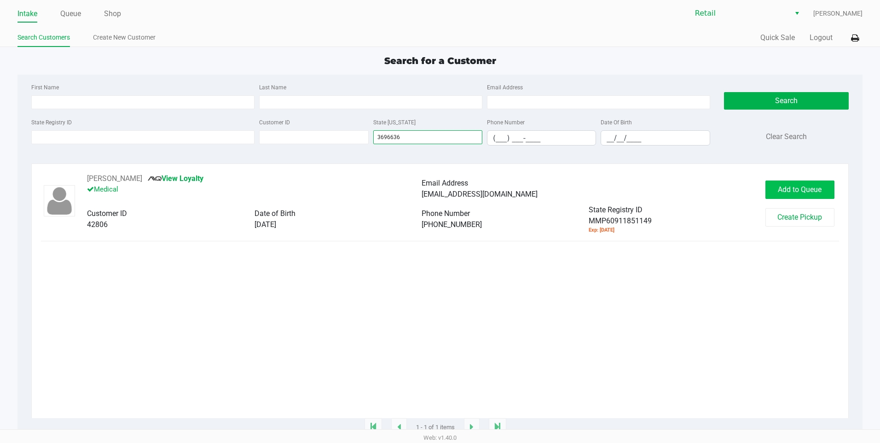
type input "3696636"
click at [775, 190] on button "Add to Queue" at bounding box center [799, 189] width 69 height 18
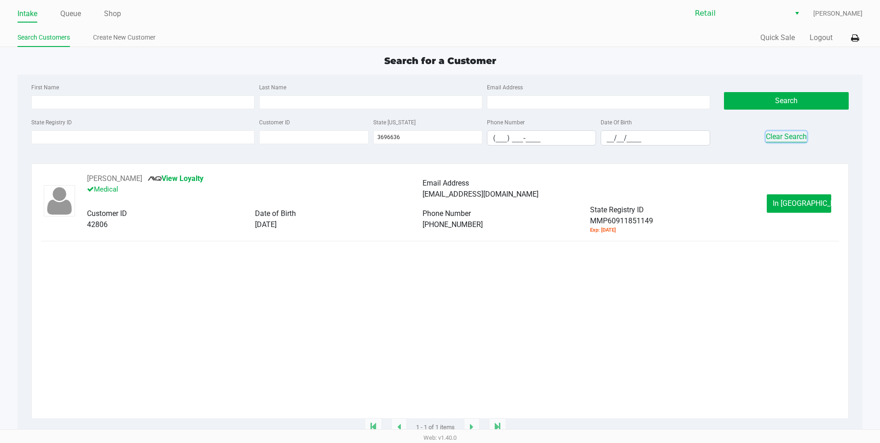
click at [777, 134] on button "Clear Search" at bounding box center [786, 136] width 41 height 11
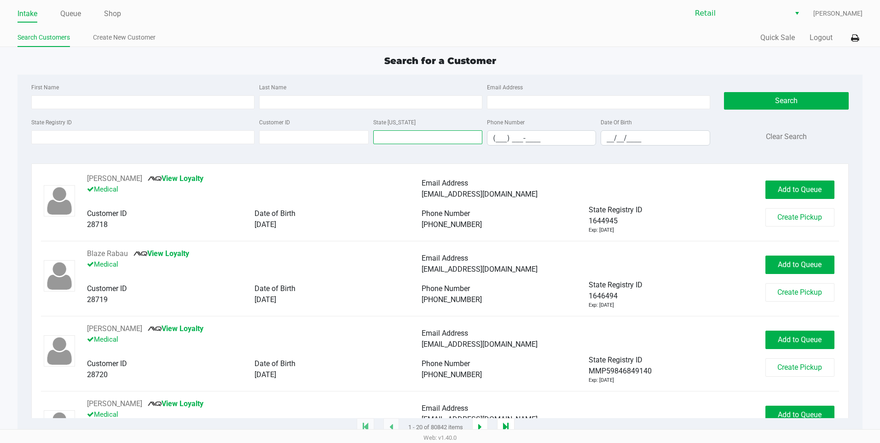
click at [385, 139] on input "text" at bounding box center [427, 137] width 109 height 14
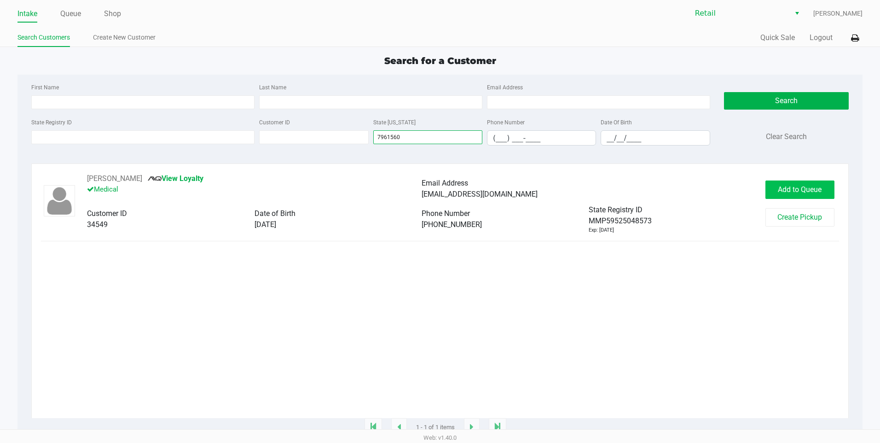
type input "7961560"
click at [793, 190] on span "Add to Queue" at bounding box center [800, 189] width 44 height 9
drag, startPoint x: 403, startPoint y: 136, endPoint x: 367, endPoint y: 133, distance: 36.5
click at [367, 133] on div "State Registry ID Customer ID State ID 7961560 Phone Number (___) ___-____ Date…" at bounding box center [370, 134] width 683 height 36
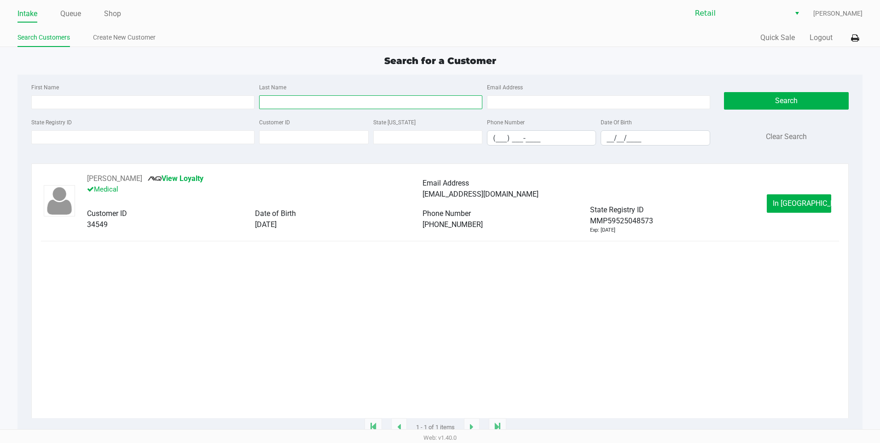
click at [275, 97] on input "Last Name" at bounding box center [370, 102] width 223 height 14
type input "WOOD"
click at [52, 105] on input "First Name" at bounding box center [142, 102] width 223 height 14
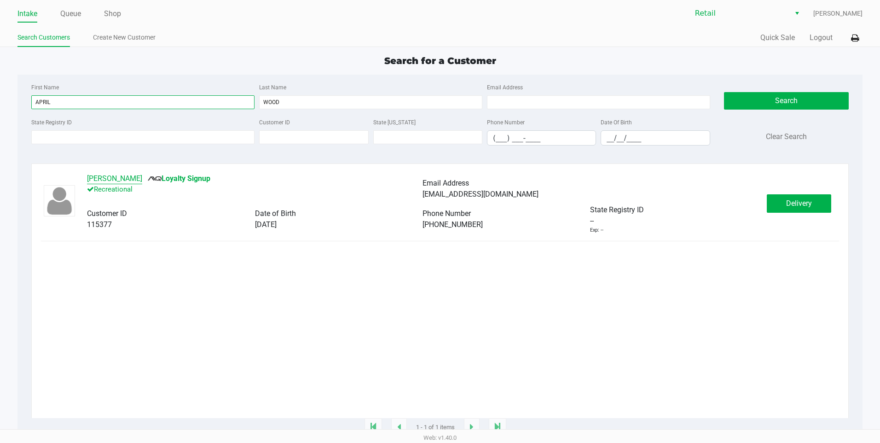
type input "APRIL"
click at [104, 181] on button "April Wood" at bounding box center [114, 178] width 55 height 11
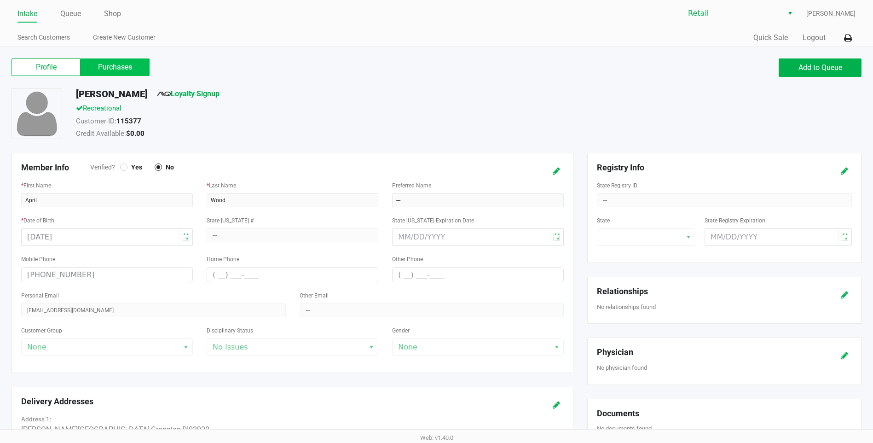
click at [115, 68] on label "Purchases" at bounding box center [115, 66] width 69 height 17
click at [0, 0] on 1 "Purchases" at bounding box center [0, 0] width 0 height 0
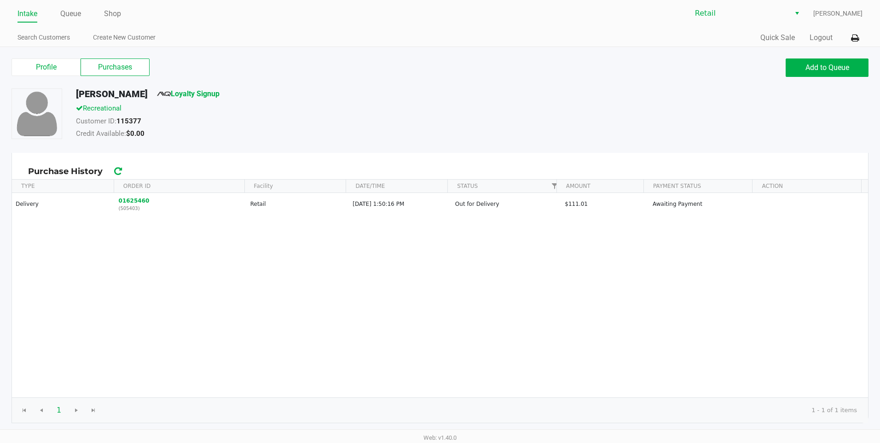
click at [31, 15] on link "Intake" at bounding box center [27, 13] width 20 height 13
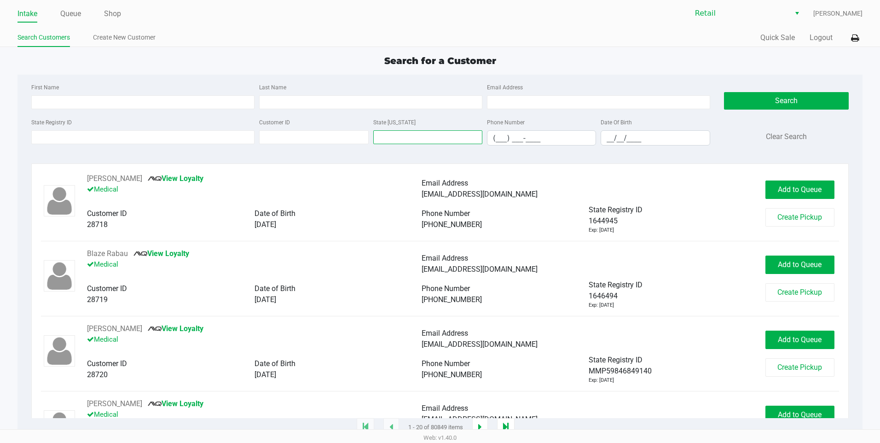
click at [391, 141] on input "text" at bounding box center [427, 137] width 109 height 14
click at [69, 97] on input "First Name" at bounding box center [142, 102] width 223 height 14
type input "JENNY"
type input "C"
type input "caprio"
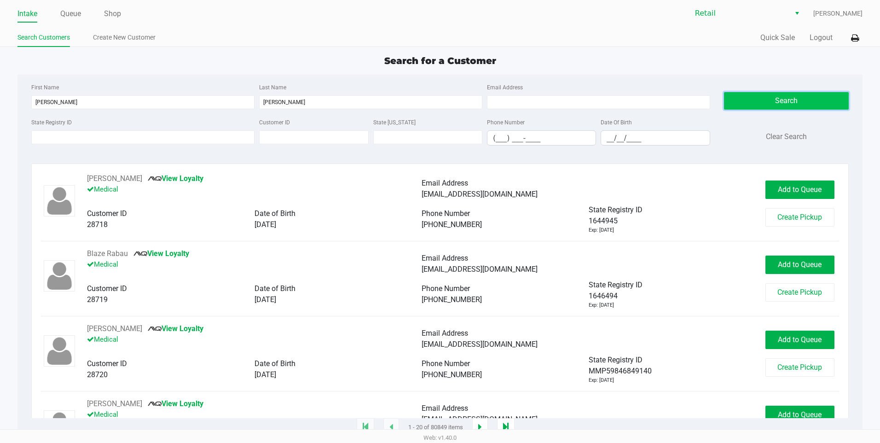
click at [774, 100] on button "Search" at bounding box center [786, 100] width 125 height 17
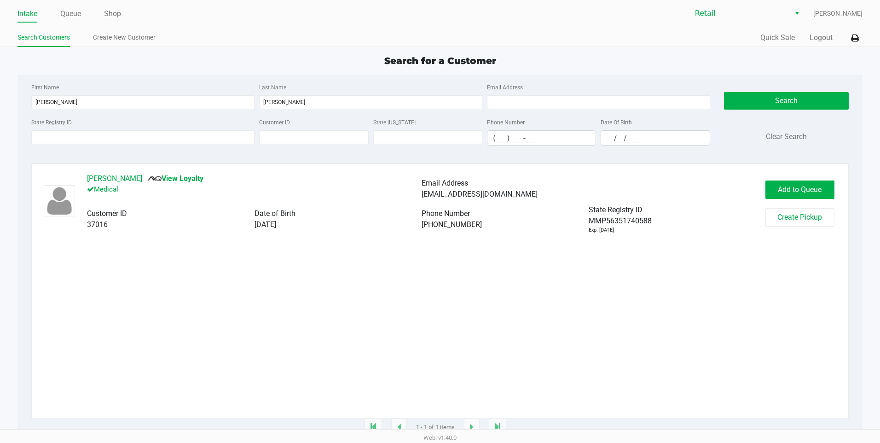
click at [117, 176] on button "Jenny Caprio" at bounding box center [114, 178] width 55 height 11
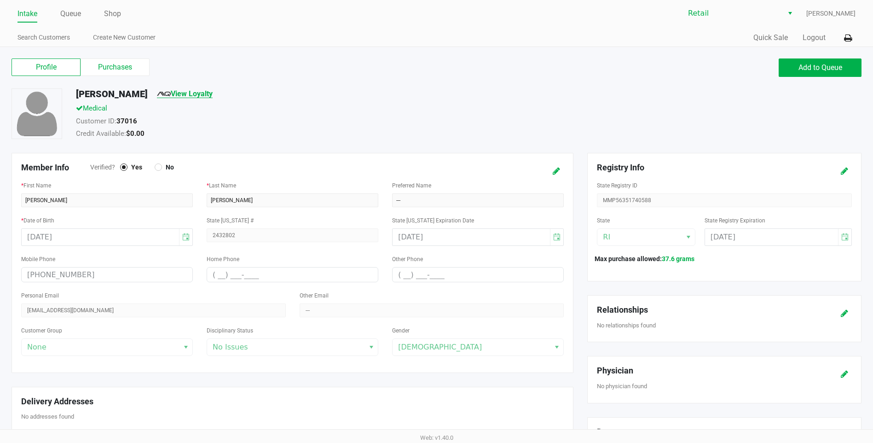
click at [173, 94] on link "View Loyalty" at bounding box center [185, 93] width 56 height 9
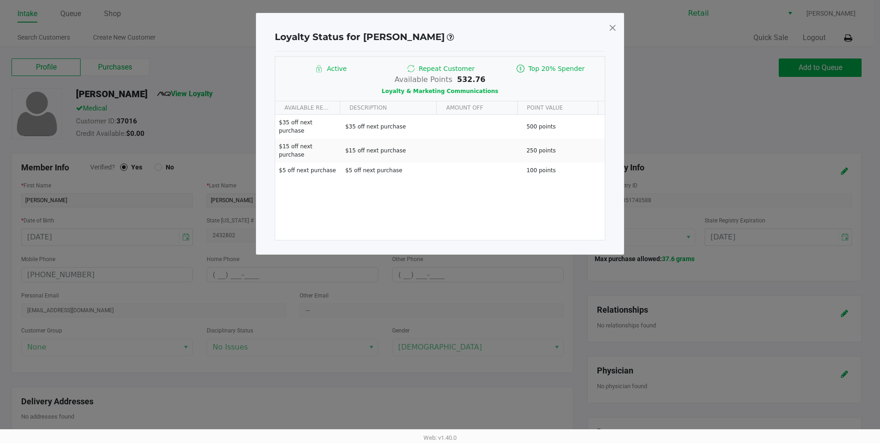
click at [611, 29] on span at bounding box center [612, 27] width 8 height 15
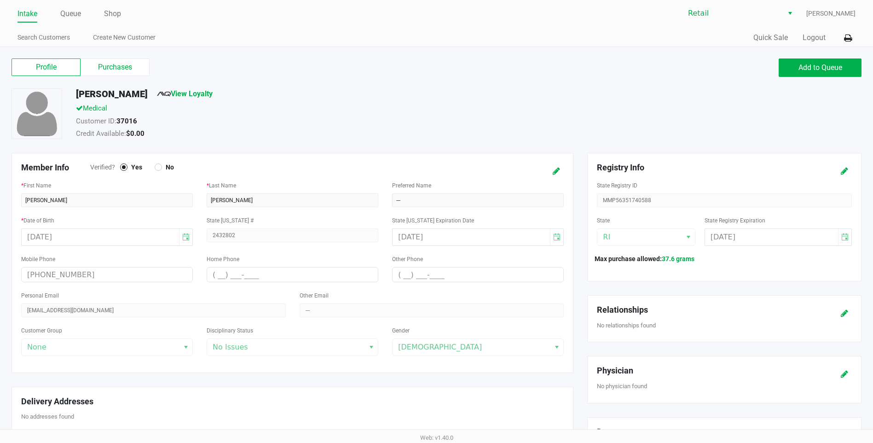
click at [29, 12] on link "Intake" at bounding box center [27, 13] width 20 height 13
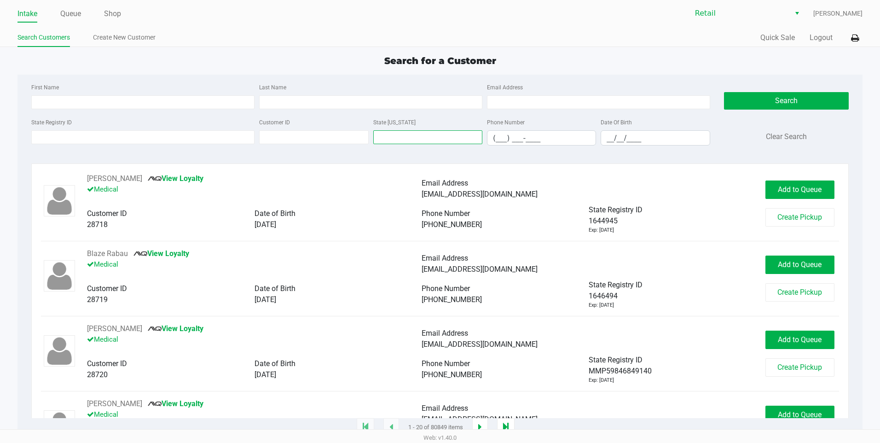
click at [444, 139] on input "text" at bounding box center [427, 137] width 109 height 14
click at [403, 130] on input "text" at bounding box center [427, 137] width 109 height 14
click at [403, 139] on input "text" at bounding box center [427, 137] width 109 height 14
click at [405, 138] on input "text" at bounding box center [427, 137] width 109 height 14
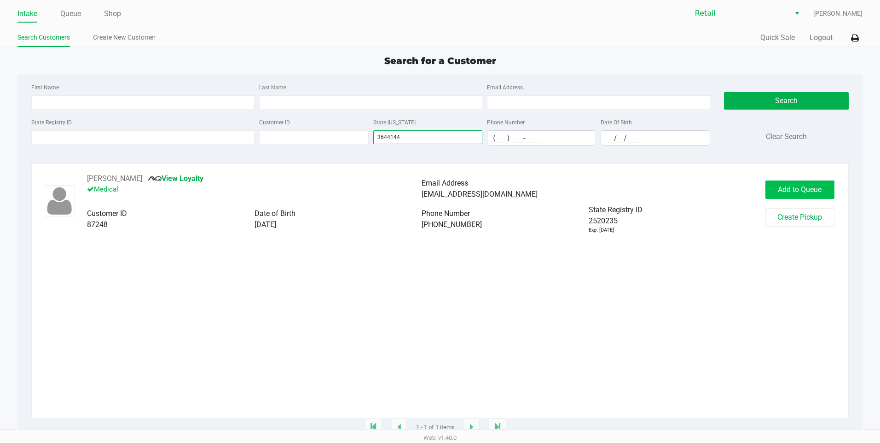
type input "3644144"
click at [779, 187] on span "Add to Queue" at bounding box center [800, 189] width 44 height 9
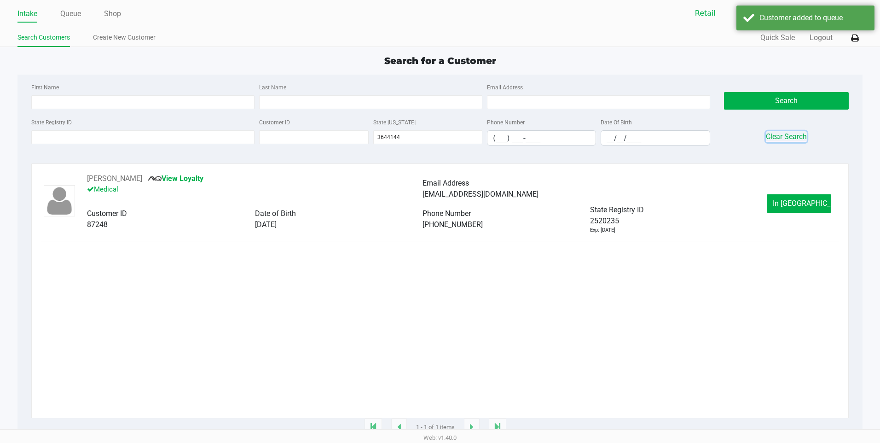
drag, startPoint x: 789, startPoint y: 135, endPoint x: 541, endPoint y: 122, distance: 249.3
click at [789, 136] on button "Clear Search" at bounding box center [786, 136] width 41 height 11
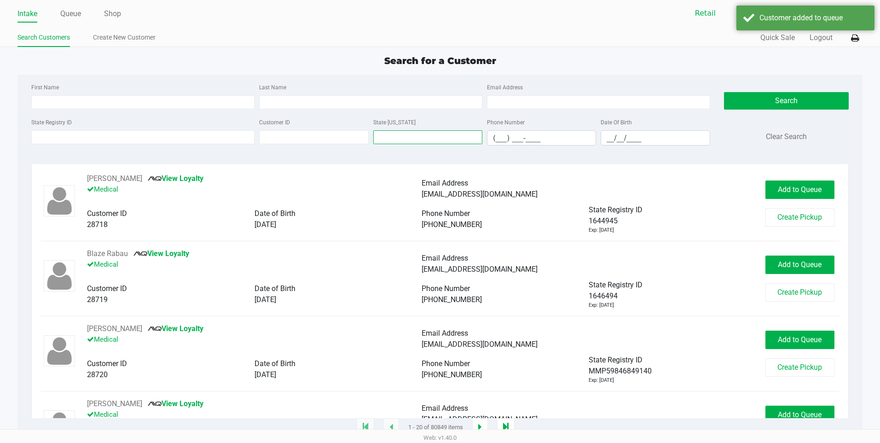
click at [409, 135] on input "text" at bounding box center [427, 137] width 109 height 14
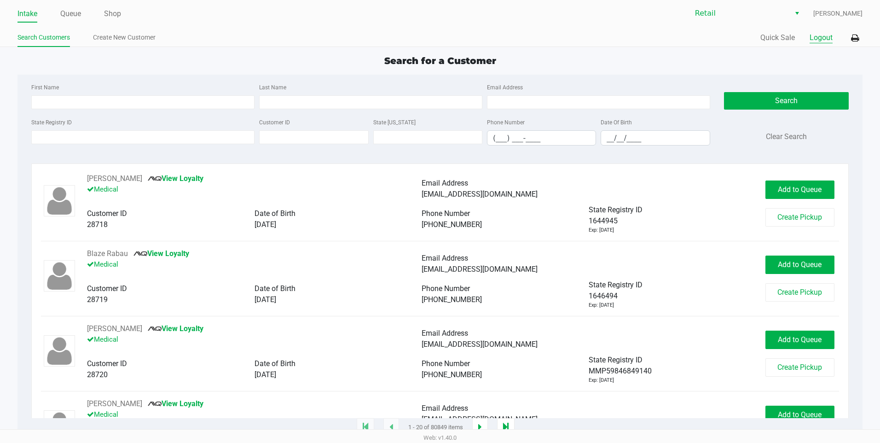
click at [821, 40] on button "Logout" at bounding box center [820, 37] width 23 height 11
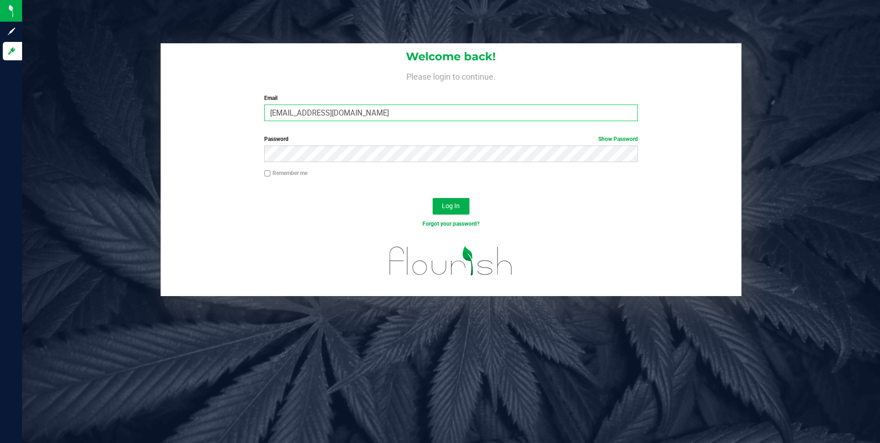
drag, startPoint x: 344, startPoint y: 116, endPoint x: 233, endPoint y: 116, distance: 110.4
click at [233, 116] on div "Welcome back! Please login to continue. Email abbynappa@yahoo.com Required Plea…" at bounding box center [451, 85] width 581 height 85
drag, startPoint x: 369, startPoint y: 111, endPoint x: 239, endPoint y: 112, distance: 130.2
click at [239, 112] on div "Welcome back! Please login to continue. Email abbynappa@yahoo.com Required Plea…" at bounding box center [451, 85] width 581 height 85
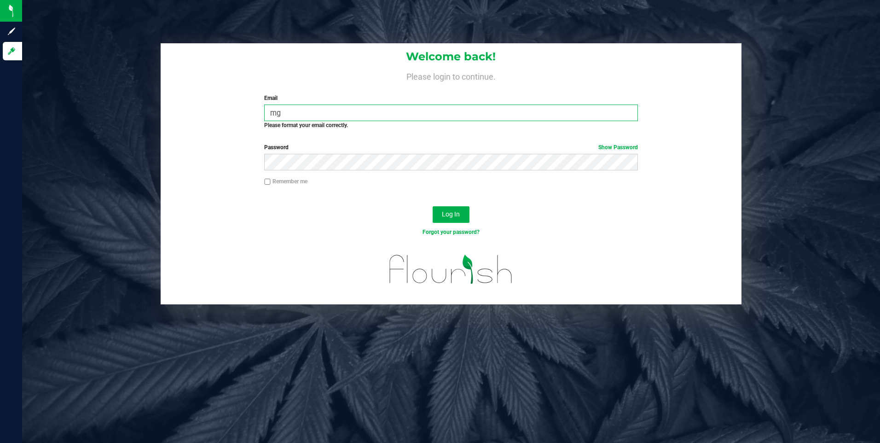
type input "m"
type input "[EMAIL_ADDRESS][DOMAIN_NAME]"
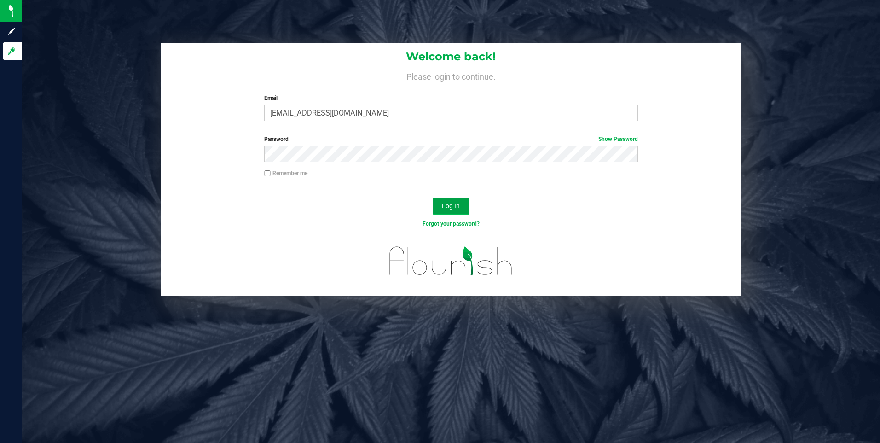
click at [459, 206] on span "Log In" at bounding box center [451, 205] width 18 height 7
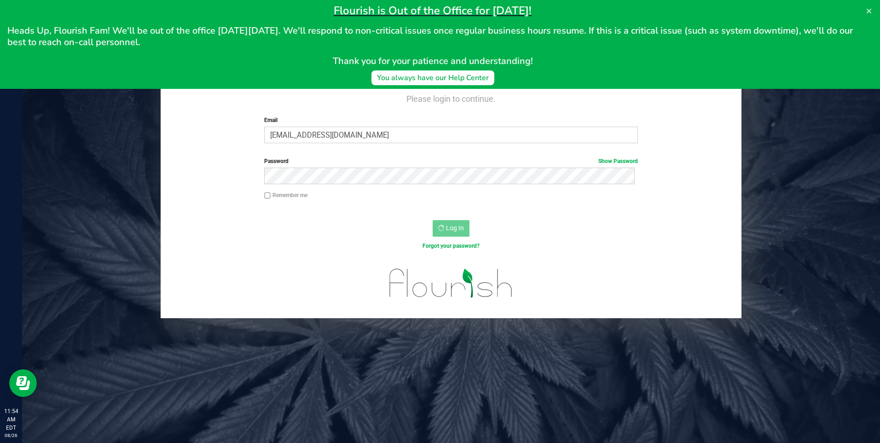
click at [169, 141] on div "Welcome back! Please login to continue. Email sparrowcheverre@gmail.com Require…" at bounding box center [451, 107] width 581 height 85
drag, startPoint x: 178, startPoint y: 137, endPoint x: 207, endPoint y: 167, distance: 42.3
click at [178, 138] on div "Welcome back! Please login to continue. Email sparrowcheverre@gmail.com Require…" at bounding box center [451, 107] width 581 height 85
click at [391, 229] on div "Log In" at bounding box center [451, 231] width 581 height 31
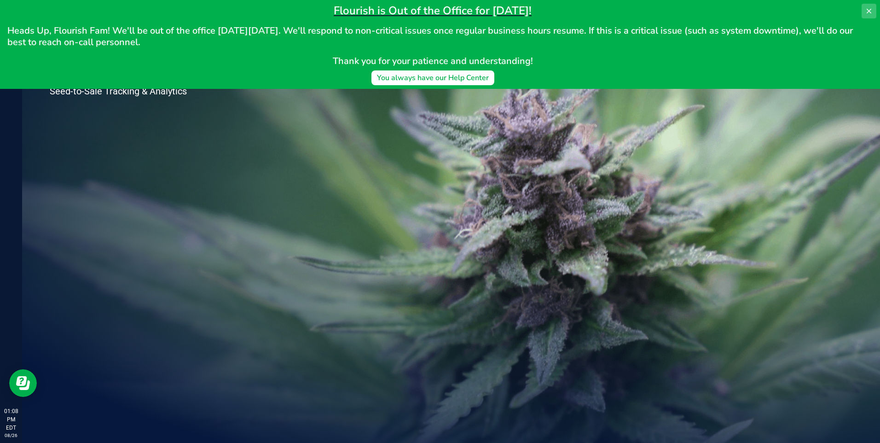
click at [864, 9] on button at bounding box center [868, 11] width 15 height 15
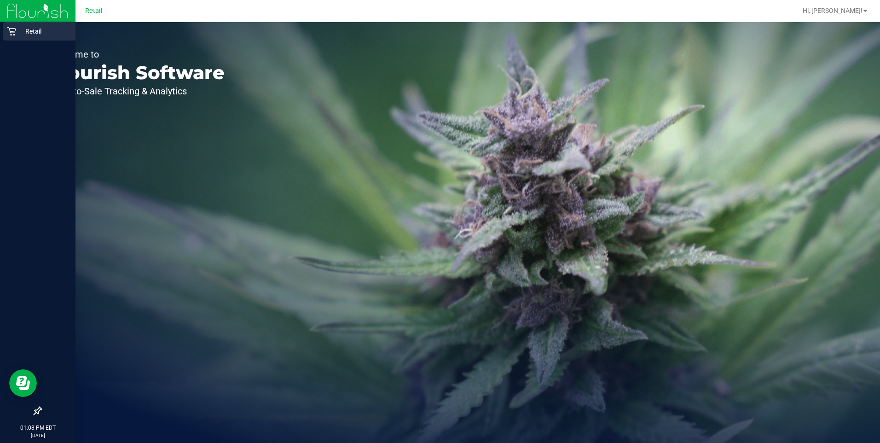
click at [17, 31] on p "Retail" at bounding box center [43, 31] width 55 height 11
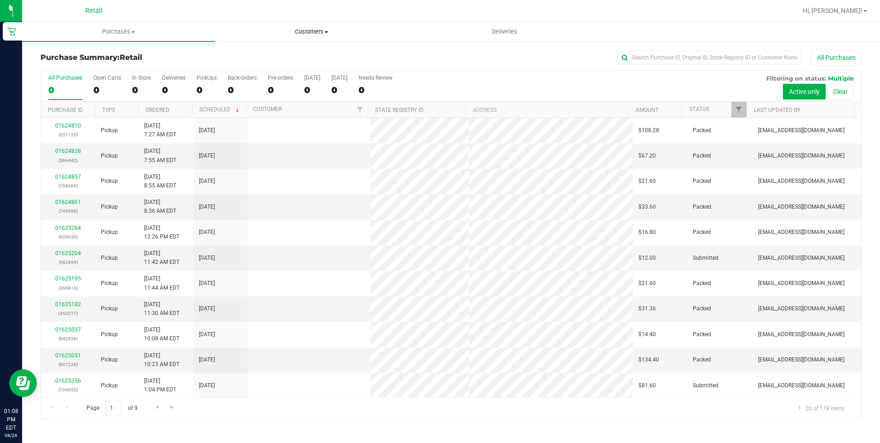
click at [318, 32] on span "Customers" at bounding box center [311, 32] width 192 height 8
click at [251, 50] on li "All customers" at bounding box center [311, 55] width 193 height 11
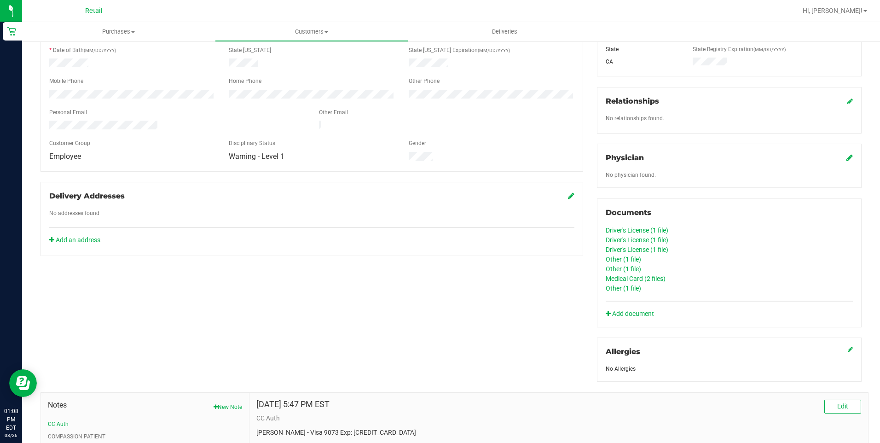
scroll to position [184, 0]
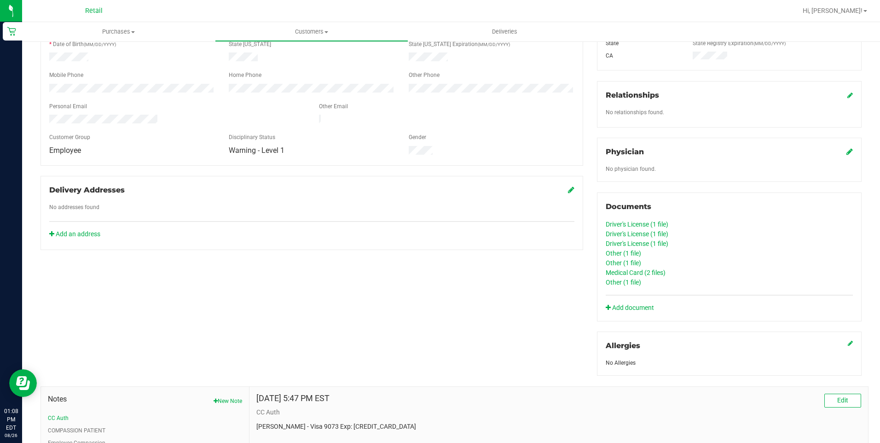
click at [633, 274] on link "Medical Card (2 files)" at bounding box center [635, 272] width 60 height 7
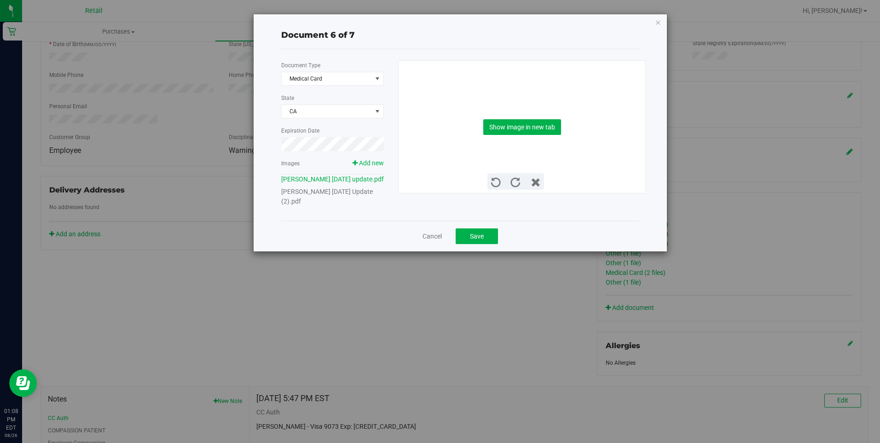
click at [305, 205] on link "[PERSON_NAME] [DATE] Update (2).pdf" at bounding box center [327, 196] width 92 height 17
click at [526, 129] on button "Show image in new tab" at bounding box center [522, 127] width 78 height 16
